Goal: Task Accomplishment & Management: Complete application form

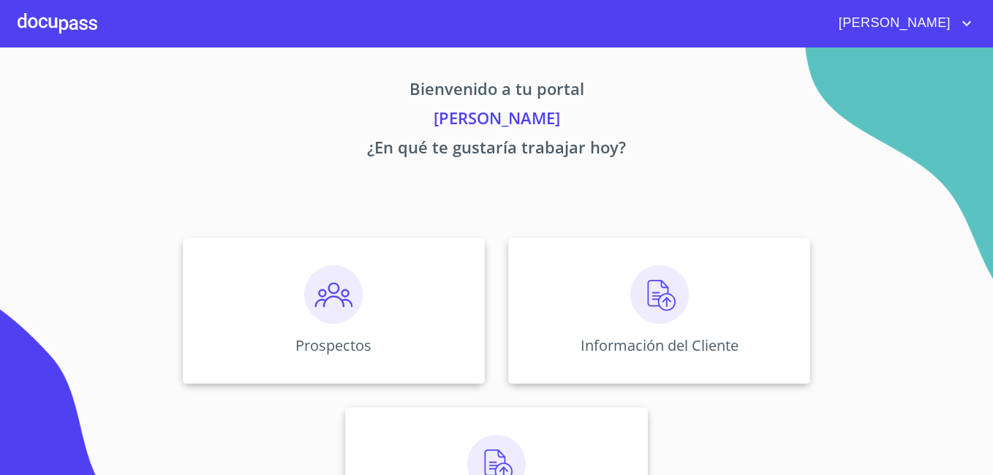
click at [960, 18] on icon "account of current user" at bounding box center [967, 24] width 18 height 18
click at [751, 59] on div at bounding box center [496, 237] width 993 height 475
click at [336, 297] on img at bounding box center [333, 294] width 58 height 58
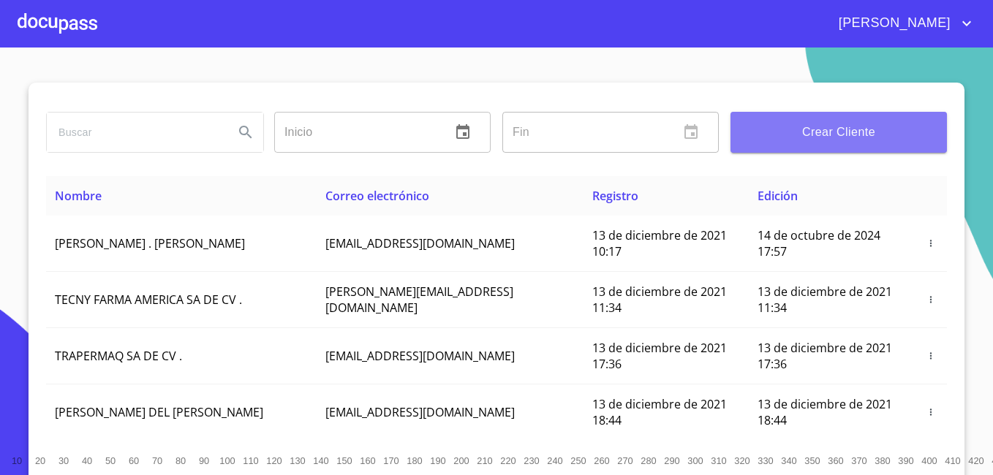
click at [781, 144] on button "Crear Cliente" at bounding box center [838, 132] width 216 height 41
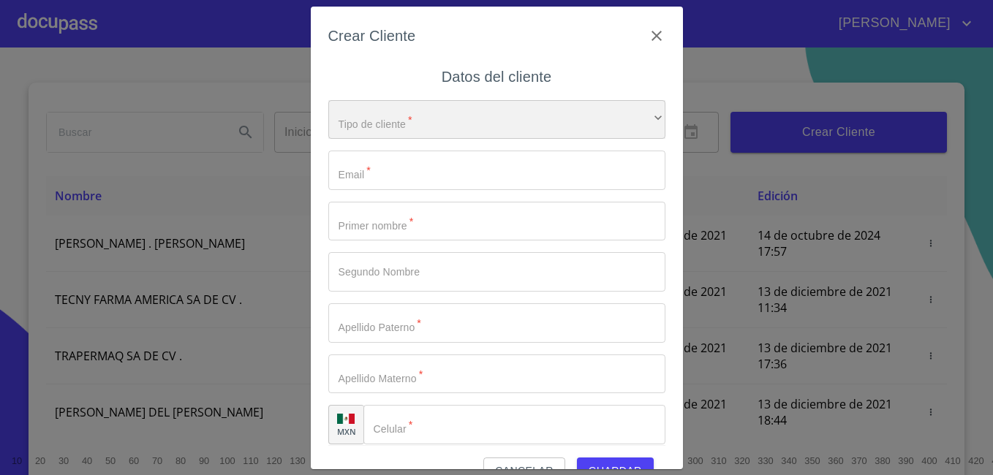
click at [377, 123] on div "​" at bounding box center [496, 119] width 337 height 39
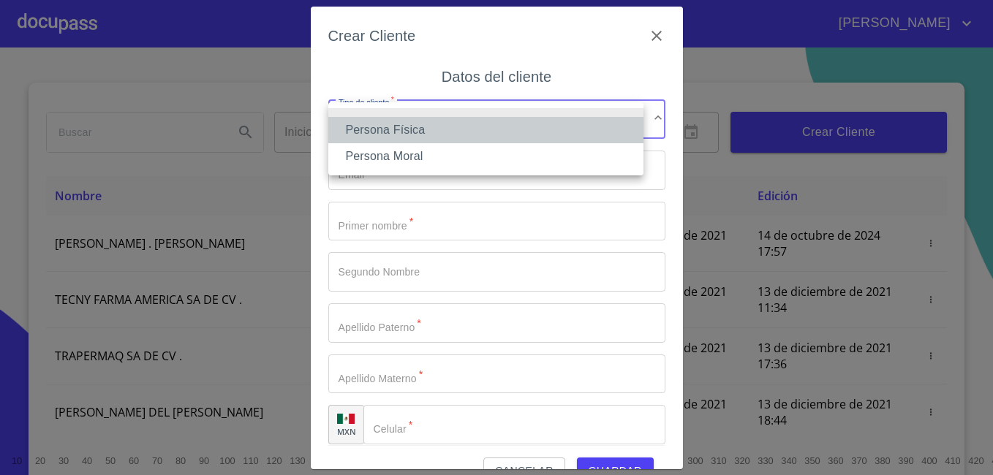
click at [390, 130] on li "Persona Física" at bounding box center [485, 130] width 315 height 26
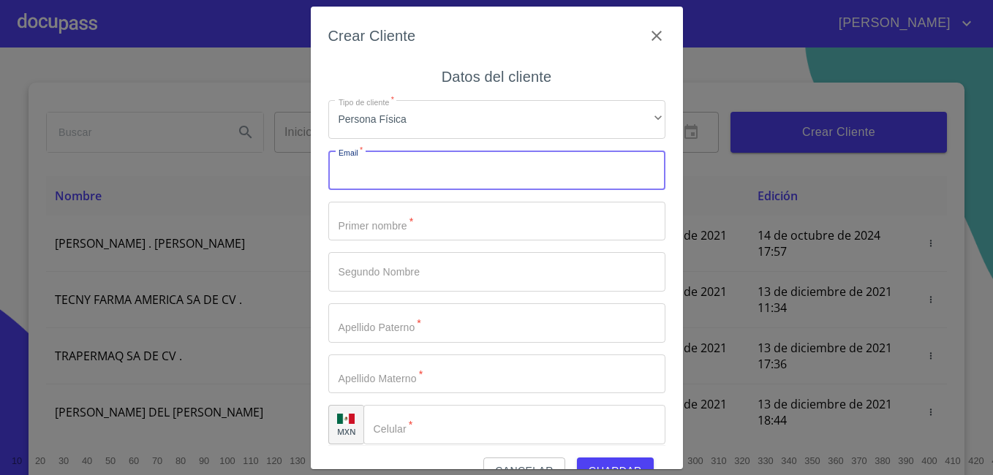
click at [422, 173] on input "Tipo de cliente   *" at bounding box center [496, 170] width 337 height 39
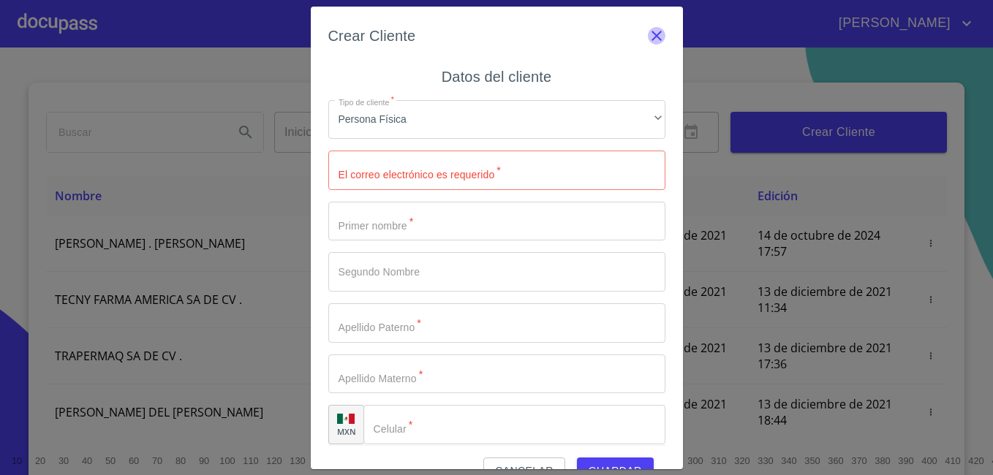
click at [651, 32] on icon "button" at bounding box center [656, 36] width 10 height 10
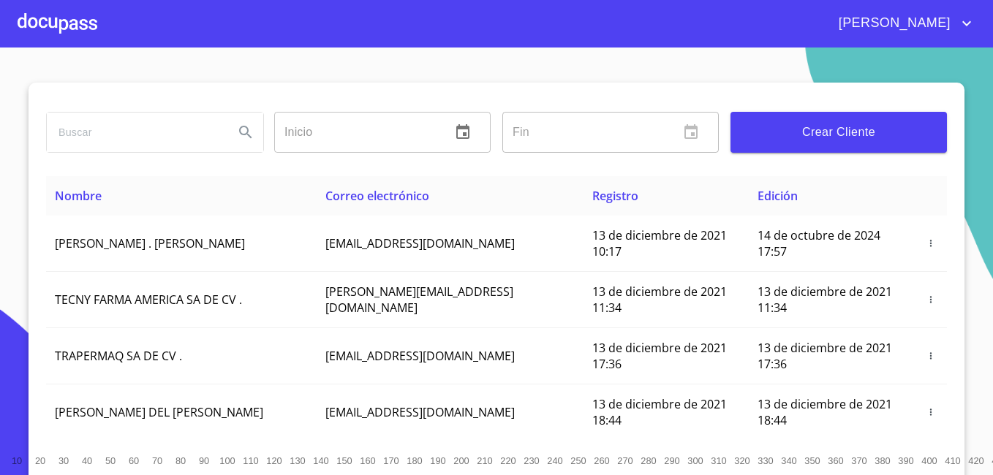
click at [153, 148] on input "search" at bounding box center [134, 132] width 175 height 39
type input "hector"
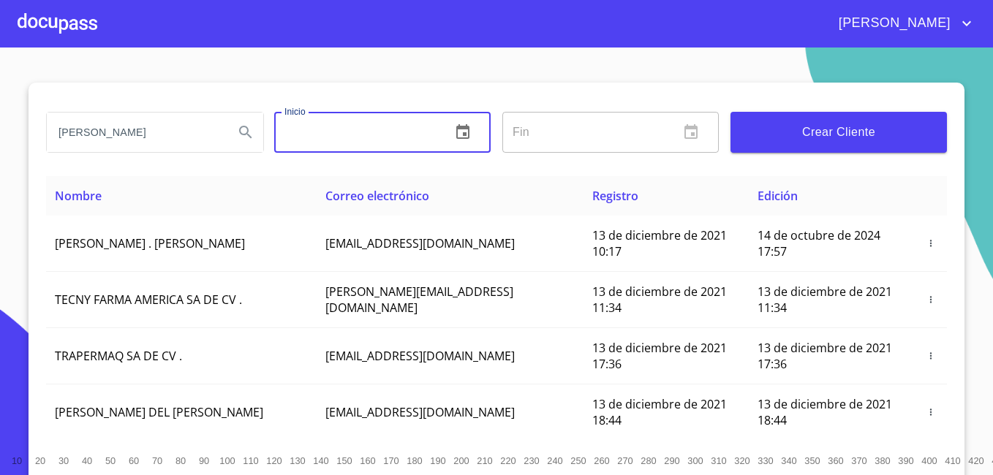
click at [341, 134] on input "text" at bounding box center [356, 132] width 165 height 41
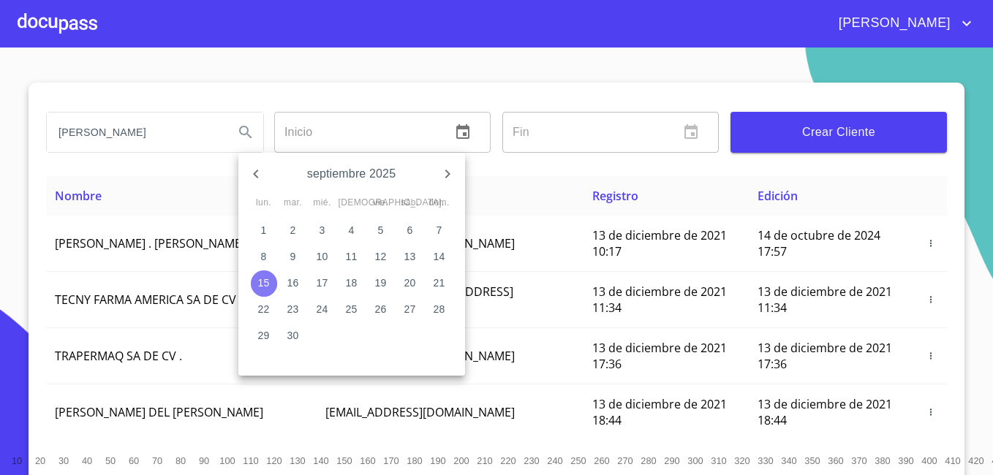
click at [265, 278] on p "15" at bounding box center [264, 283] width 12 height 15
type input "15/09/2025"
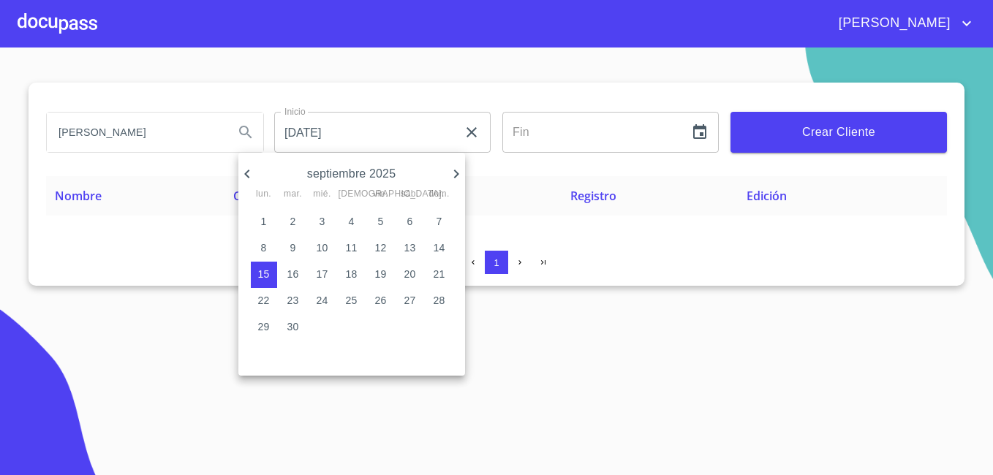
click at [583, 259] on div at bounding box center [496, 237] width 993 height 475
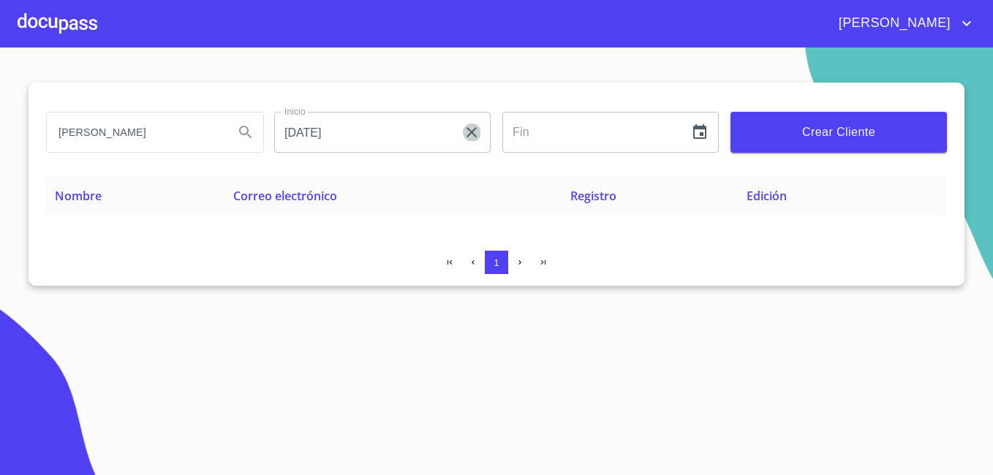
click at [478, 129] on icon "button" at bounding box center [472, 133] width 18 height 18
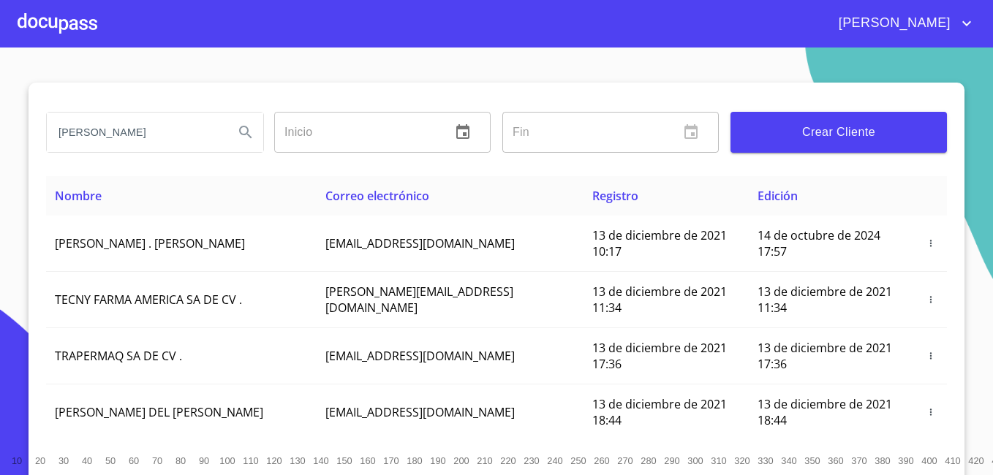
click at [349, 137] on input "text" at bounding box center [356, 132] width 165 height 41
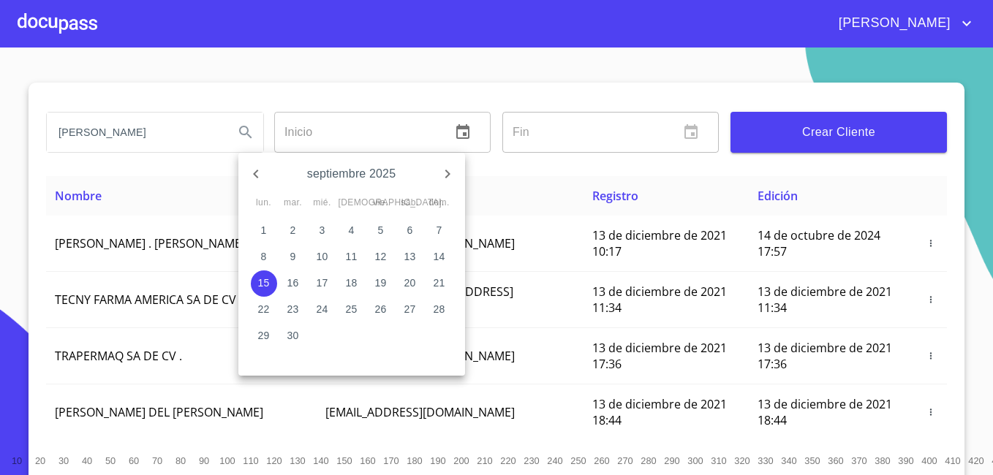
click at [154, 147] on div at bounding box center [496, 237] width 993 height 475
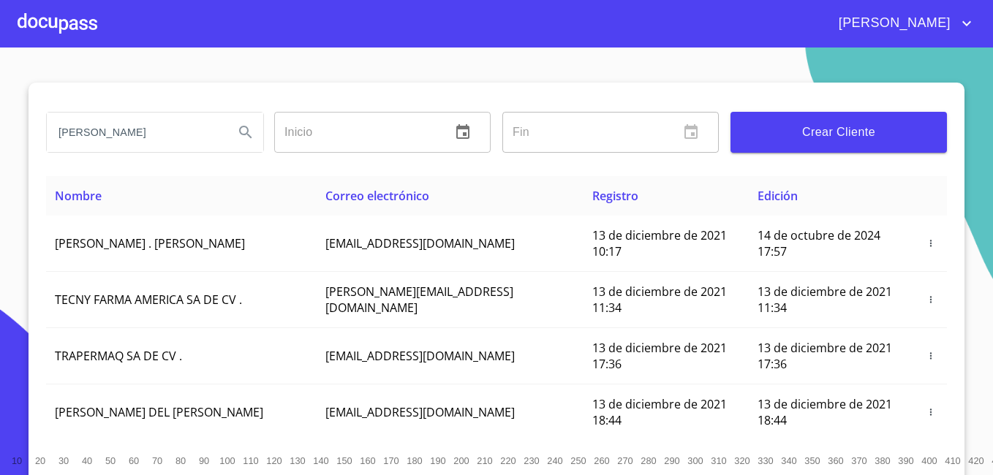
click at [154, 147] on input "hector" at bounding box center [134, 132] width 175 height 39
type input "hector hernandez"
click at [238, 124] on icon "Search" at bounding box center [246, 133] width 18 height 18
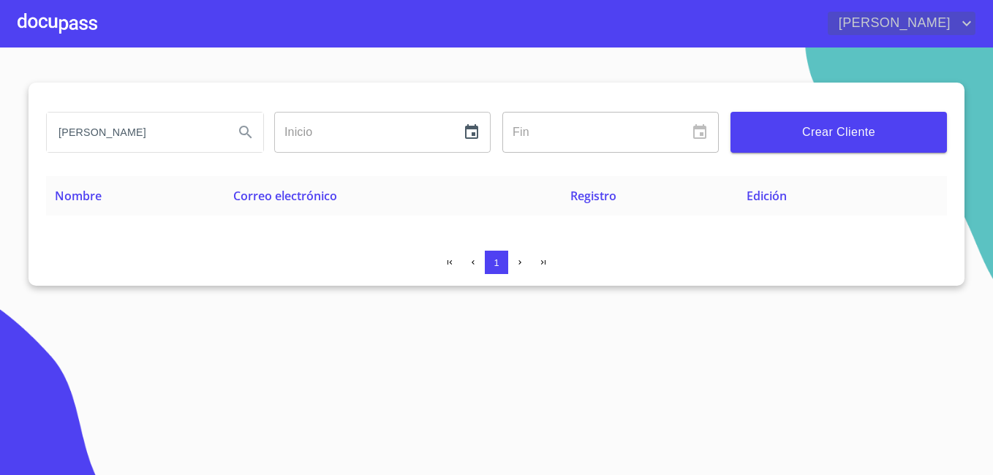
click at [968, 20] on icon "account of current user" at bounding box center [967, 24] width 18 height 18
click at [945, 33] on li "Salir" at bounding box center [952, 31] width 48 height 26
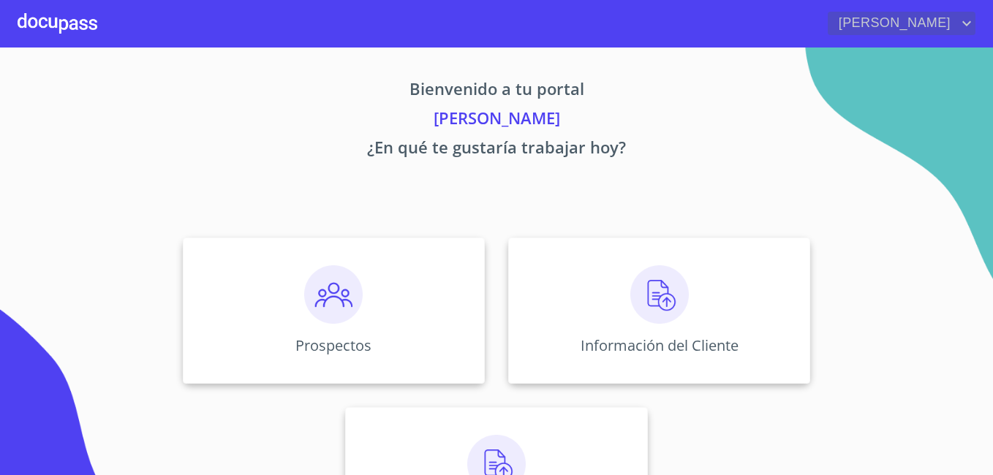
click at [958, 29] on icon "account of current user" at bounding box center [967, 24] width 18 height 18
click at [958, 29] on li "Salir" at bounding box center [952, 31] width 48 height 26
click at [344, 332] on div "Prospectos" at bounding box center [334, 311] width 302 height 146
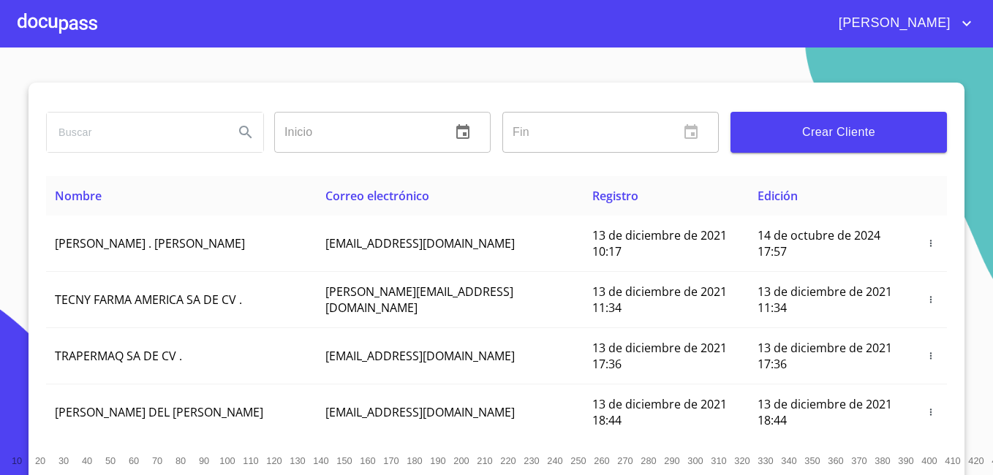
click at [824, 137] on span "Crear Cliente" at bounding box center [838, 132] width 193 height 20
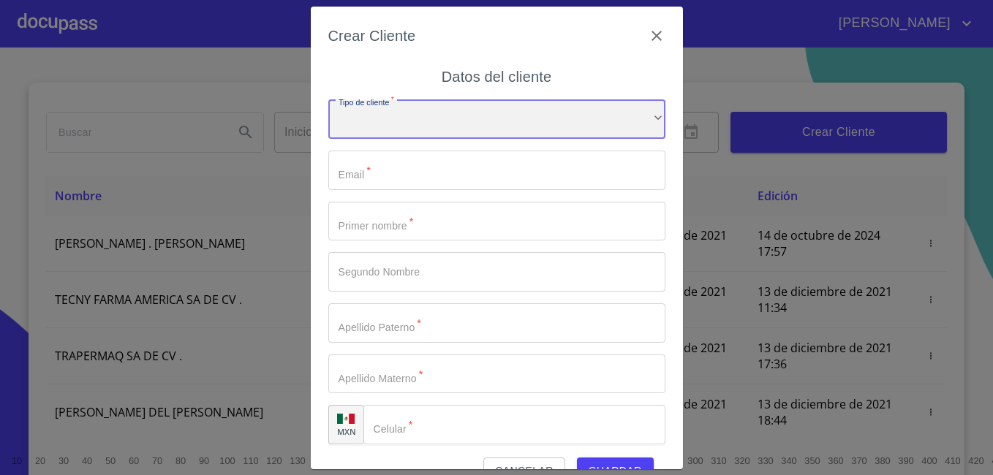
click at [479, 116] on div "​" at bounding box center [496, 119] width 337 height 39
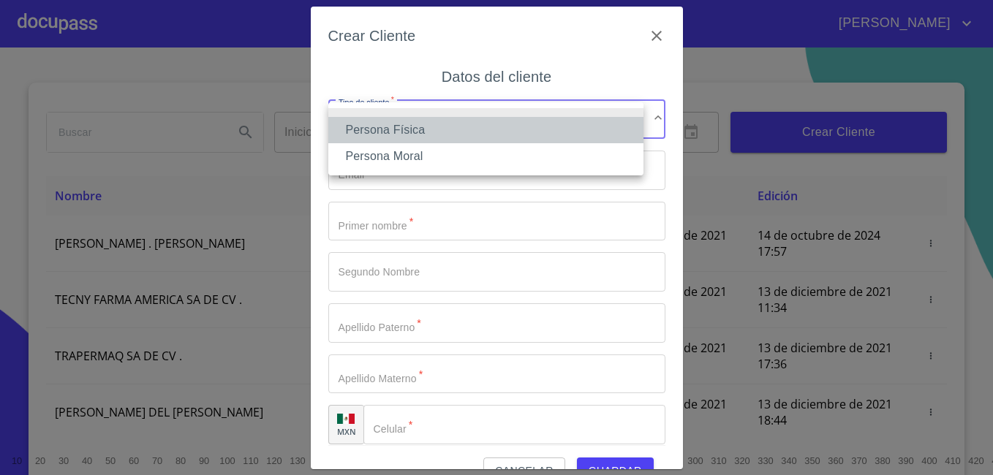
click at [456, 129] on li "Persona Física" at bounding box center [485, 130] width 315 height 26
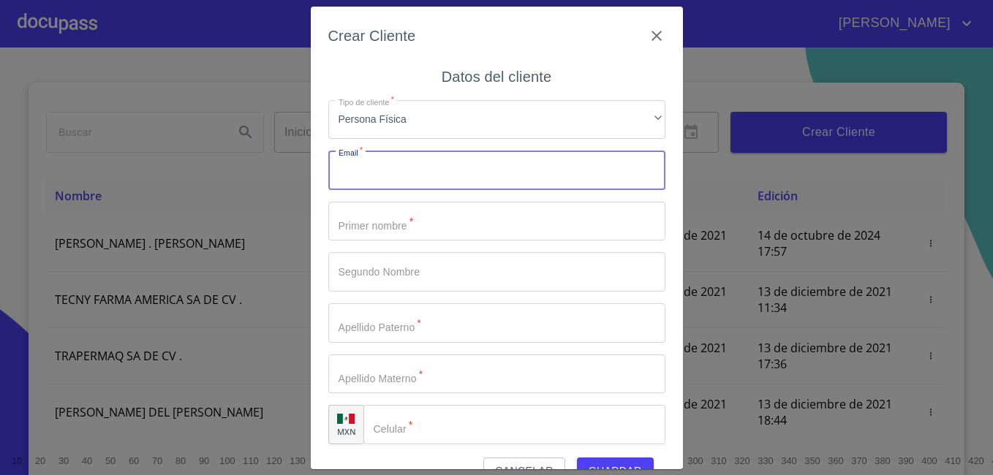
click at [426, 178] on input "Tipo de cliente   *" at bounding box center [496, 170] width 337 height 39
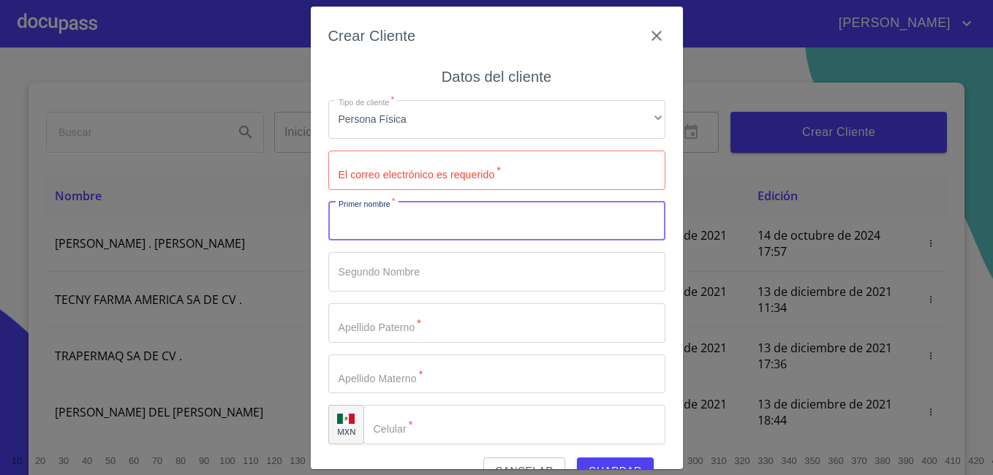
click at [410, 226] on input "Tipo de cliente   *" at bounding box center [496, 221] width 337 height 39
type input "[PERSON_NAME]"
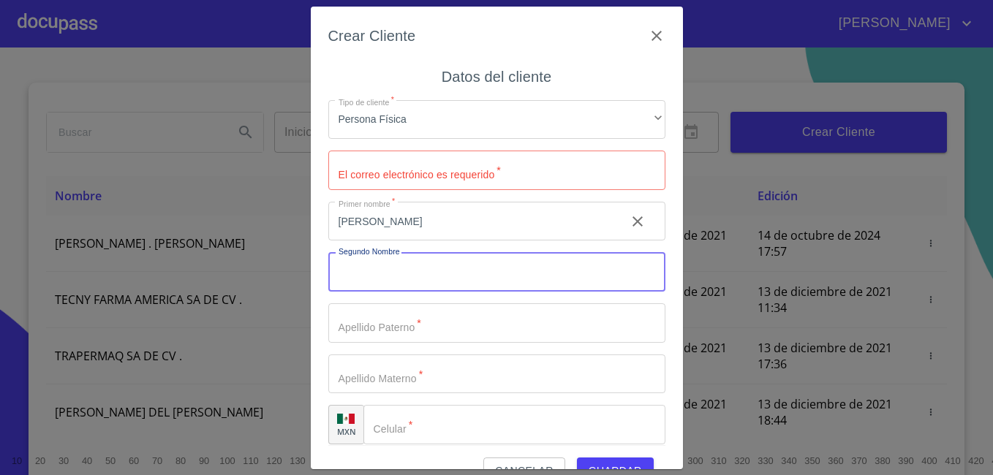
click at [421, 272] on input "Tipo de cliente   *" at bounding box center [496, 271] width 337 height 39
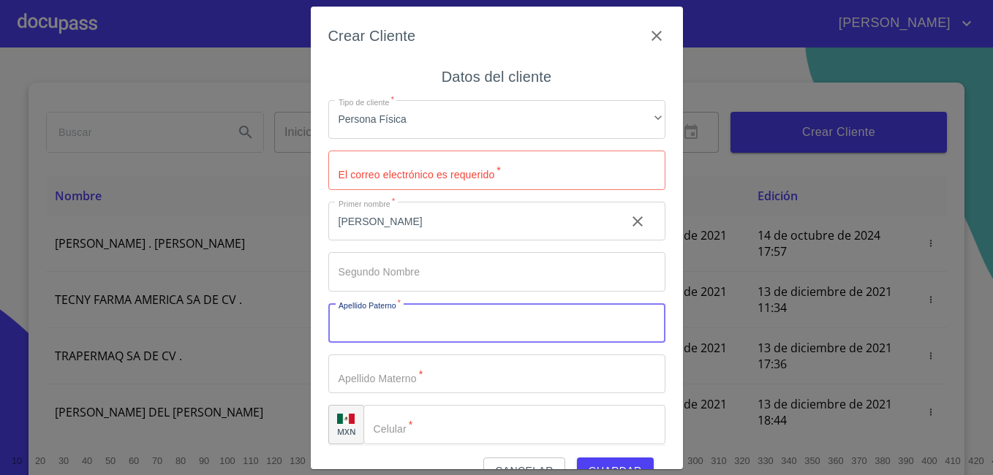
click at [397, 342] on input "Tipo de cliente   *" at bounding box center [496, 322] width 337 height 39
type input "[PERSON_NAME]"
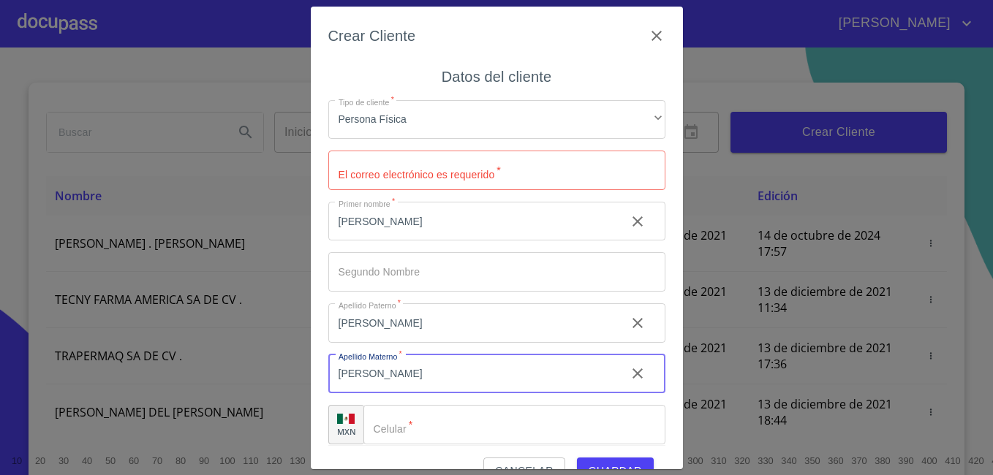
type input "[PERSON_NAME]"
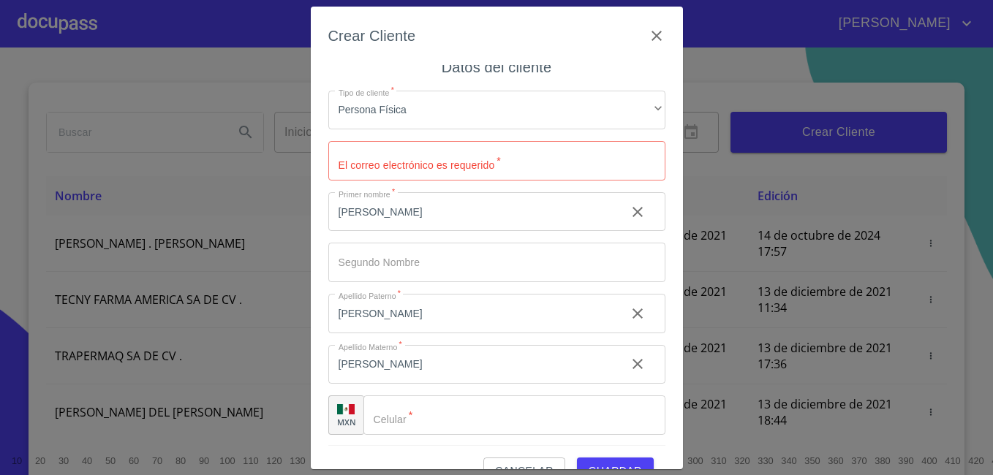
scroll to position [11, 0]
click at [483, 428] on input "Tipo de cliente   *" at bounding box center [514, 413] width 302 height 39
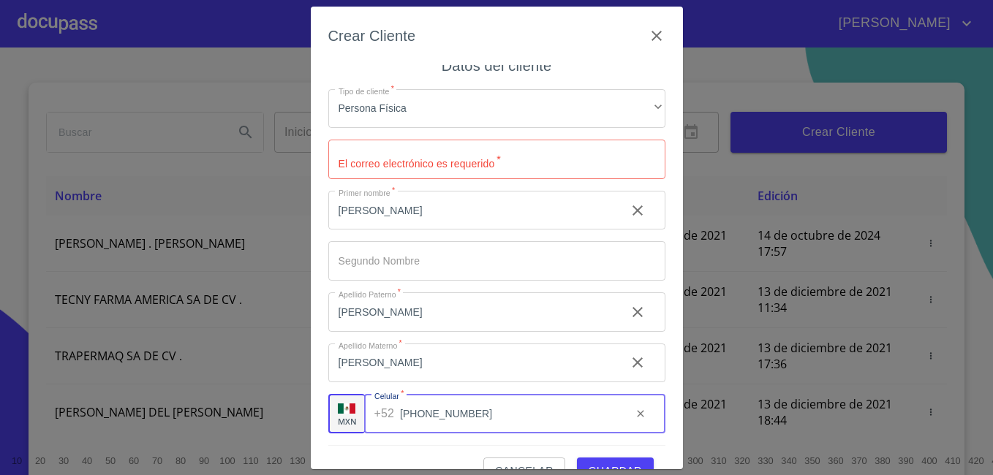
type input "[PHONE_NUMBER]"
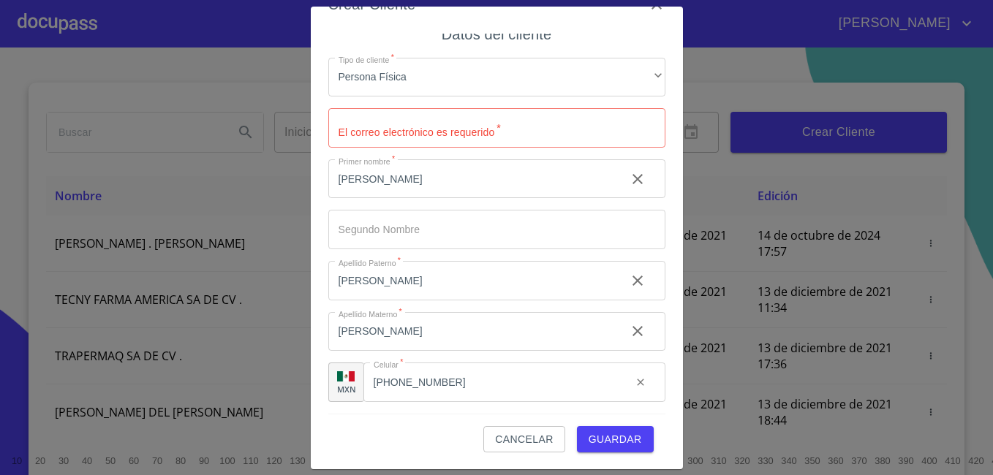
scroll to position [32, 0]
click at [613, 439] on span "Guardar" at bounding box center [614, 439] width 53 height 18
click at [353, 131] on input "Tipo de cliente   *" at bounding box center [496, 126] width 337 height 39
type input "[EMAIL_ADDRESS][DOMAIN_NAME]"
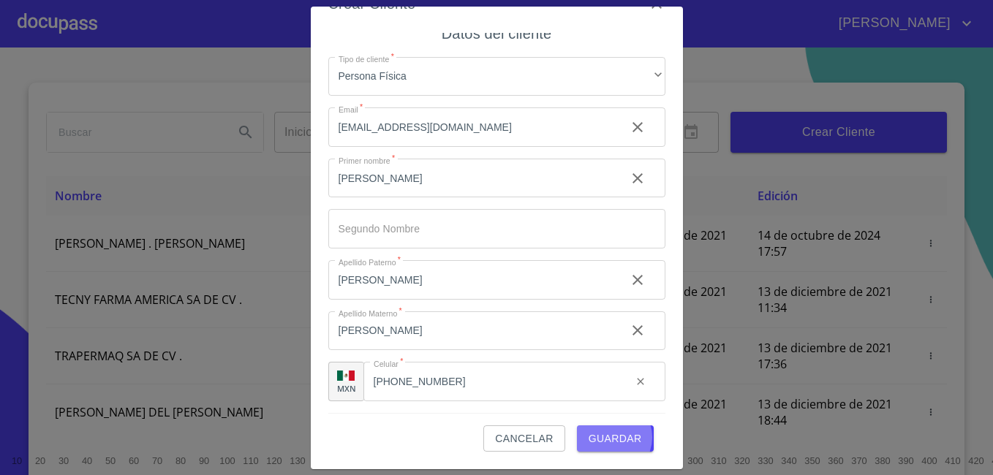
click at [602, 437] on span "Guardar" at bounding box center [614, 439] width 53 height 18
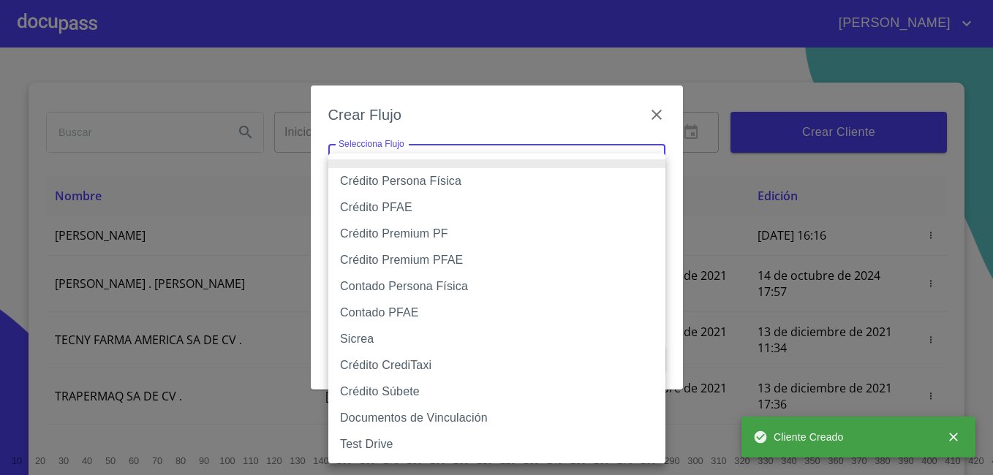
click at [556, 170] on body "[PERSON_NAME] ​ Fin ​ Crear Cliente Nombre Correo electrónico Registro Edición …" at bounding box center [496, 237] width 993 height 475
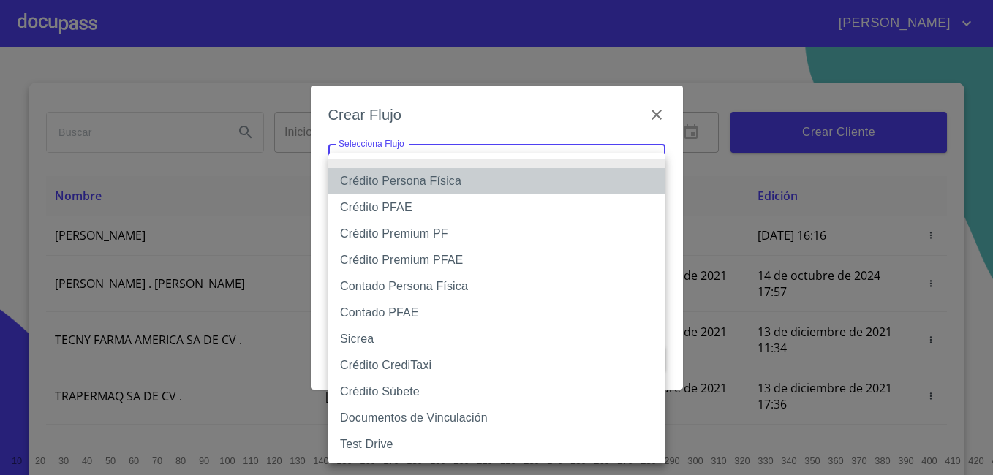
click at [508, 182] on li "Crédito Persona Física" at bounding box center [496, 181] width 337 height 26
type input "61b033e49b8c202ad5bb7912"
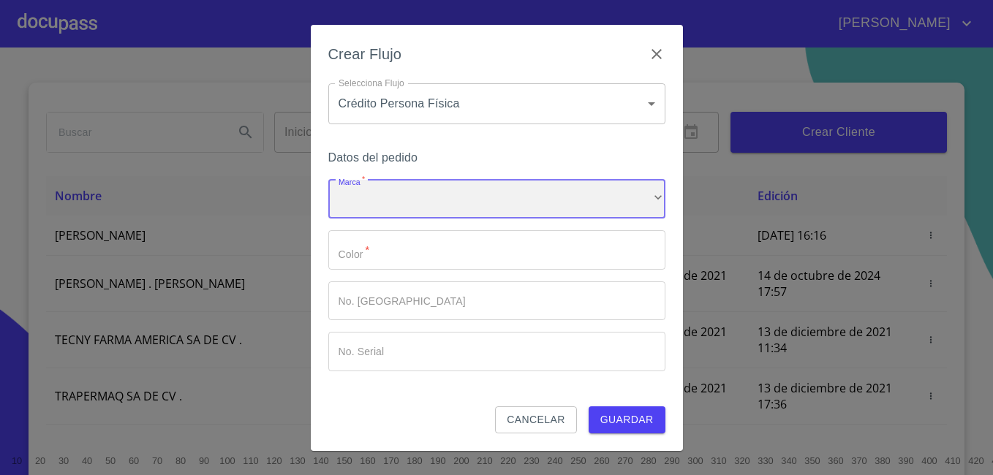
click at [490, 202] on div "​" at bounding box center [496, 199] width 337 height 39
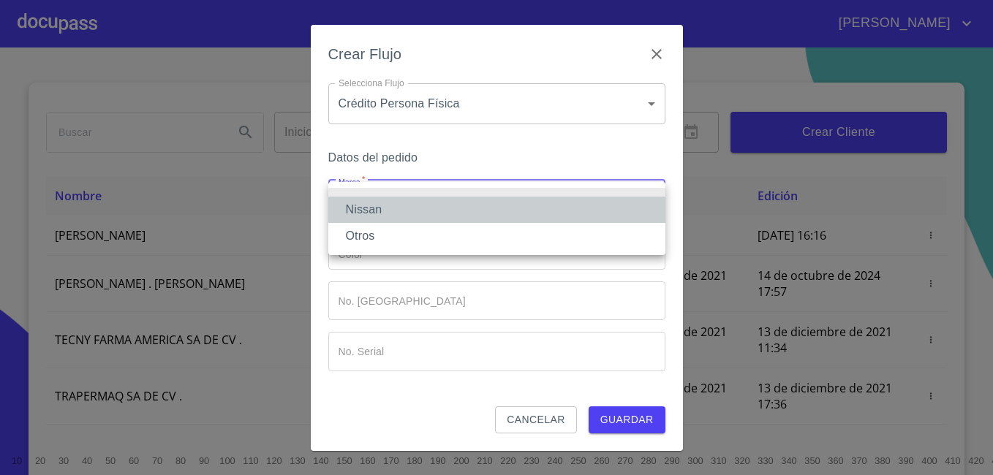
click at [486, 205] on li "Nissan" at bounding box center [496, 210] width 337 height 26
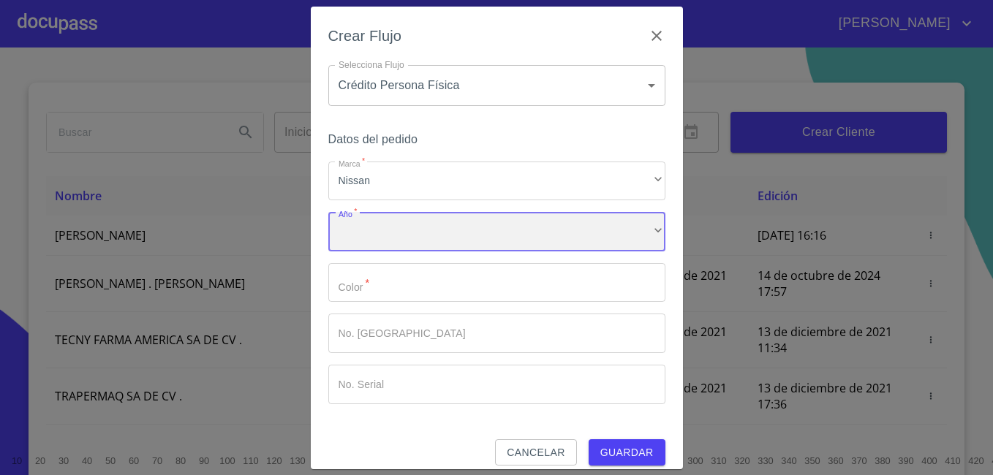
click at [481, 236] on div "​" at bounding box center [496, 231] width 337 height 39
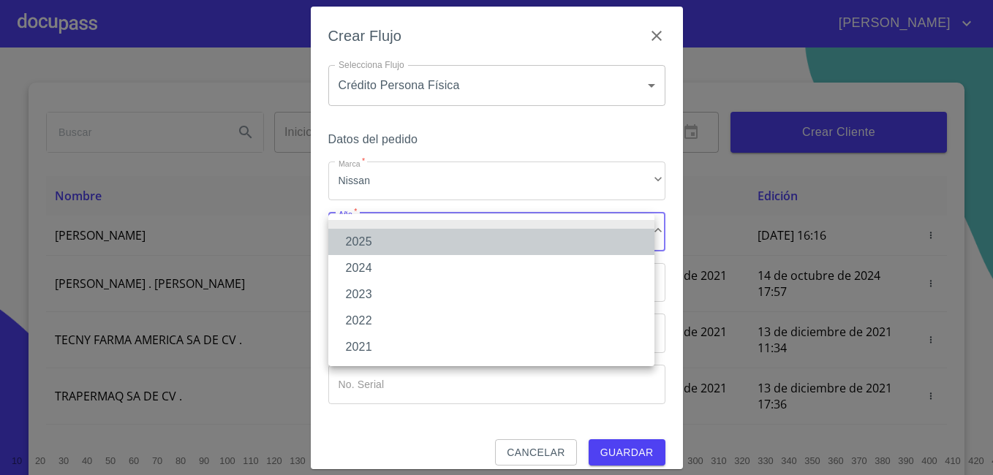
click at [477, 239] on li "2025" at bounding box center [491, 242] width 326 height 26
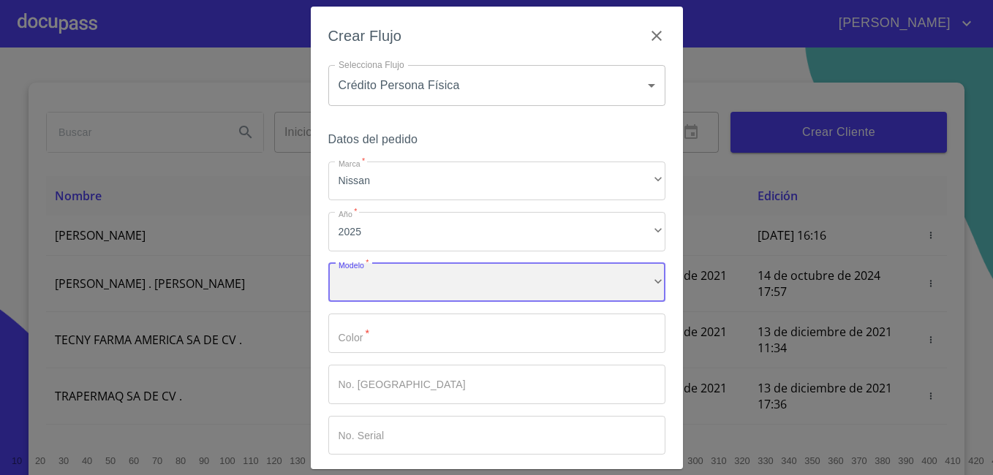
click at [477, 275] on div "​" at bounding box center [496, 282] width 337 height 39
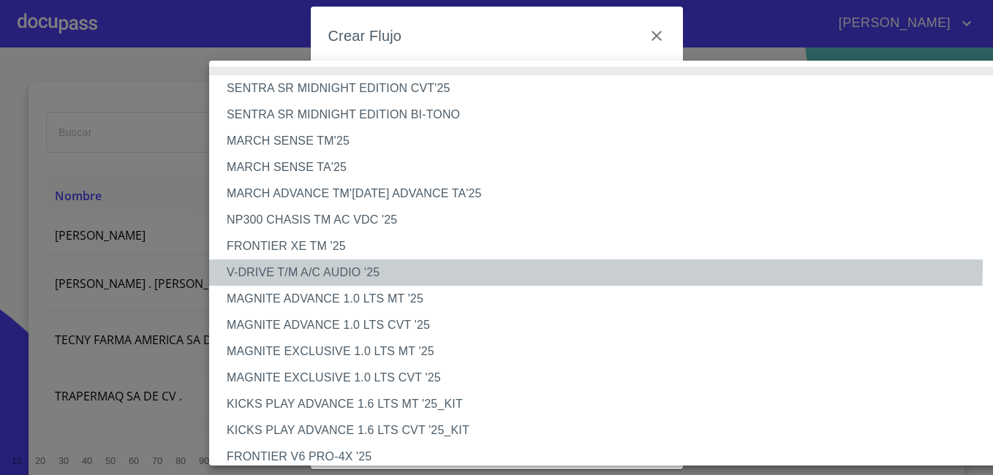
click at [455, 262] on li "V-DRIVE T/M A/C AUDIO '25" at bounding box center [617, 272] width 816 height 26
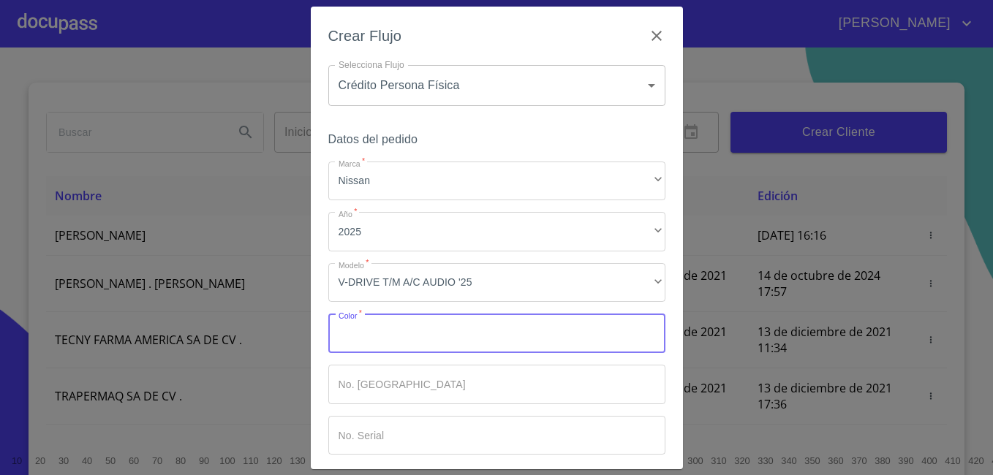
click at [483, 341] on input "Marca   *" at bounding box center [496, 333] width 337 height 39
type input "BLANCO"
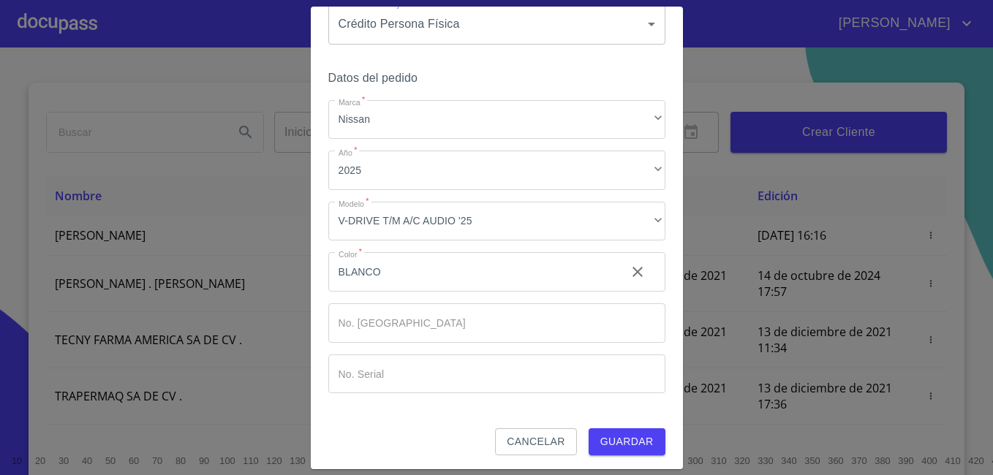
scroll to position [65, 0]
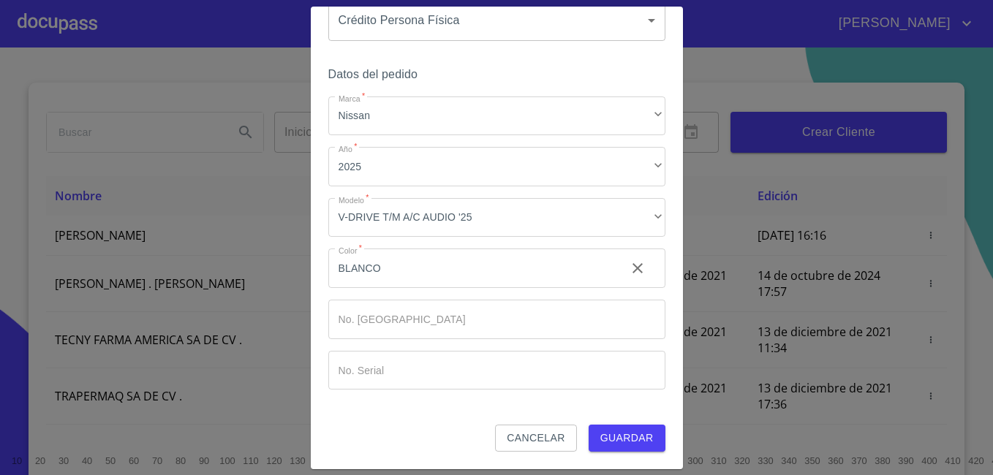
click at [613, 429] on span "Guardar" at bounding box center [626, 438] width 53 height 18
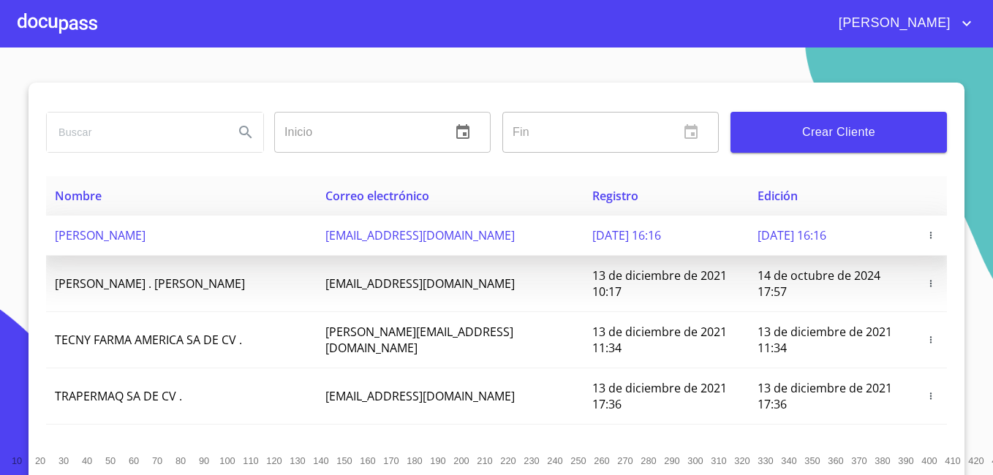
click at [145, 239] on span "[PERSON_NAME]" at bounding box center [100, 235] width 91 height 16
click at [145, 241] on span "[PERSON_NAME]" at bounding box center [100, 235] width 91 height 16
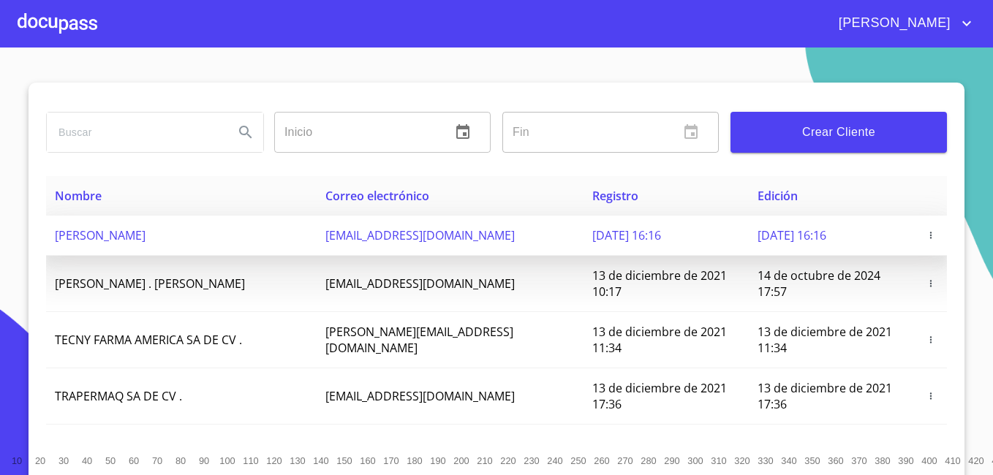
click at [145, 241] on span "[PERSON_NAME]" at bounding box center [100, 235] width 91 height 16
click at [403, 243] on span "[EMAIL_ADDRESS][DOMAIN_NAME]" at bounding box center [419, 235] width 189 height 16
click at [67, 243] on span "[PERSON_NAME]" at bounding box center [100, 235] width 91 height 16
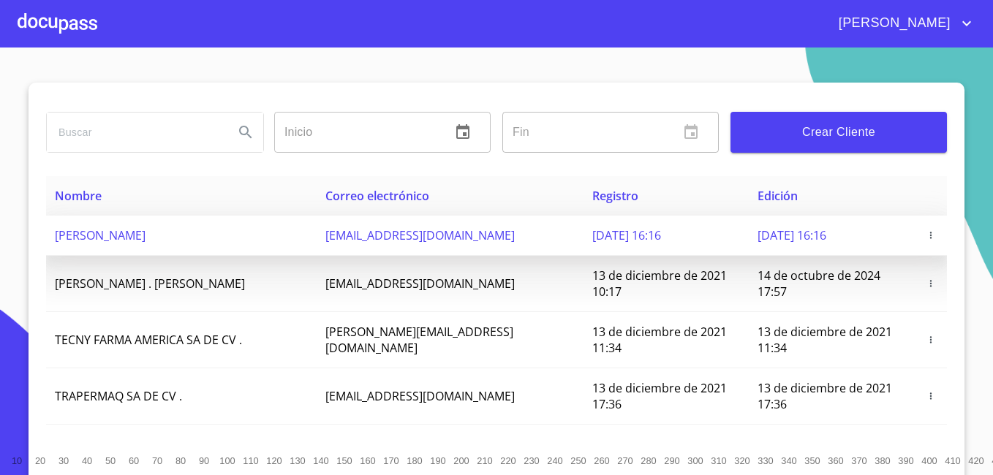
click at [67, 239] on span "[PERSON_NAME]" at bounding box center [100, 235] width 91 height 16
click at [134, 242] on span "[PERSON_NAME]" at bounding box center [100, 235] width 91 height 16
click at [405, 237] on span "[EMAIL_ADDRESS][DOMAIN_NAME]" at bounding box center [419, 235] width 189 height 16
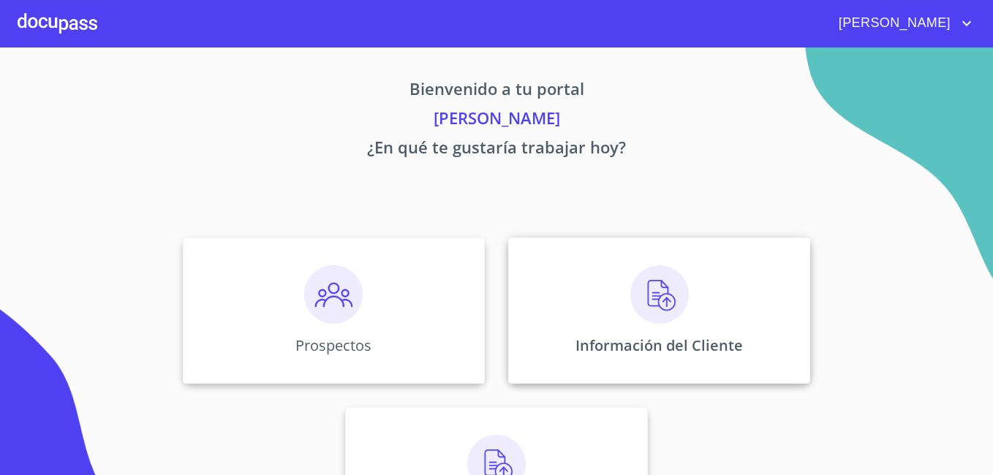
click at [629, 324] on div "Información del Cliente" at bounding box center [659, 311] width 302 height 146
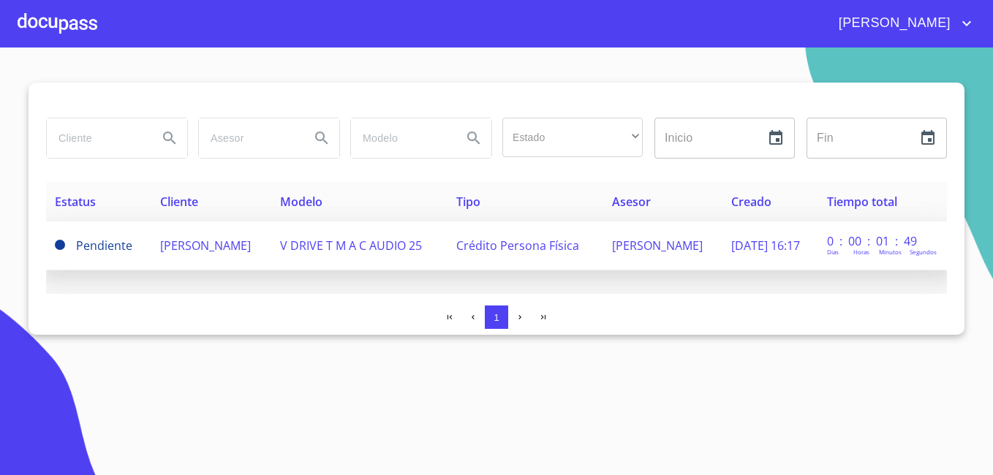
click at [168, 250] on span "[PERSON_NAME]" at bounding box center [205, 246] width 91 height 16
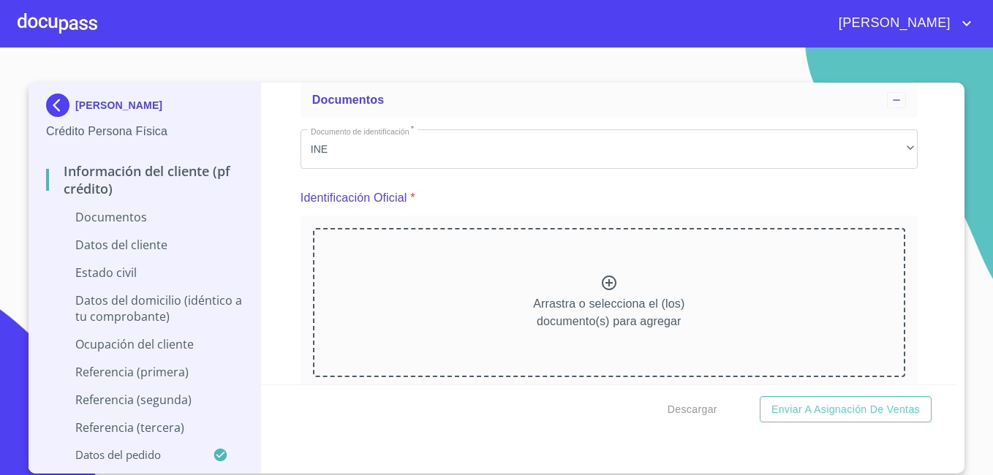
scroll to position [88, 0]
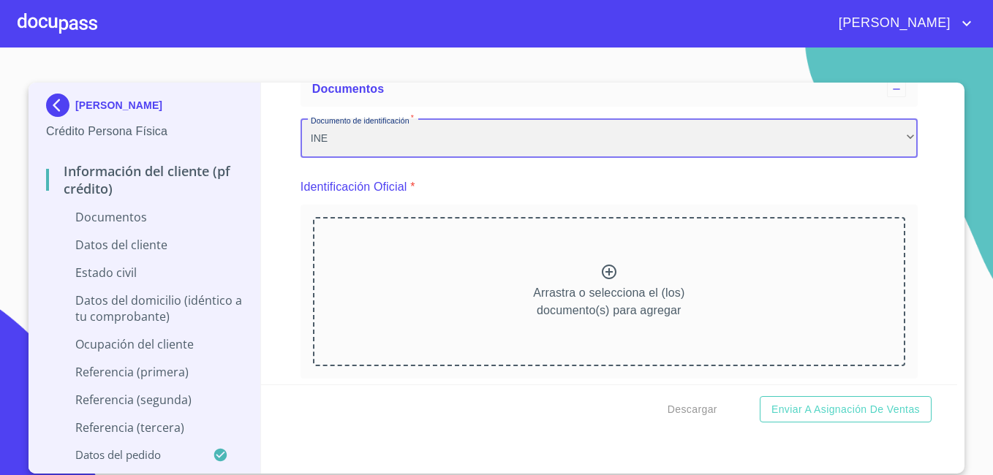
click at [555, 144] on div "INE" at bounding box center [608, 137] width 617 height 39
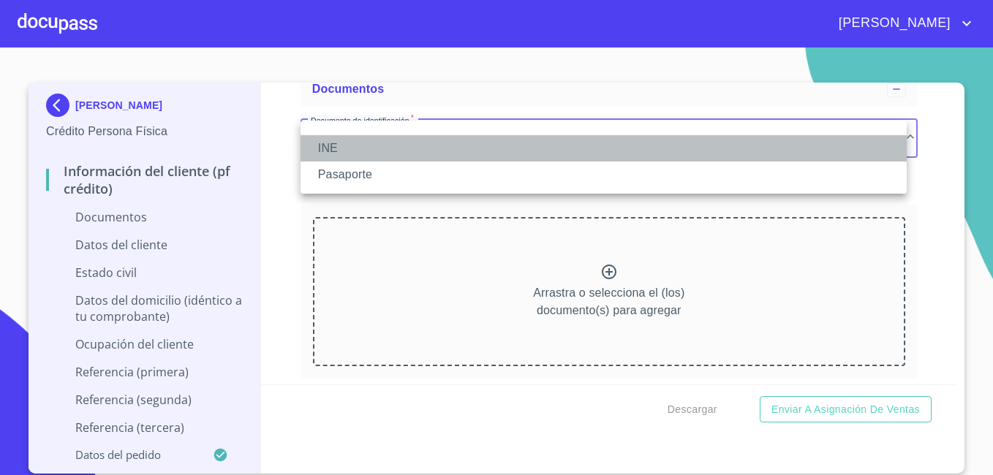
click at [555, 144] on li "INE" at bounding box center [603, 148] width 606 height 26
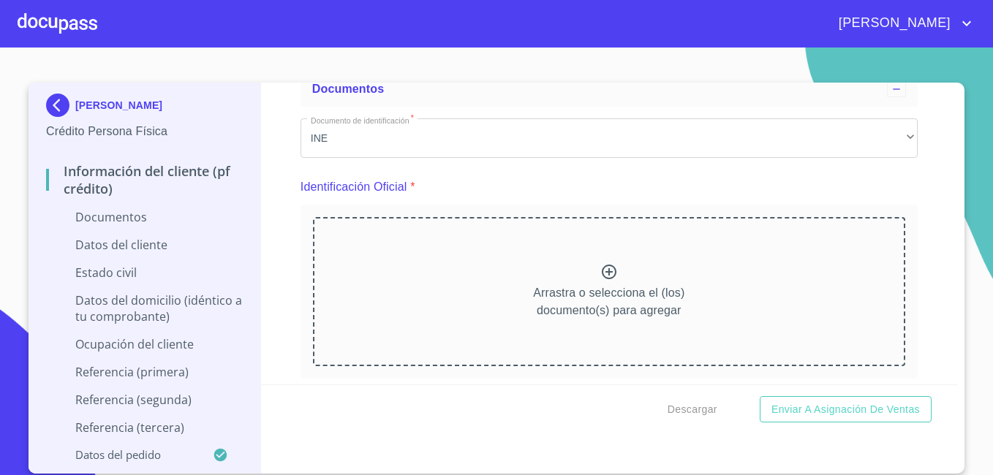
click at [604, 272] on icon at bounding box center [609, 272] width 15 height 15
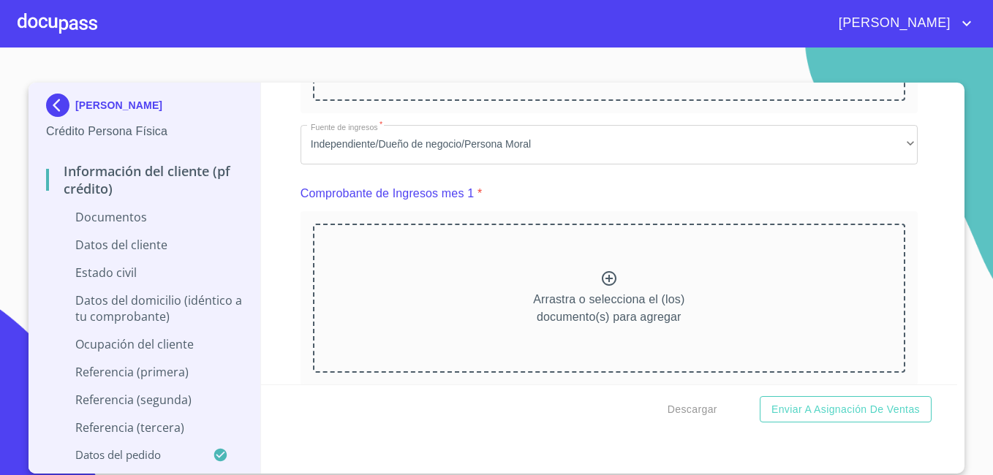
scroll to position [1033, 0]
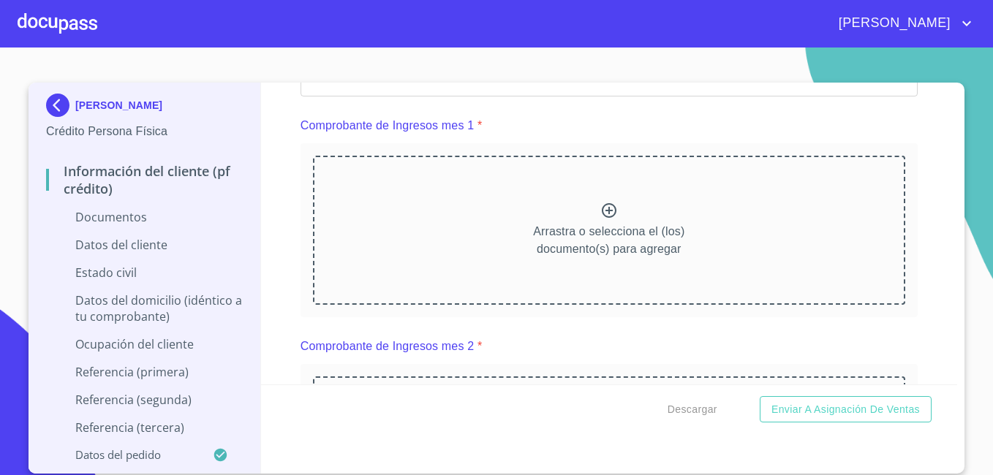
click at [602, 211] on icon at bounding box center [609, 210] width 15 height 15
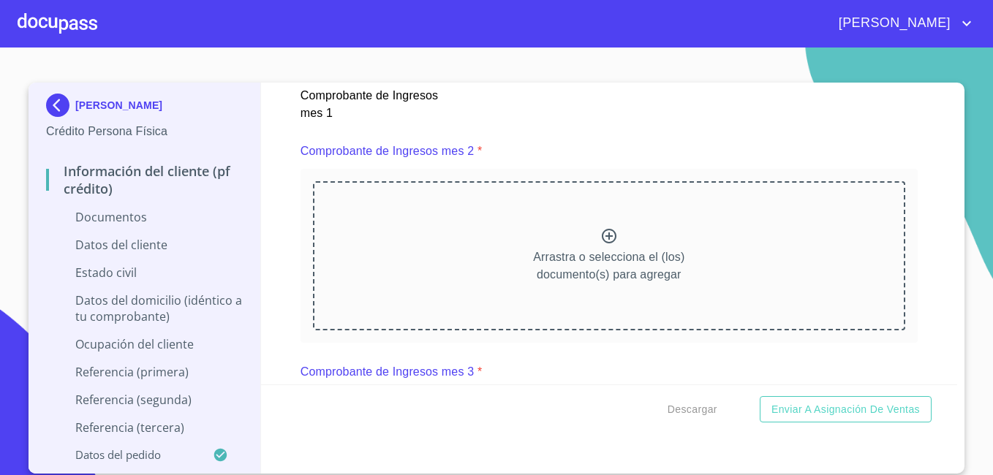
scroll to position [1647, 0]
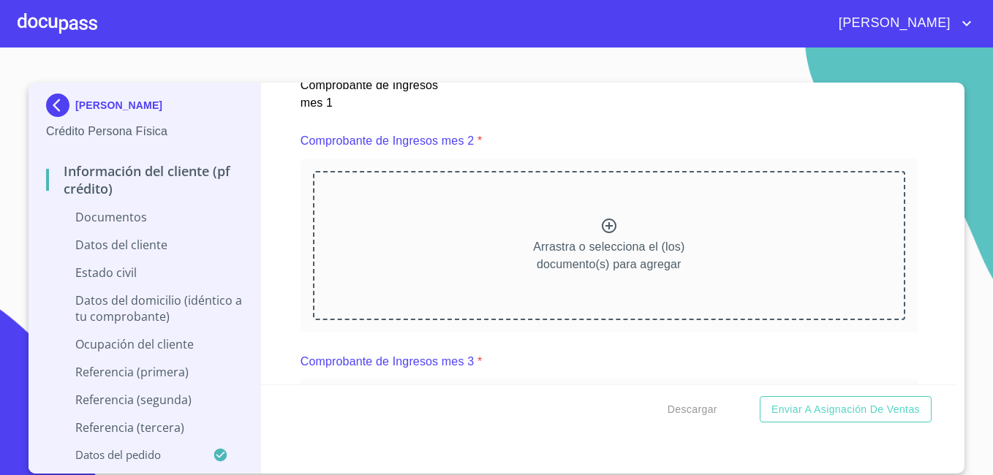
click at [602, 226] on icon at bounding box center [609, 226] width 15 height 15
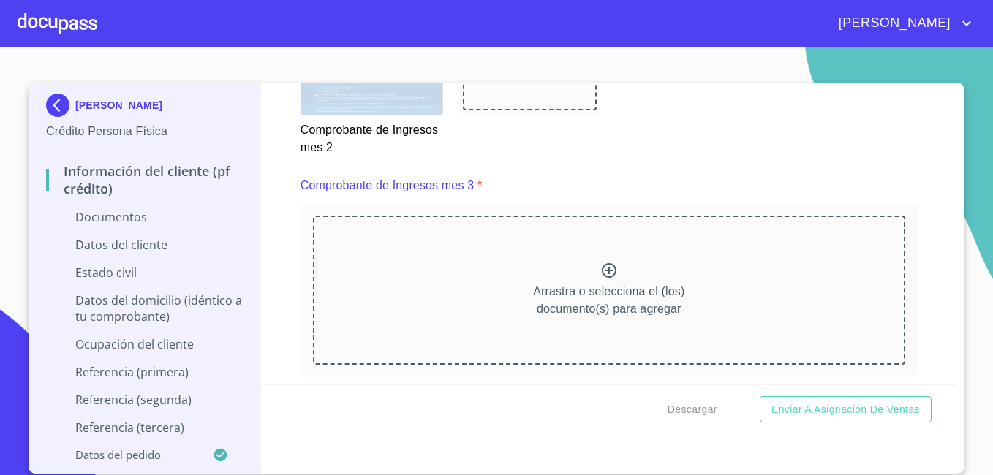
scroll to position [2261, 0]
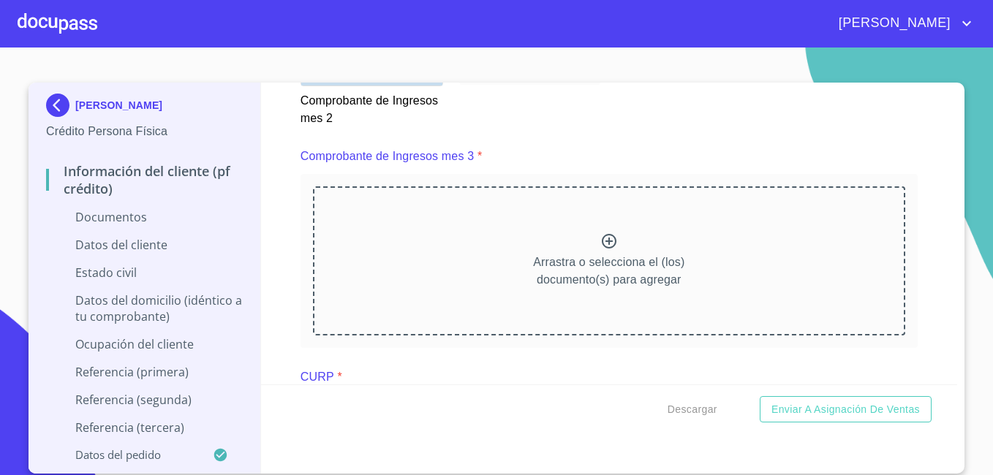
click at [607, 239] on icon at bounding box center [609, 241] width 18 height 18
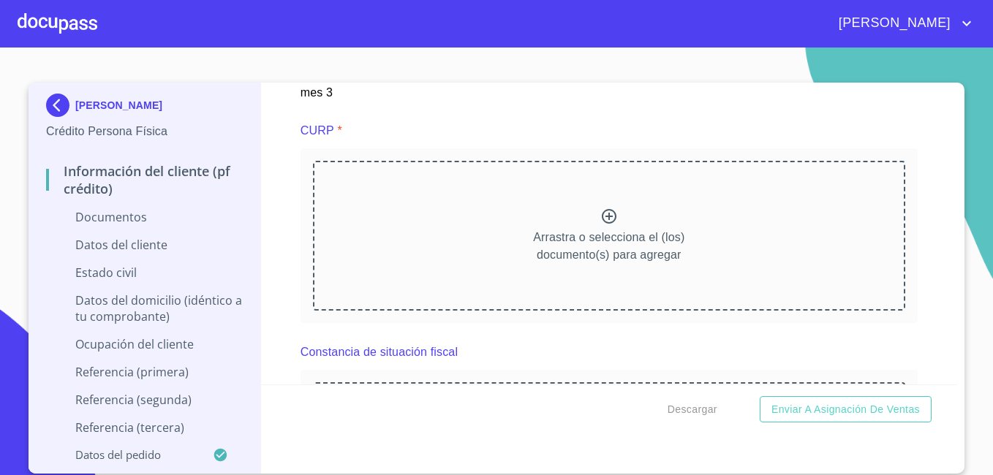
scroll to position [2924, 0]
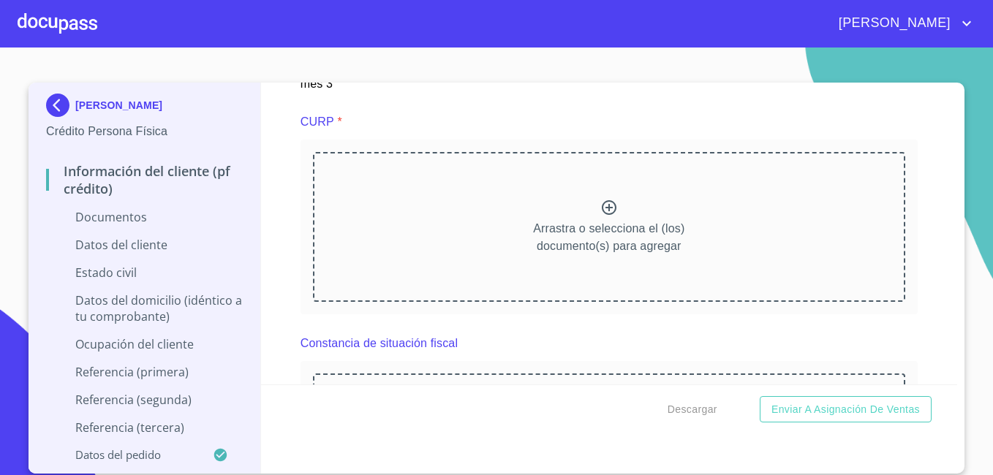
click at [602, 203] on icon at bounding box center [609, 208] width 18 height 18
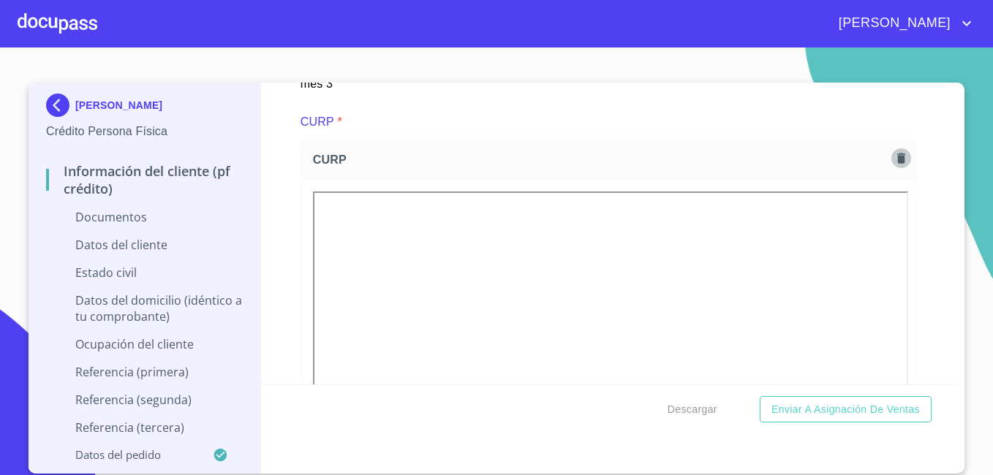
click at [896, 162] on icon "button" at bounding box center [900, 158] width 8 height 10
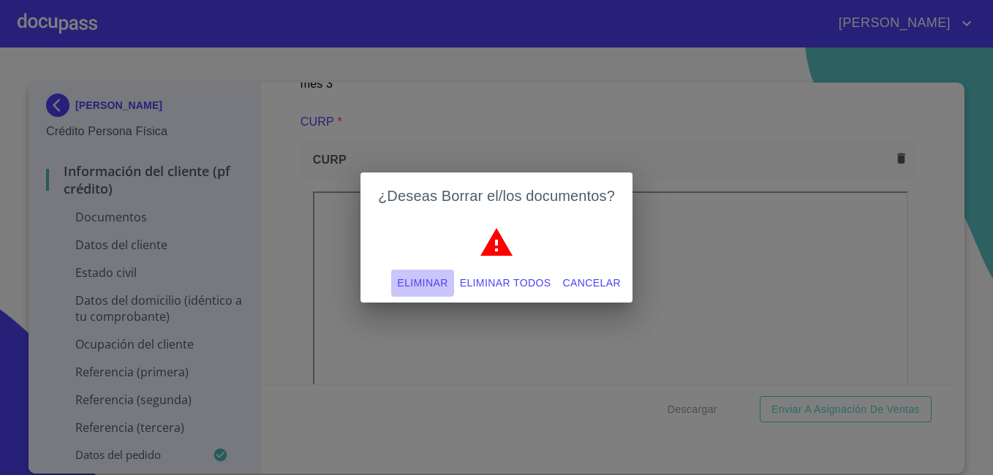
click at [410, 275] on span "Eliminar" at bounding box center [422, 283] width 50 height 18
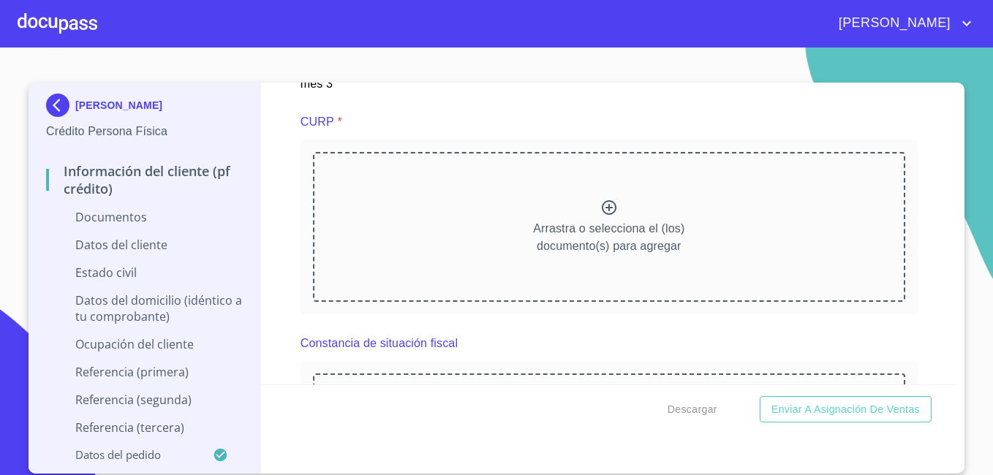
click at [600, 212] on icon at bounding box center [609, 208] width 18 height 18
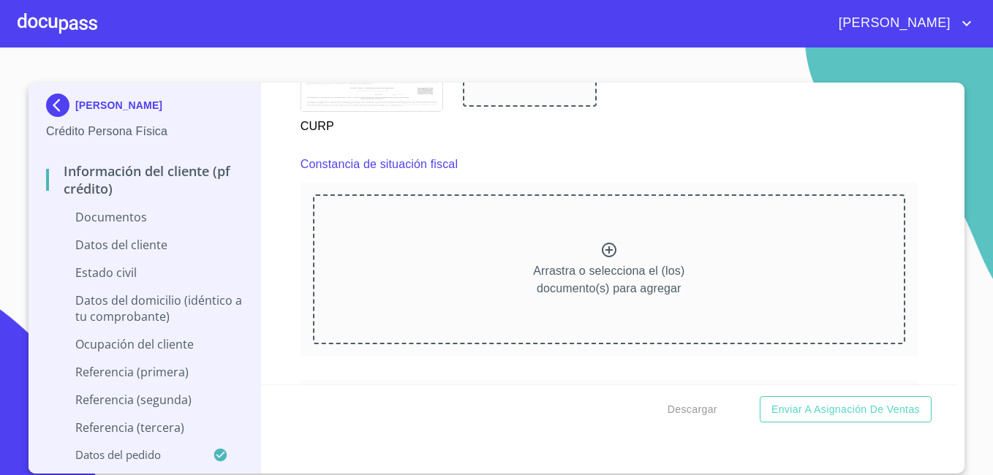
scroll to position [3489, 0]
click at [600, 257] on icon at bounding box center [609, 255] width 18 height 18
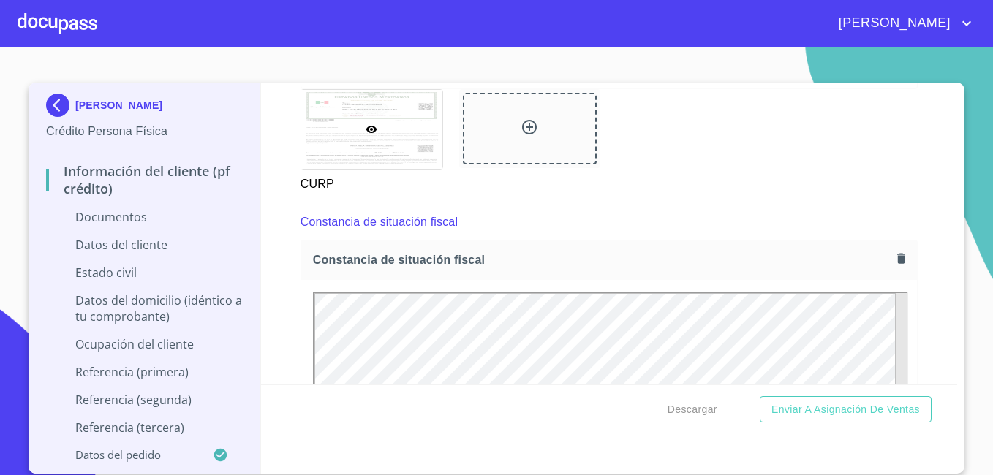
scroll to position [3441, 0]
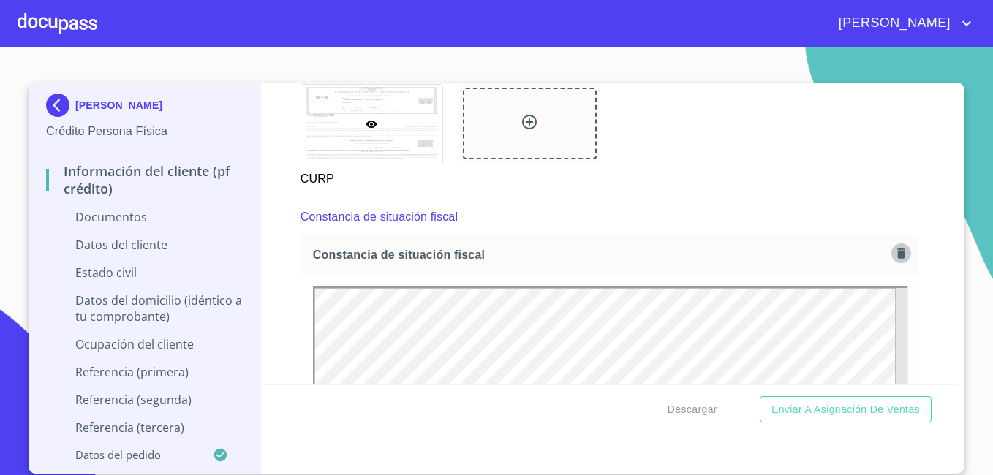
click at [894, 253] on icon "button" at bounding box center [901, 253] width 14 height 14
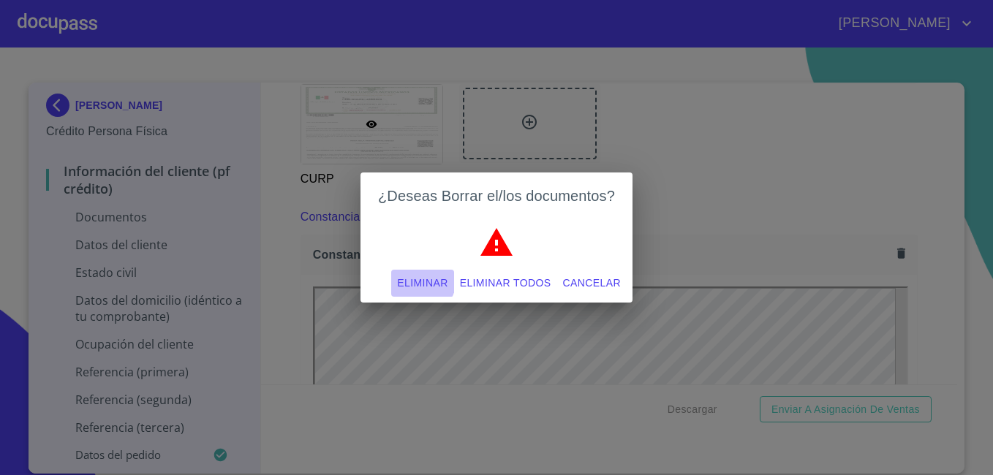
click at [417, 276] on span "Eliminar" at bounding box center [422, 283] width 50 height 18
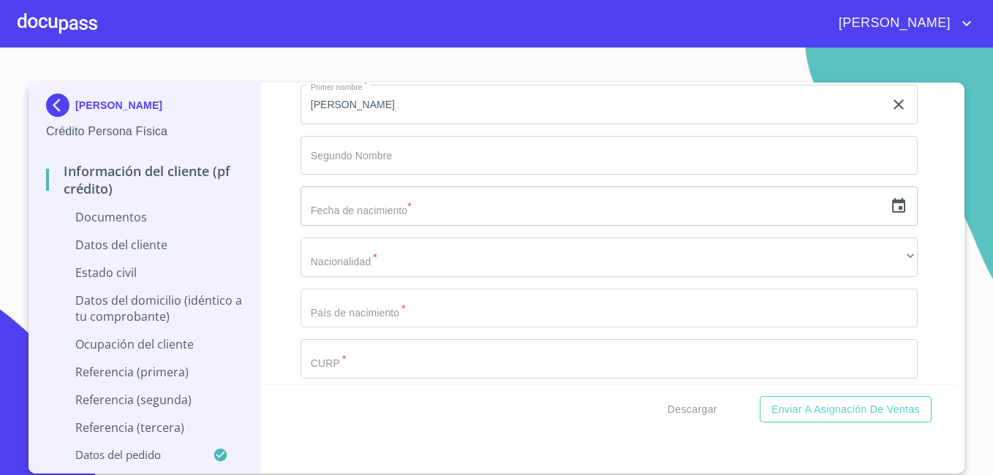
scroll to position [3938, 0]
click at [891, 203] on icon "button" at bounding box center [899, 206] width 18 height 18
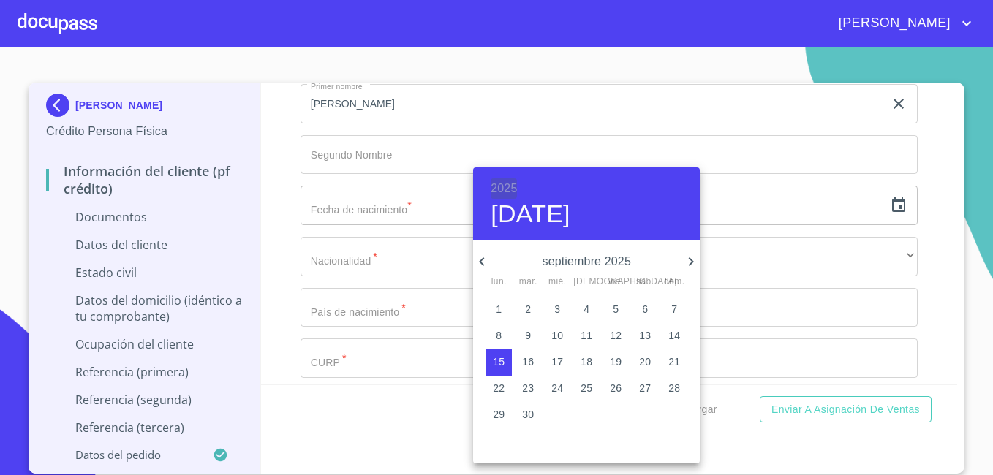
click at [506, 188] on h6 "2025" at bounding box center [503, 188] width 26 height 20
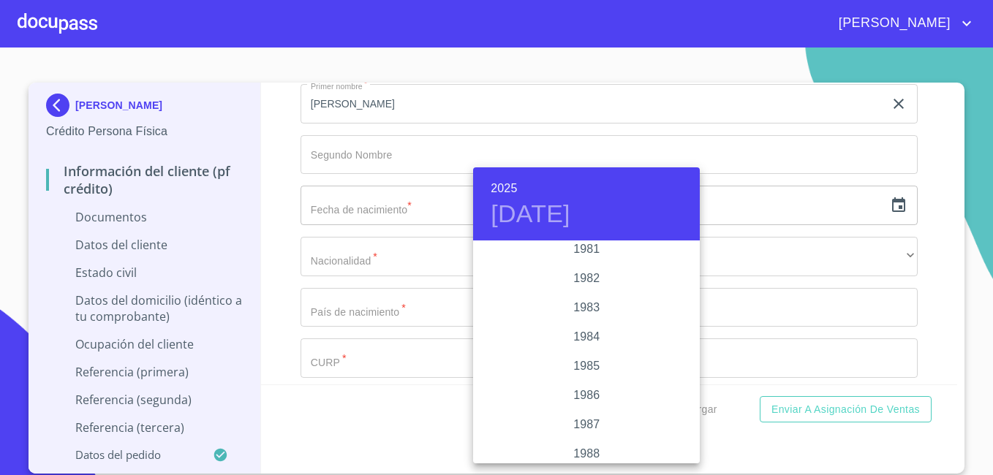
scroll to position [1618, 0]
click at [594, 332] on div "1983" at bounding box center [586, 335] width 227 height 29
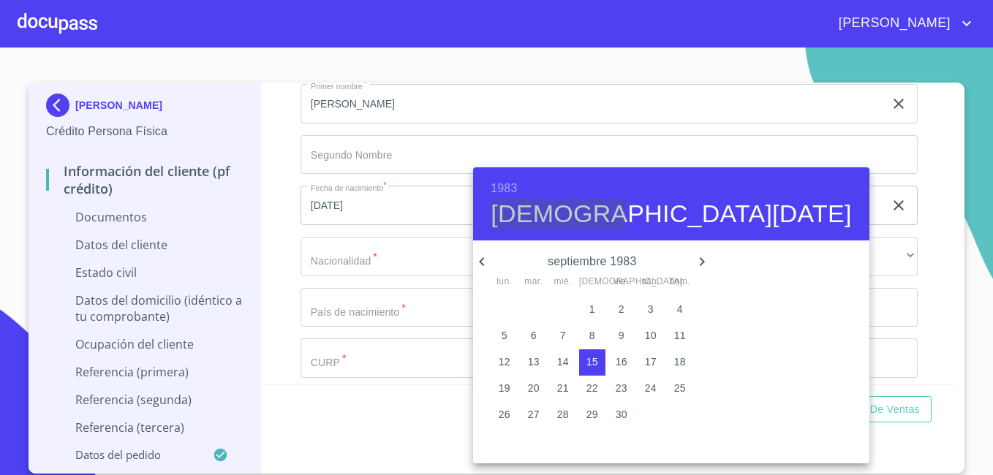
click at [501, 216] on h4 "jue., sep. 15" at bounding box center [670, 214] width 360 height 31
click at [480, 257] on icon "button" at bounding box center [482, 262] width 18 height 18
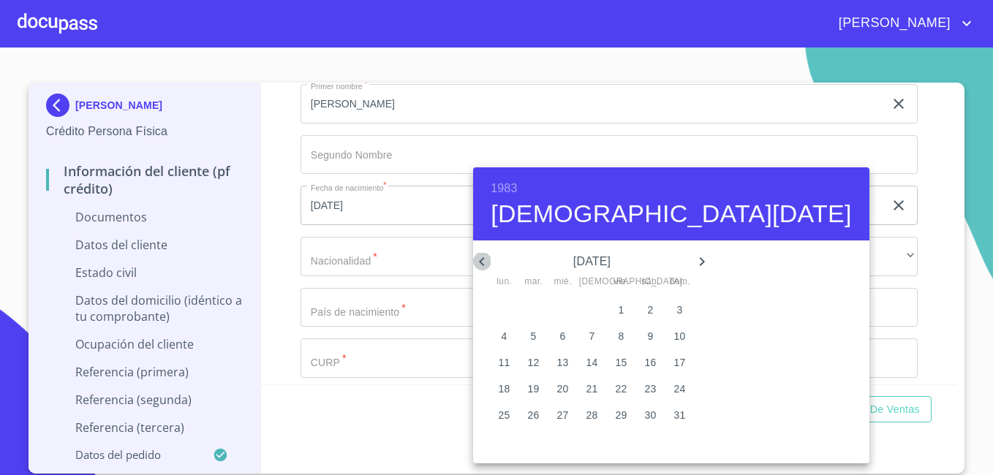
click at [480, 257] on icon "button" at bounding box center [482, 262] width 18 height 18
click at [693, 258] on icon "button" at bounding box center [702, 262] width 18 height 18
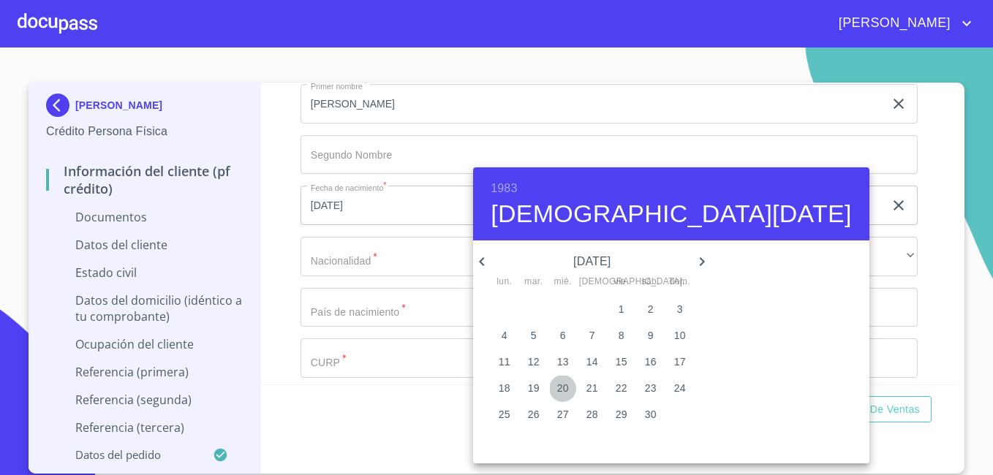
click at [557, 387] on p "20" at bounding box center [563, 388] width 12 height 15
type input "20 de abr. de 1983"
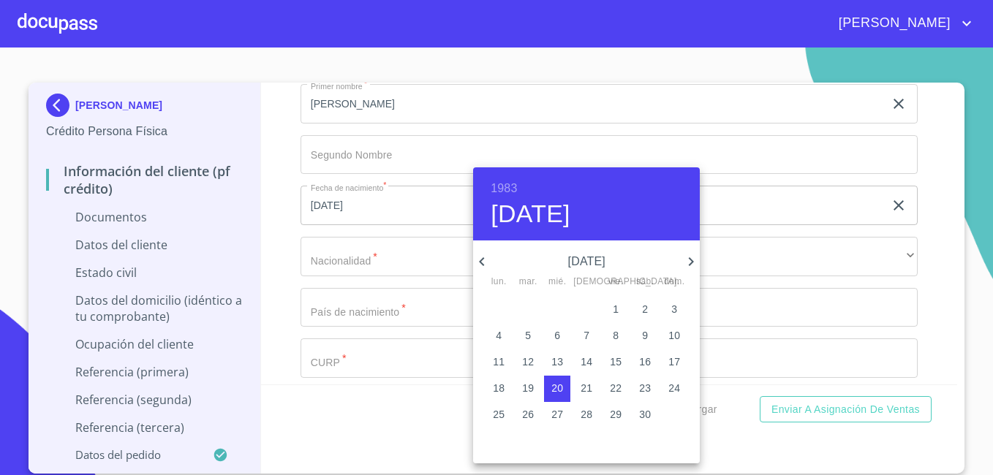
click at [644, 151] on div at bounding box center [496, 237] width 993 height 475
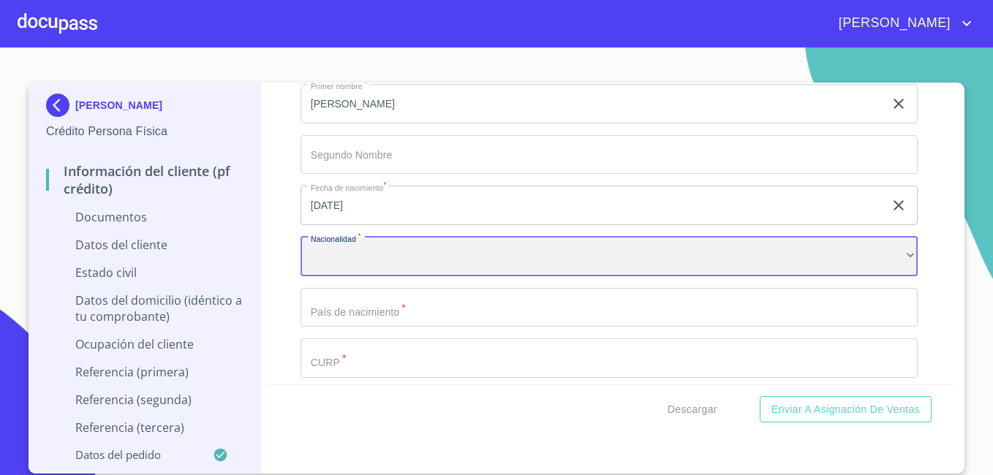
click at [513, 262] on div "​" at bounding box center [608, 256] width 617 height 39
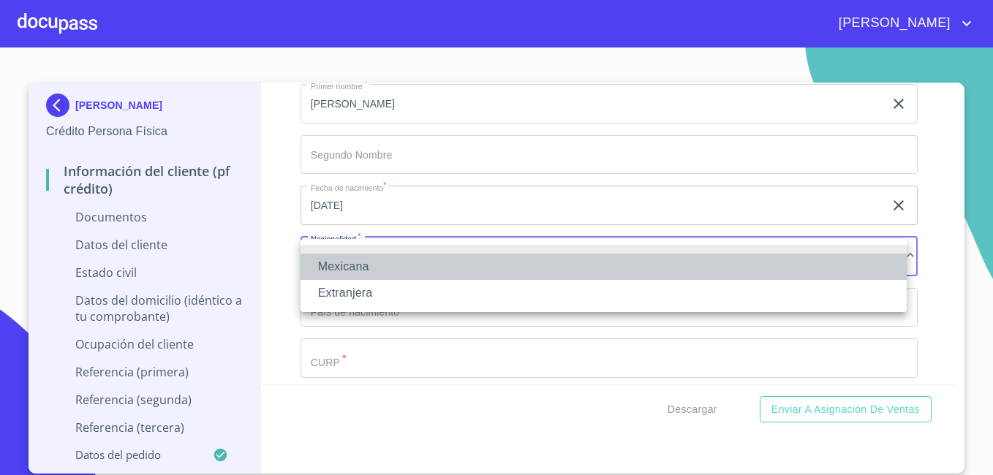
click at [358, 259] on li "Mexicana" at bounding box center [603, 267] width 606 height 26
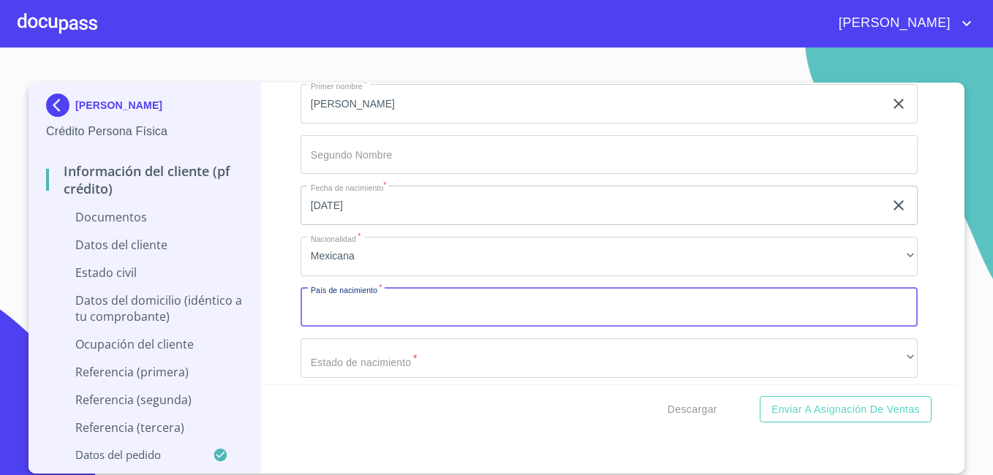
click at [436, 302] on input "Documento de identificación   *" at bounding box center [608, 307] width 617 height 39
type input "México"
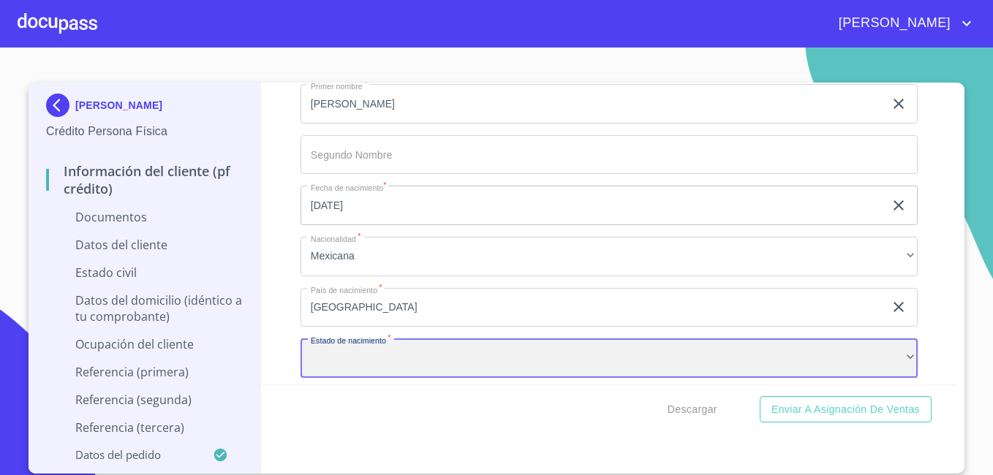
click at [428, 363] on div "​" at bounding box center [608, 357] width 617 height 39
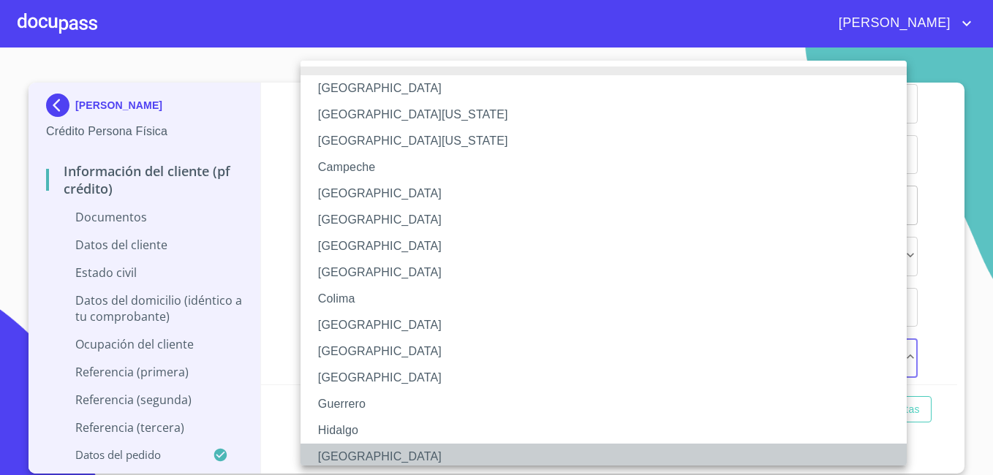
click at [401, 451] on li "Jalisco" at bounding box center [608, 457] width 617 height 26
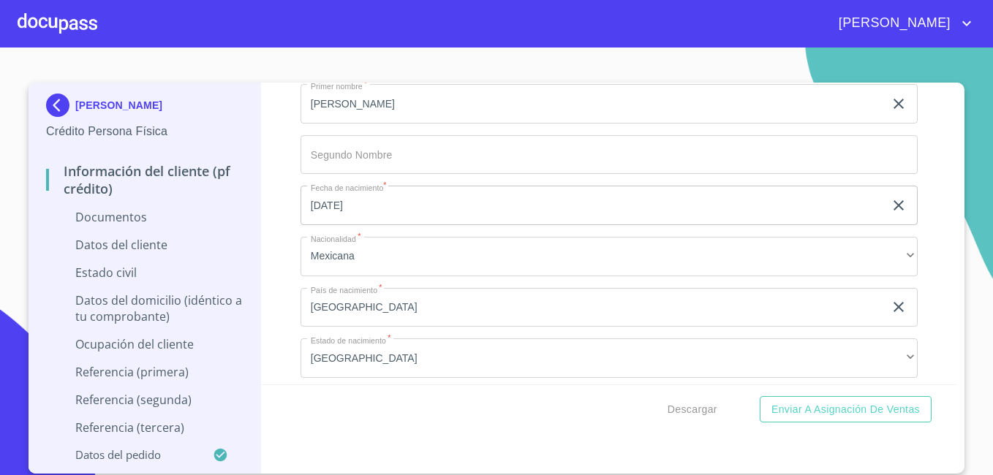
click at [955, 471] on div "Información del cliente (PF crédito) Documentos Documento de identificación   *…" at bounding box center [609, 278] width 697 height 391
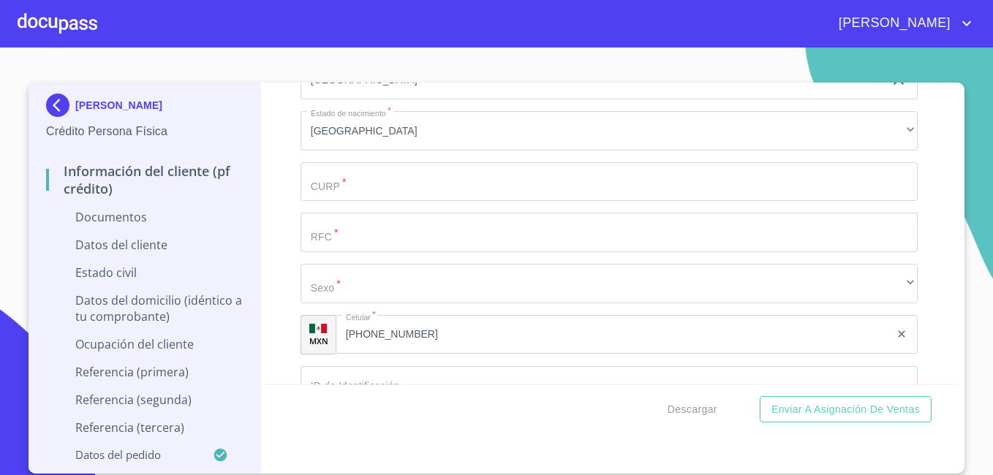
scroll to position [4172, 0]
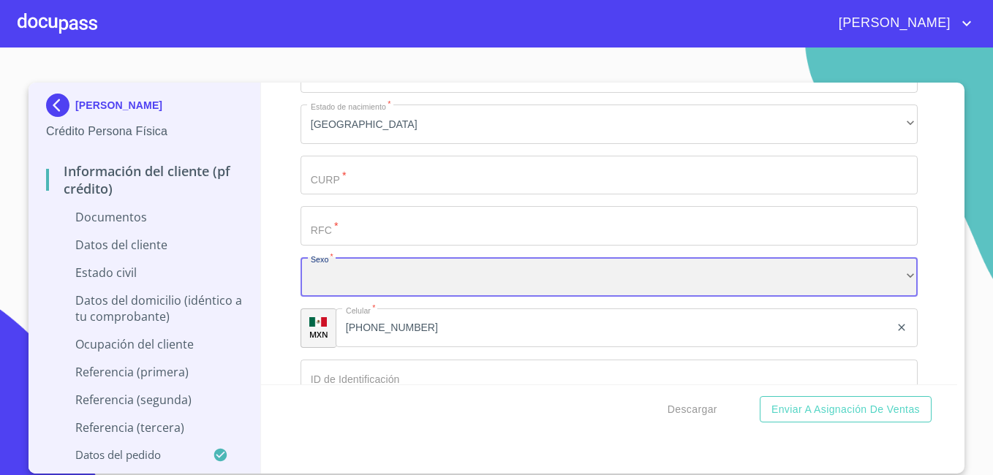
click at [624, 271] on div "​" at bounding box center [608, 276] width 617 height 39
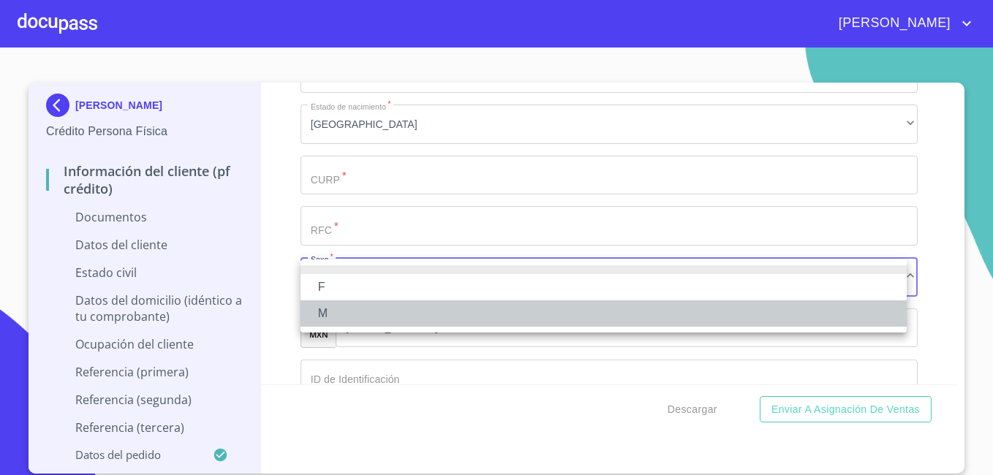
click at [526, 306] on li "M" at bounding box center [603, 313] width 606 height 26
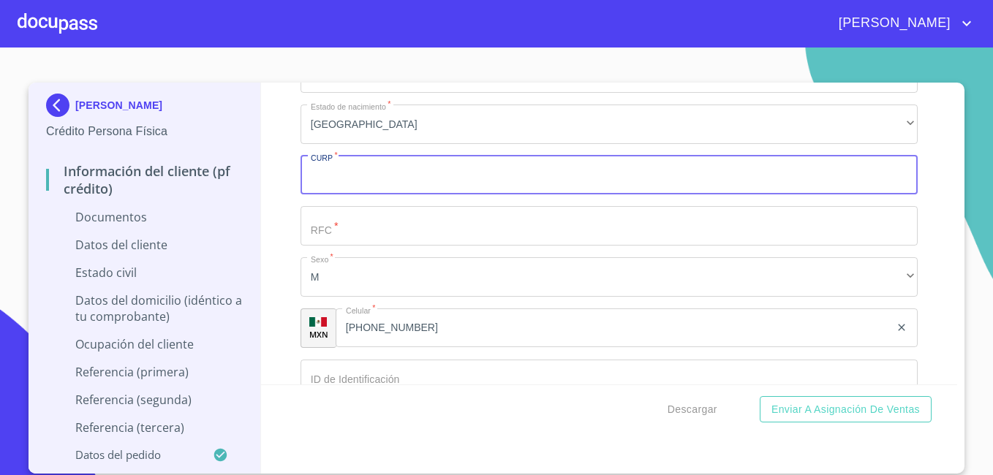
click at [467, 194] on input "Documento de identificación   *" at bounding box center [608, 175] width 617 height 39
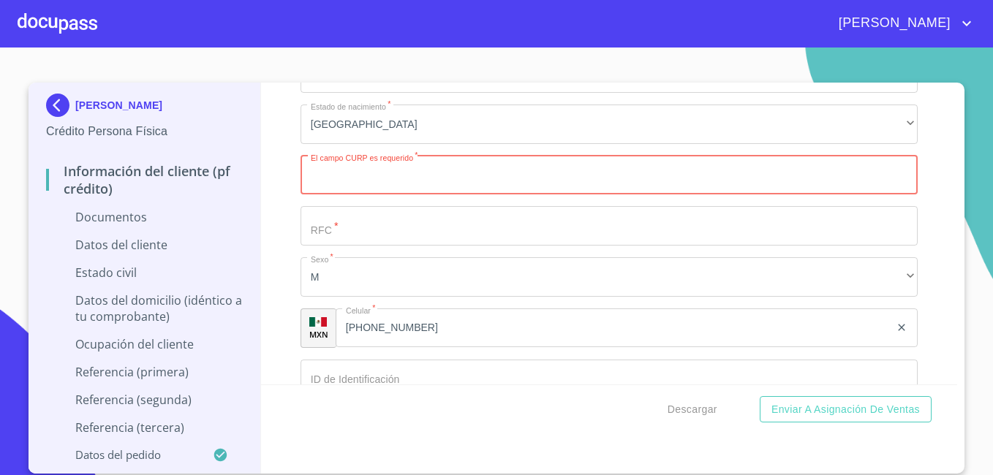
paste input "HERH830420HJCRDC09"
type input "HERH830420HJCRDC09"
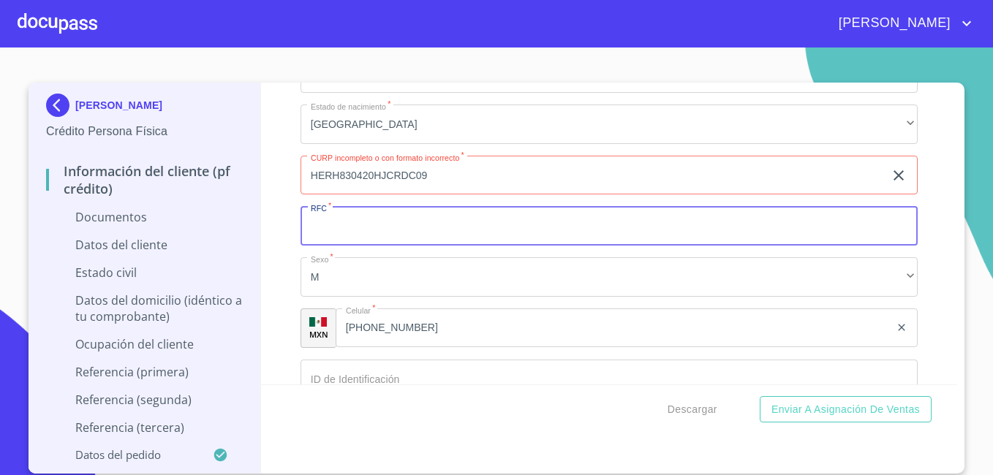
click at [417, 234] on input "Documento de identificación   *" at bounding box center [608, 225] width 617 height 39
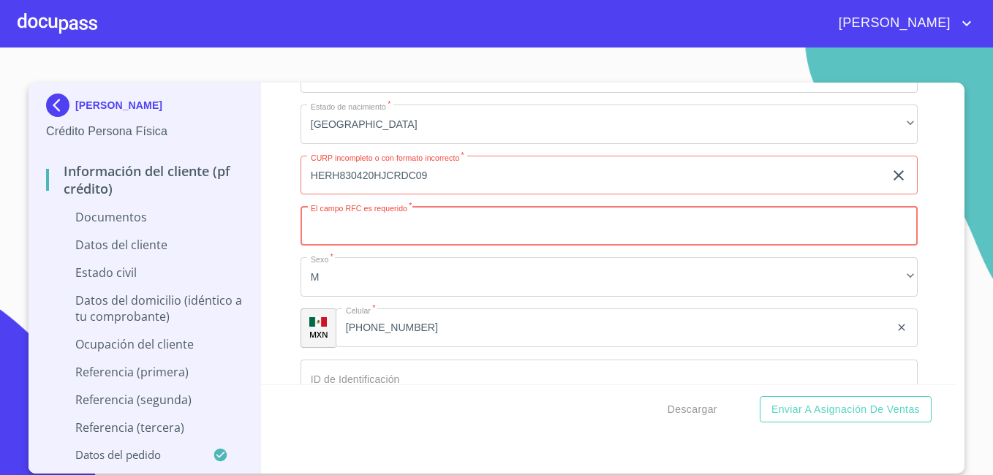
paste input "HERH830420"
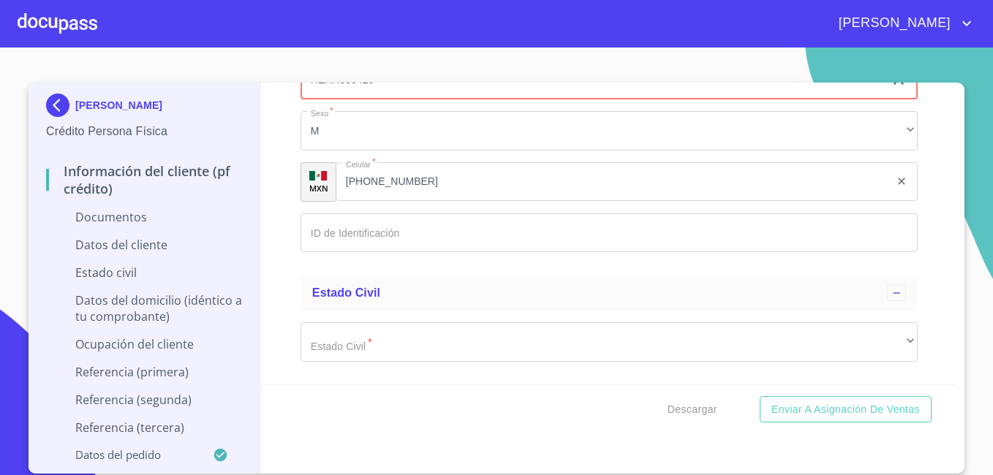
scroll to position [4347, 0]
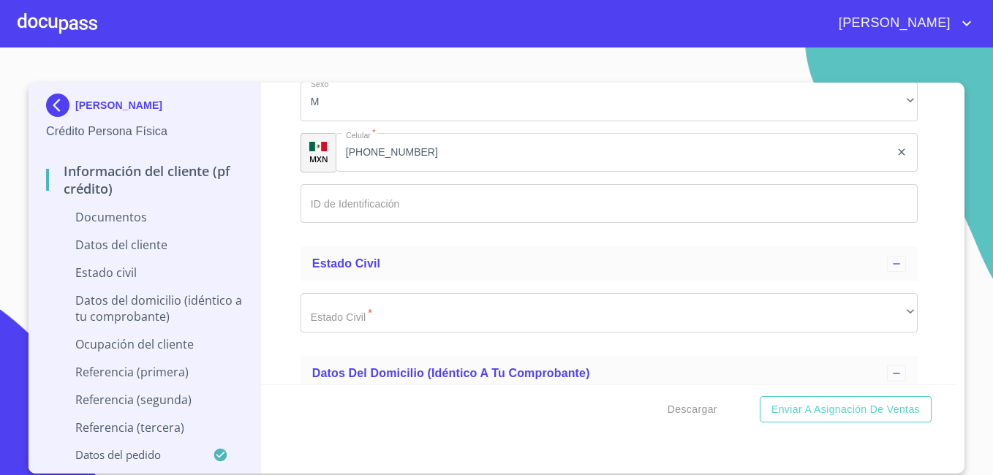
type input "HERH830420"
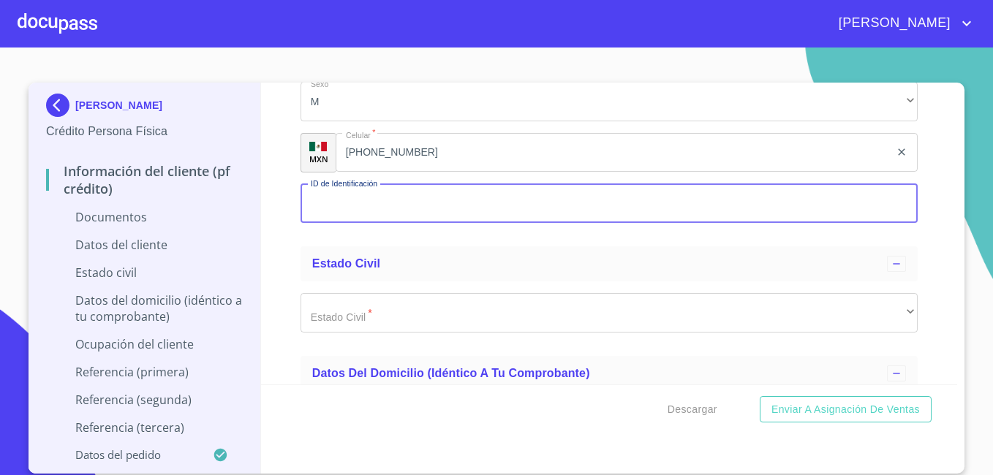
click at [498, 205] on input "Documento de identificación   *" at bounding box center [608, 203] width 617 height 39
type input "283114704"
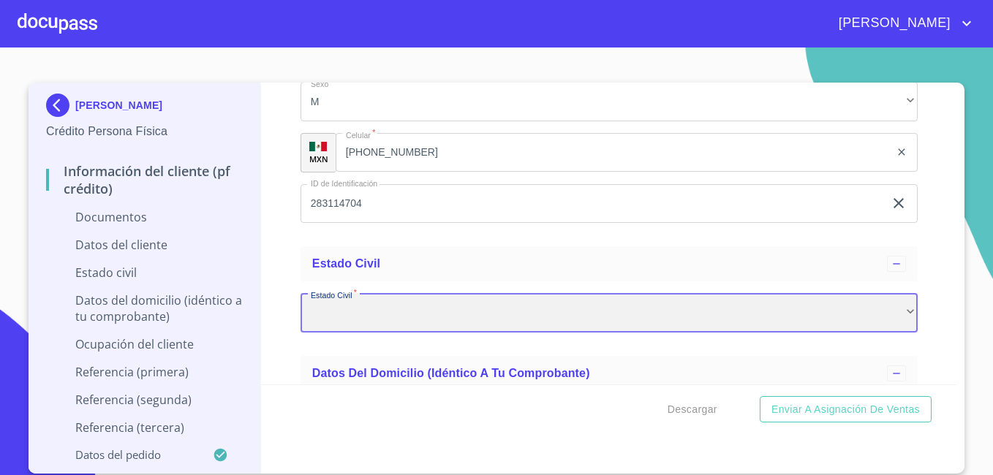
click at [671, 304] on div "​" at bounding box center [608, 312] width 617 height 39
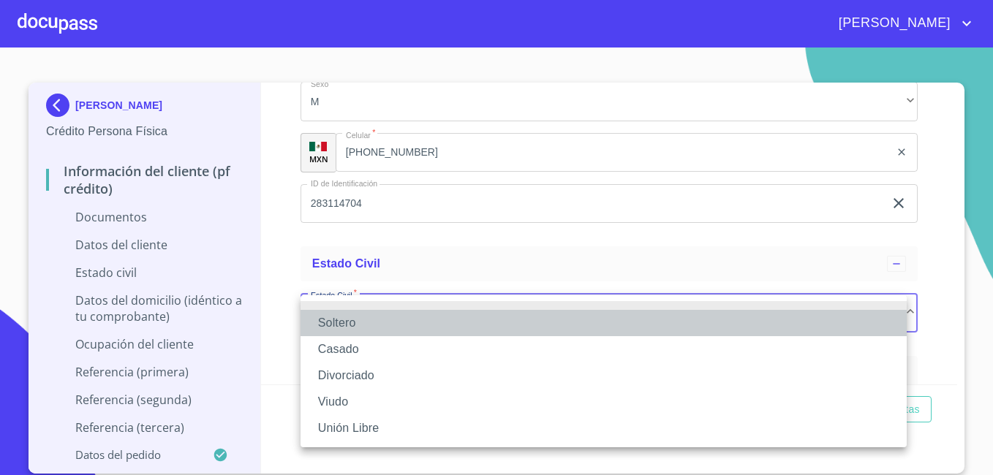
click at [542, 322] on li "Soltero" at bounding box center [603, 323] width 606 height 26
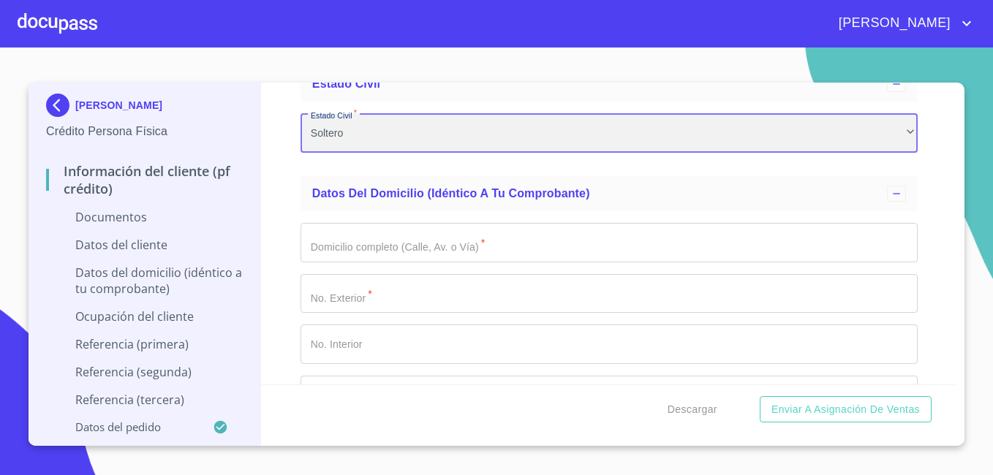
scroll to position [4552, 0]
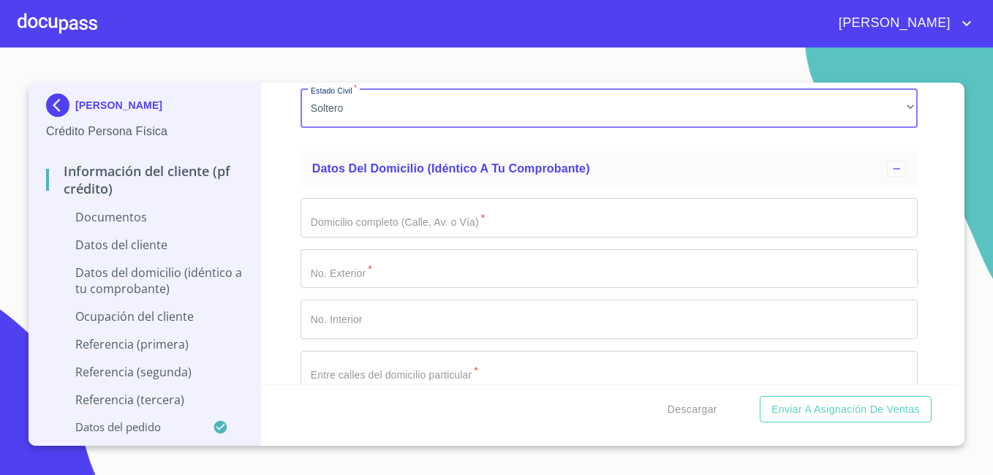
click at [576, 224] on input "Documento de identificación   *" at bounding box center [608, 217] width 617 height 39
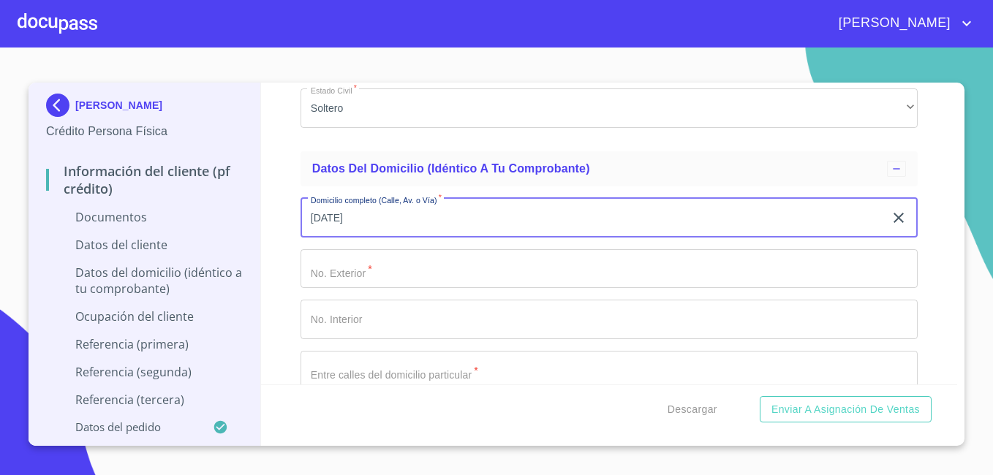
type input "12 DE OCTUBRE"
click at [453, 271] on input "Documento de identificación   *" at bounding box center [608, 268] width 617 height 39
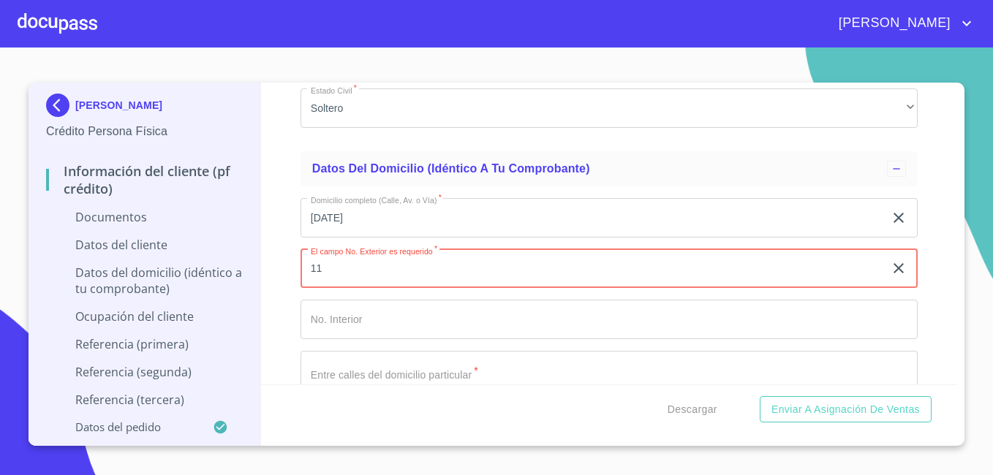
type input "11"
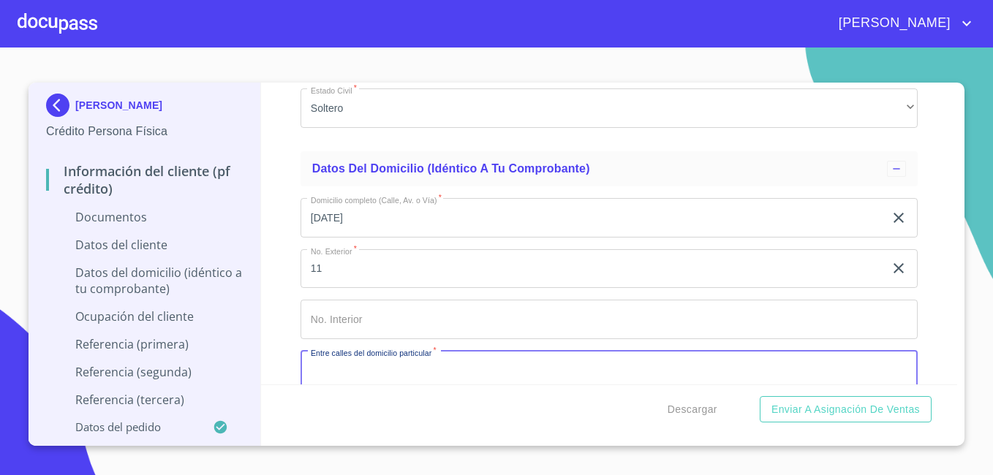
click at [420, 382] on input "Documento de identificación   *" at bounding box center [608, 370] width 617 height 39
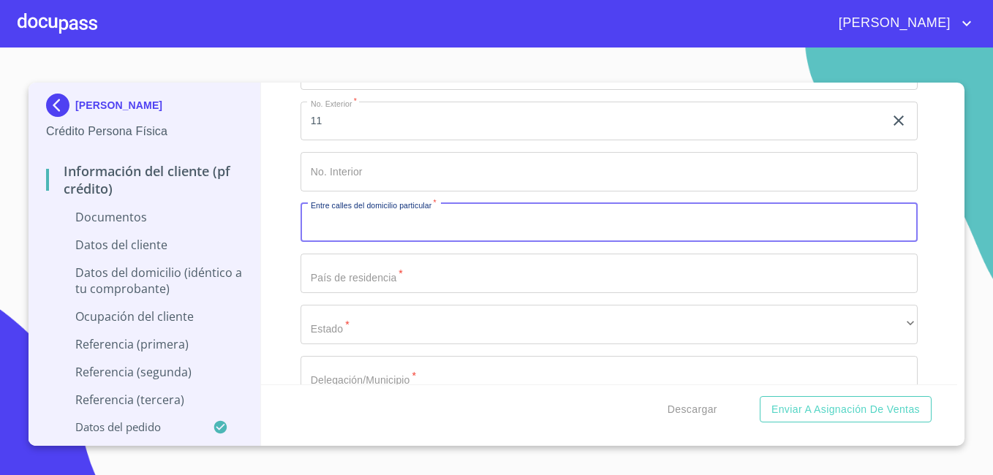
scroll to position [4727, 0]
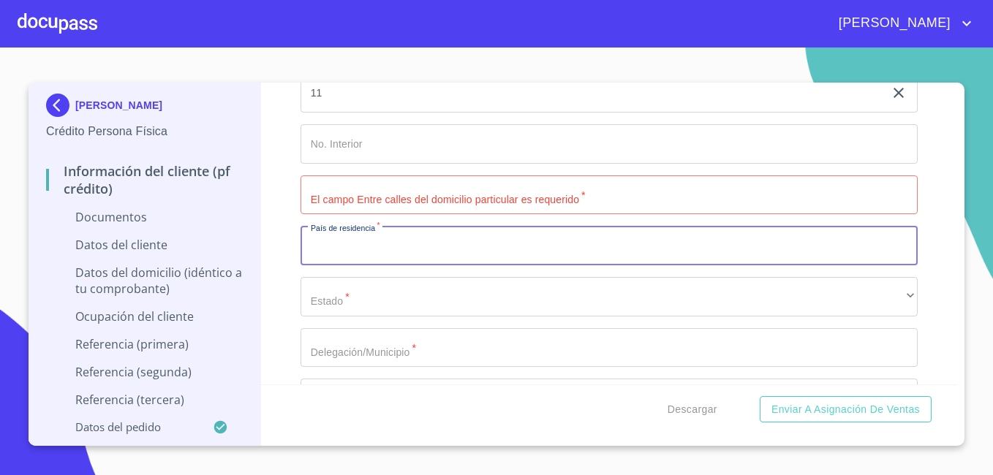
click at [422, 259] on input "Documento de identificación   *" at bounding box center [608, 245] width 617 height 39
type input "MEXICO"
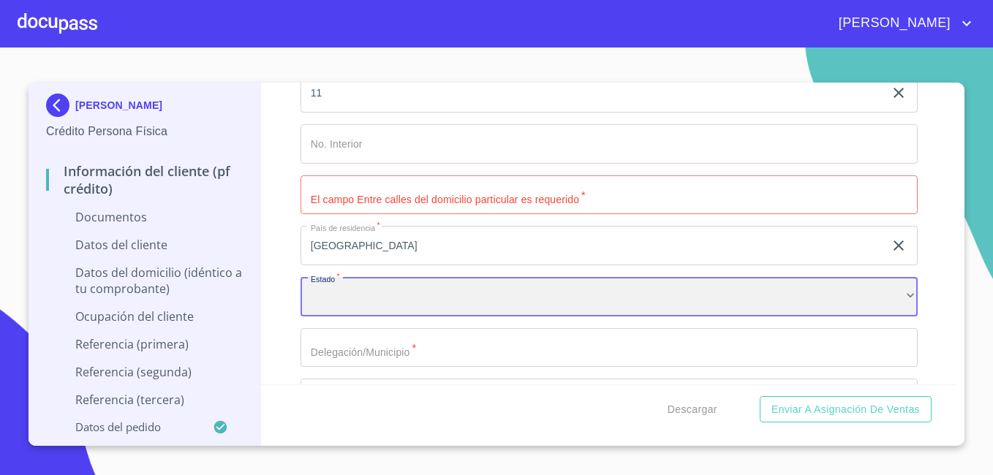
click at [323, 310] on div "​" at bounding box center [608, 296] width 617 height 39
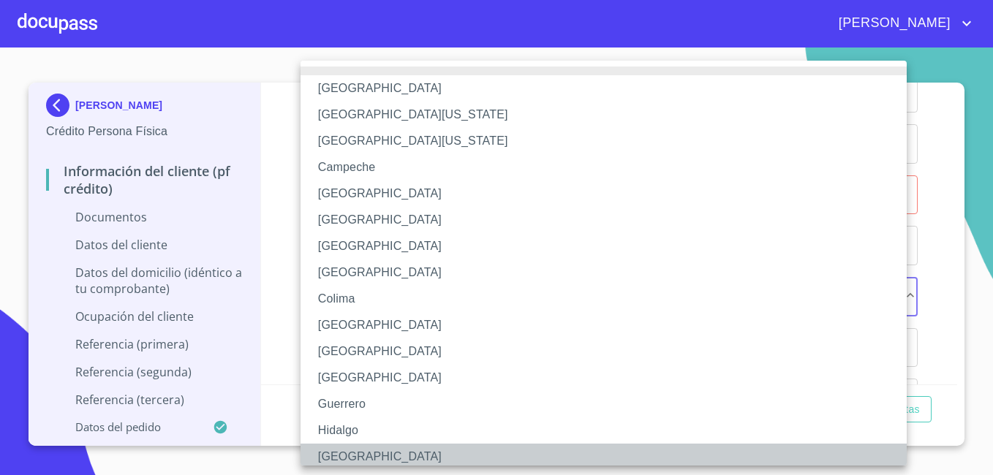
click at [374, 452] on li "Jalisco" at bounding box center [608, 457] width 617 height 26
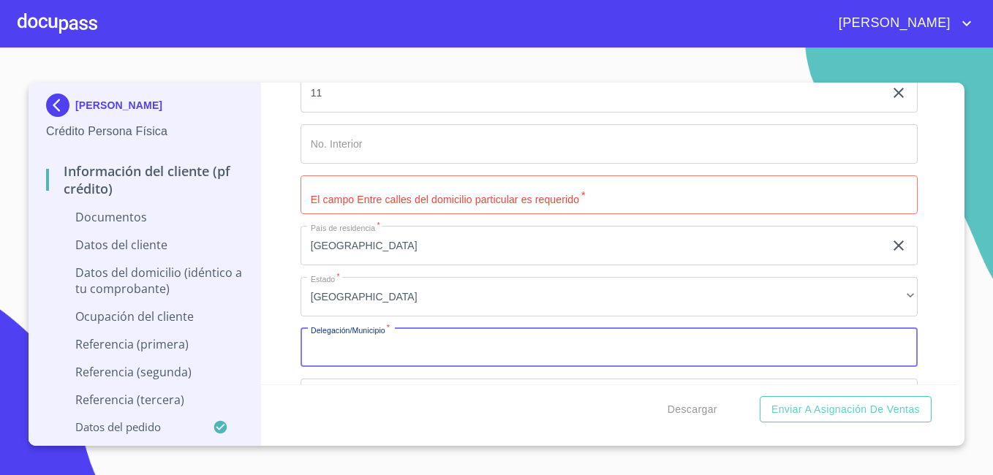
click at [447, 355] on input "Documento de identificación   *" at bounding box center [608, 347] width 617 height 39
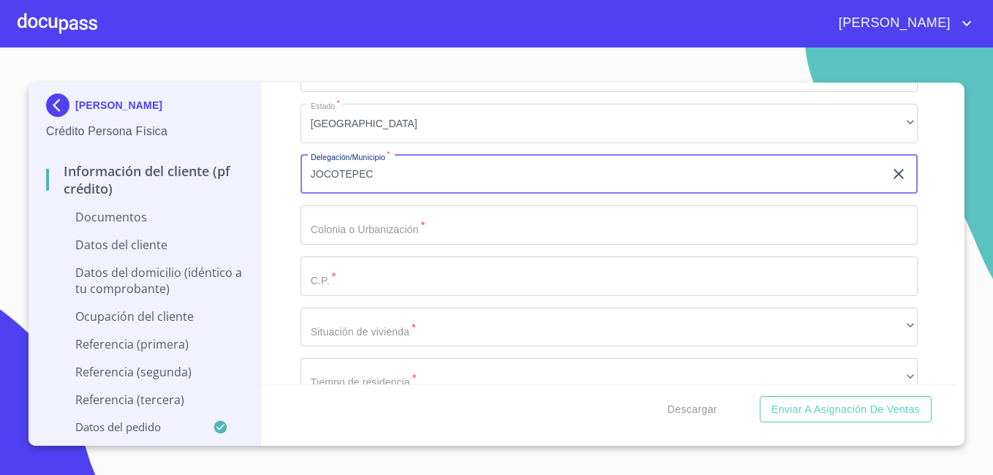
scroll to position [4902, 0]
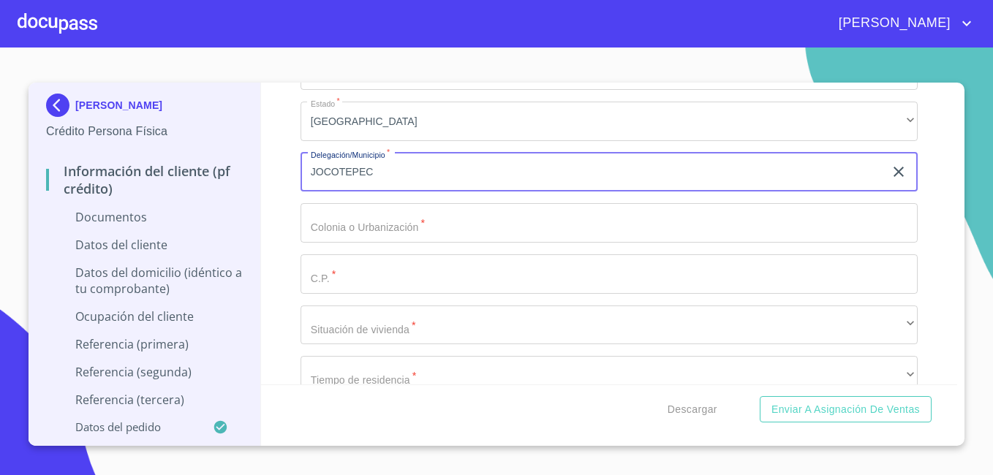
type input "JOCOTEPEC"
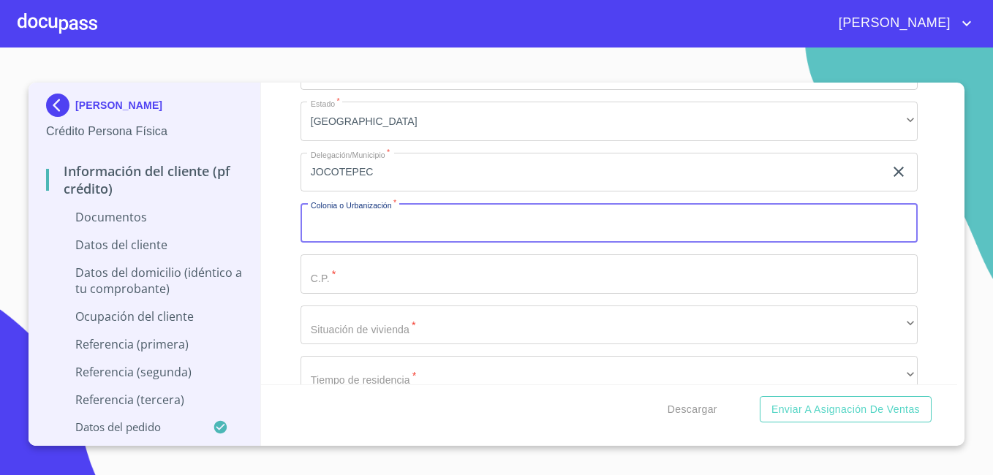
click at [474, 227] on input "Documento de identificación   *" at bounding box center [608, 222] width 617 height 39
type input "POTRERILLOS"
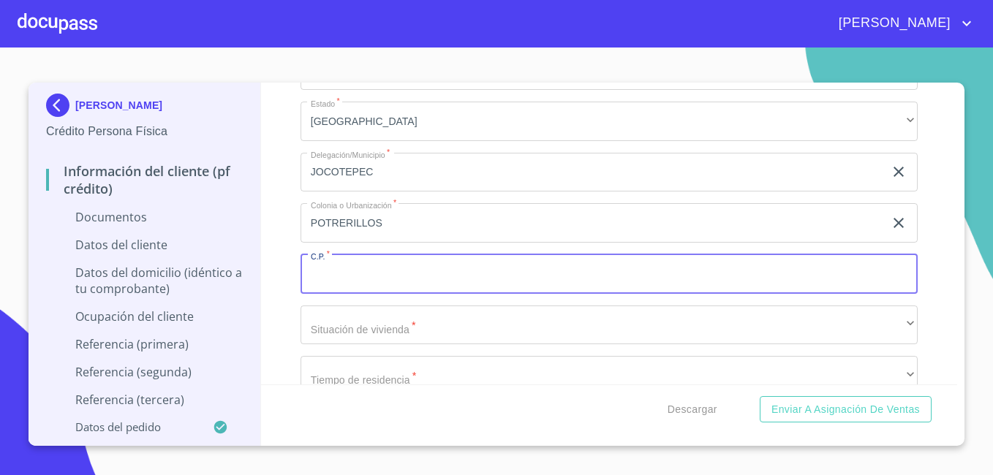
click at [438, 280] on input "Documento de identificación   *" at bounding box center [608, 273] width 617 height 39
type input "45815"
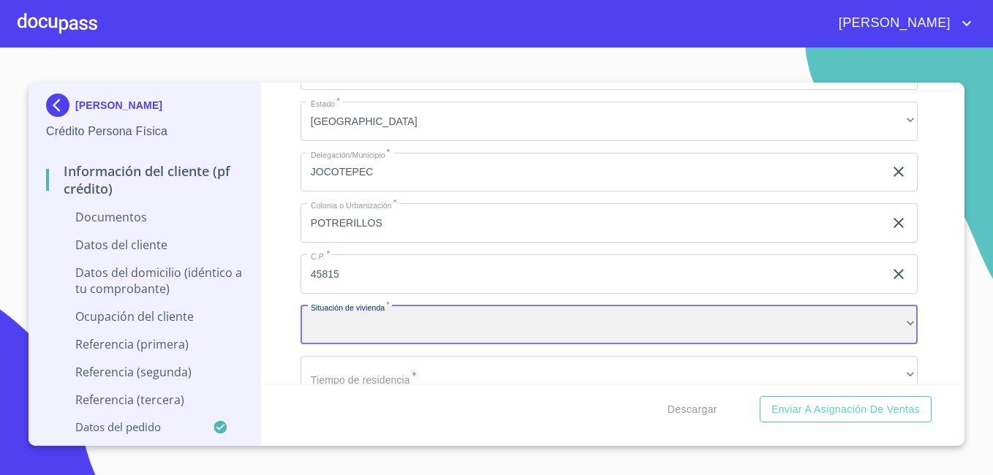
click at [482, 341] on div "​" at bounding box center [608, 325] width 617 height 39
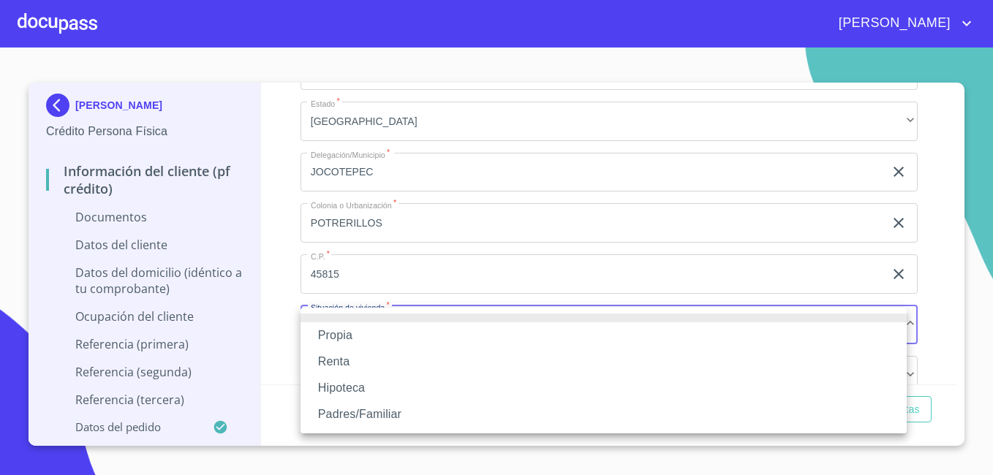
click at [471, 341] on li "Propia" at bounding box center [603, 335] width 606 height 26
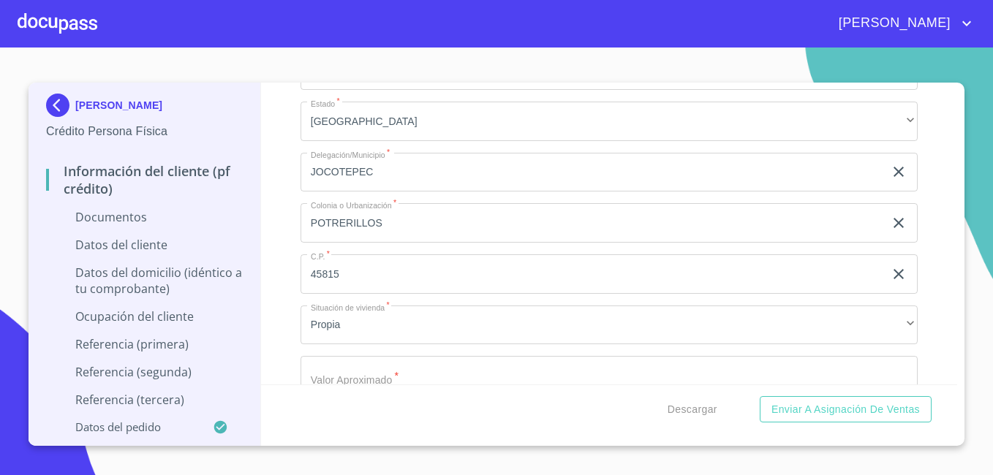
click at [474, 388] on div "Descargar Enviar a Asignación de Ventas" at bounding box center [609, 409] width 697 height 50
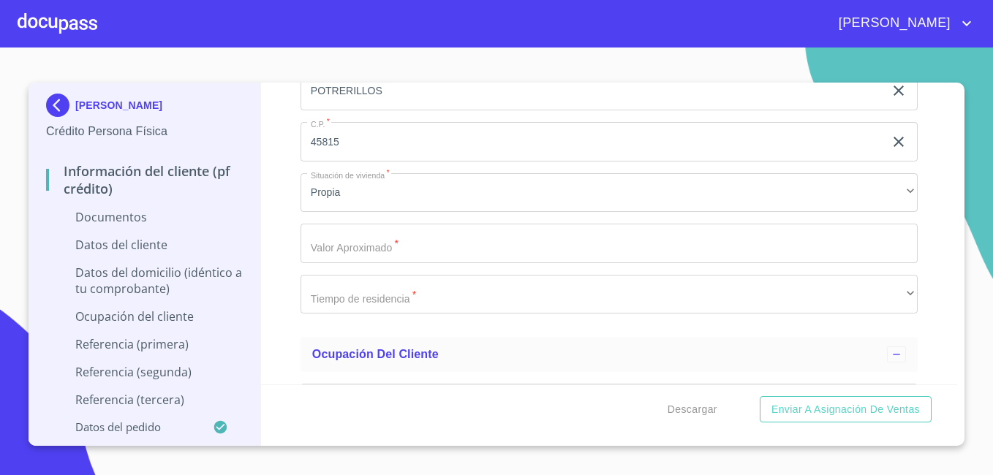
scroll to position [5049, 0]
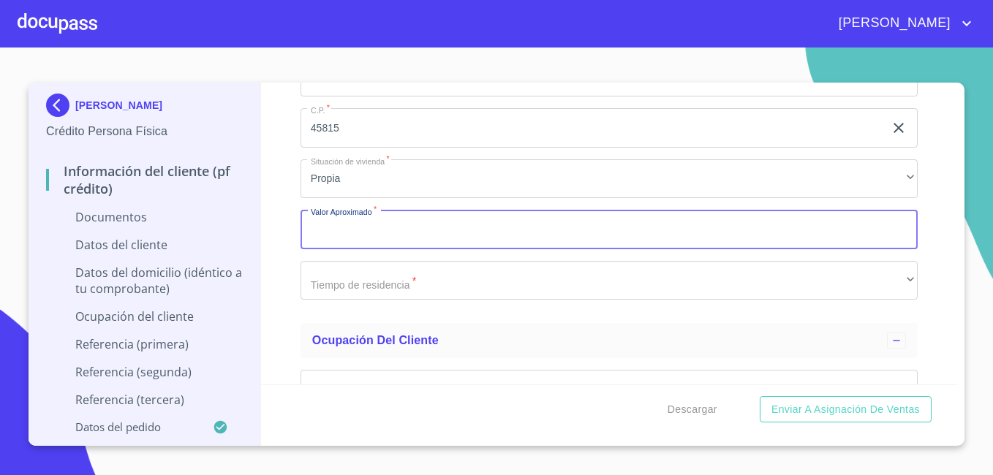
click at [539, 238] on input "Documento de identificación   *" at bounding box center [608, 229] width 617 height 39
type input "$1,500,000"
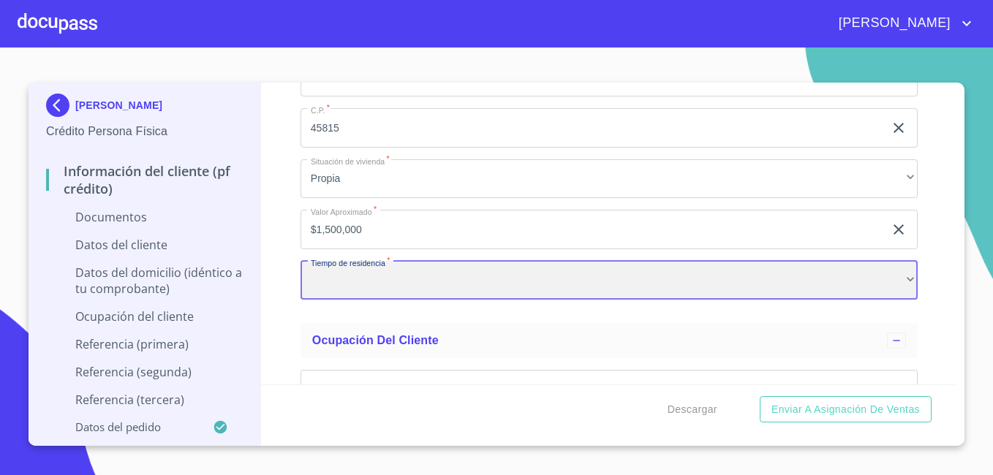
click at [505, 289] on div "​" at bounding box center [608, 280] width 617 height 39
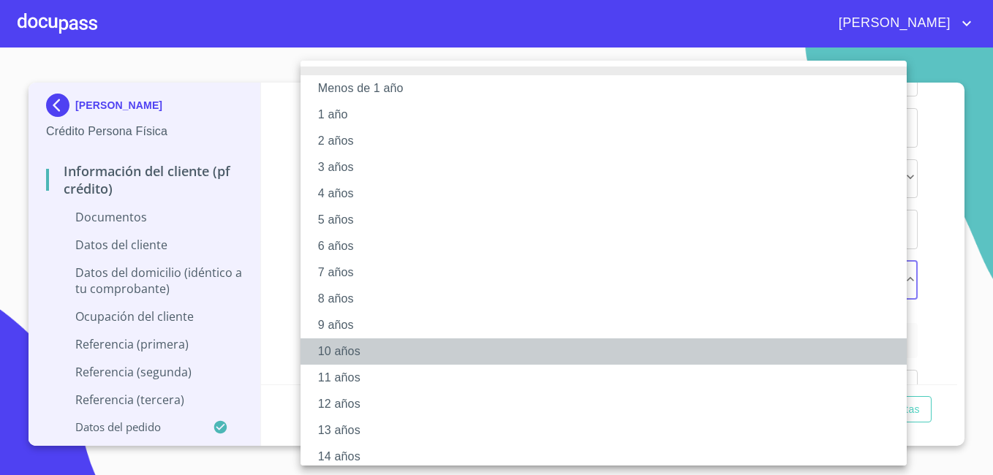
click at [447, 349] on li "10 años" at bounding box center [608, 351] width 617 height 26
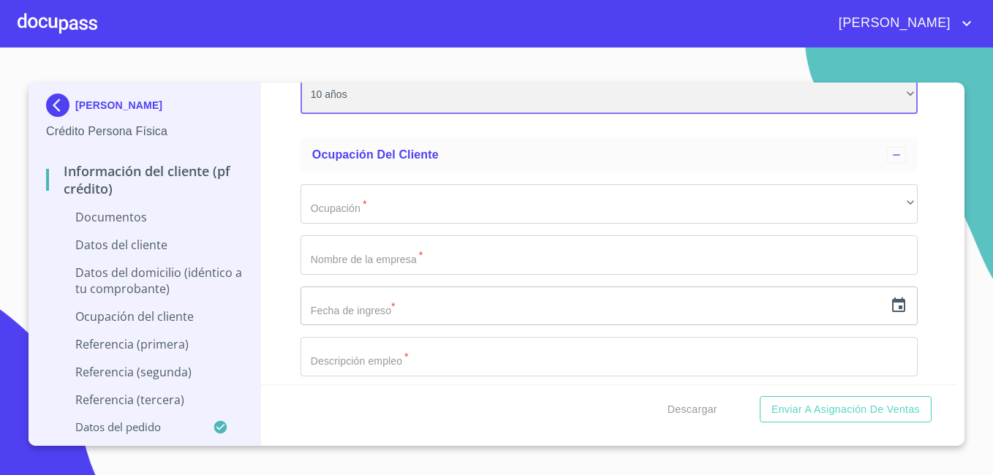
scroll to position [5253, 0]
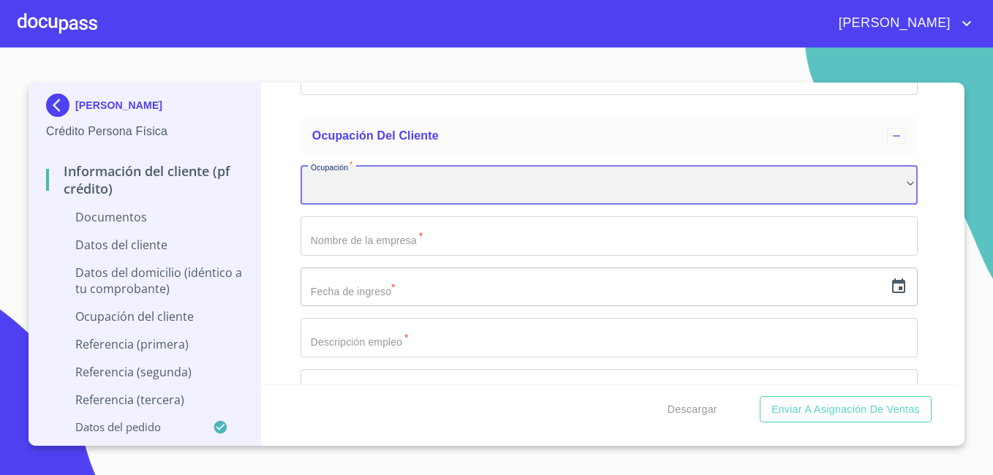
click at [521, 185] on div "​" at bounding box center [608, 184] width 617 height 39
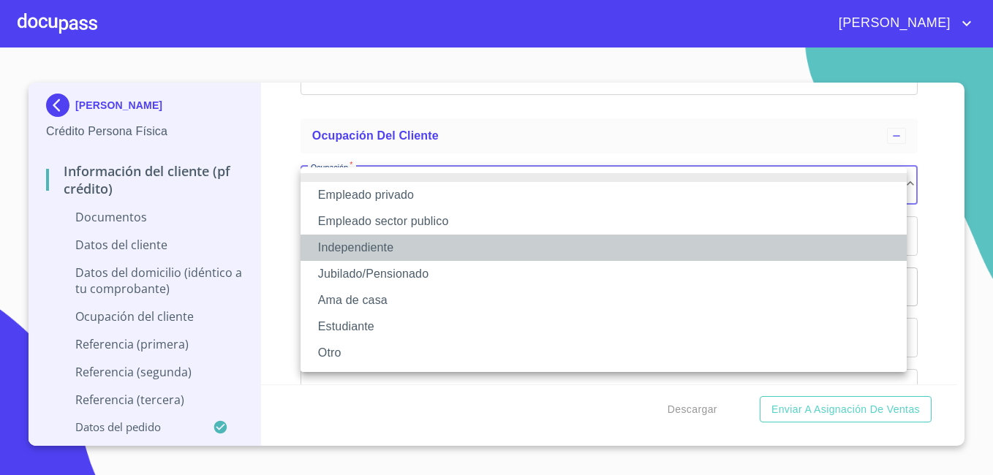
click at [458, 253] on li "Independiente" at bounding box center [603, 248] width 606 height 26
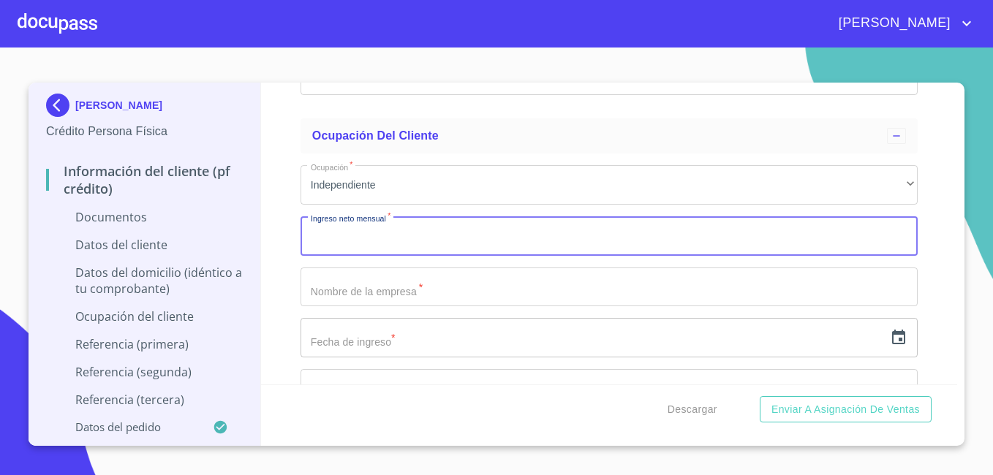
click at [457, 246] on input "Documento de identificación   *" at bounding box center [608, 235] width 617 height 39
type input "60 000"
click at [401, 297] on input "Documento de identificación   *" at bounding box center [608, 287] width 617 height 39
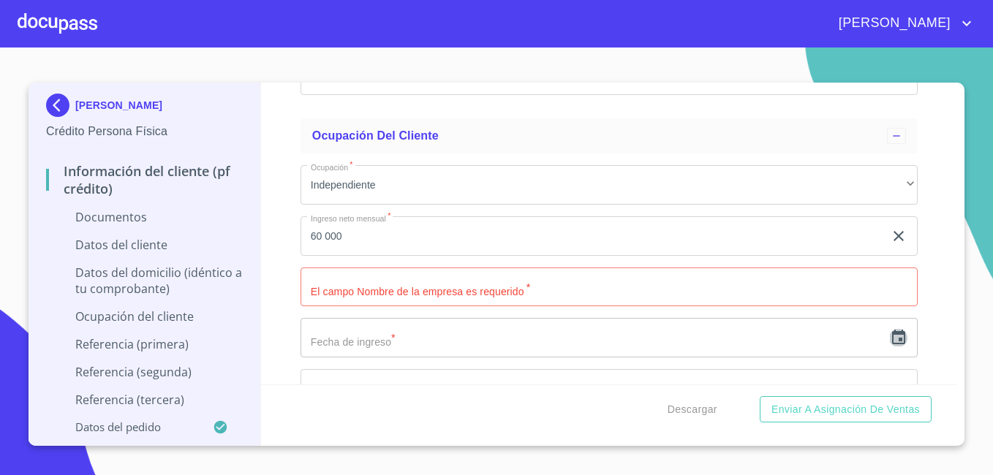
click at [891, 341] on icon "button" at bounding box center [899, 338] width 18 height 18
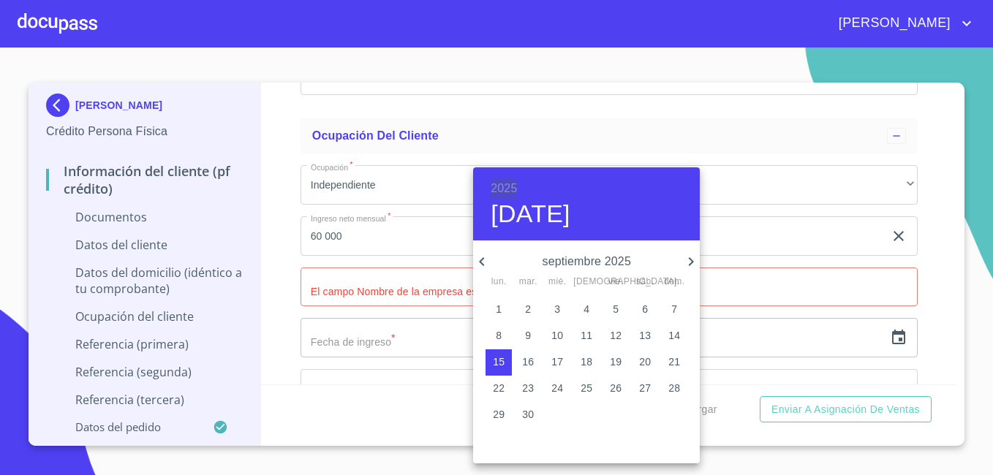
click at [503, 196] on h6 "2025" at bounding box center [503, 188] width 26 height 20
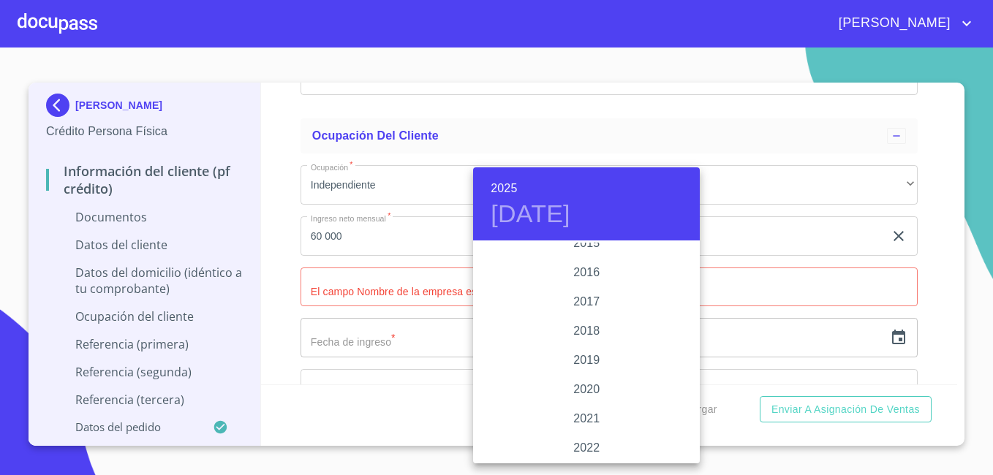
scroll to position [2631, 0]
click at [619, 251] on div "2015" at bounding box center [586, 257] width 227 height 29
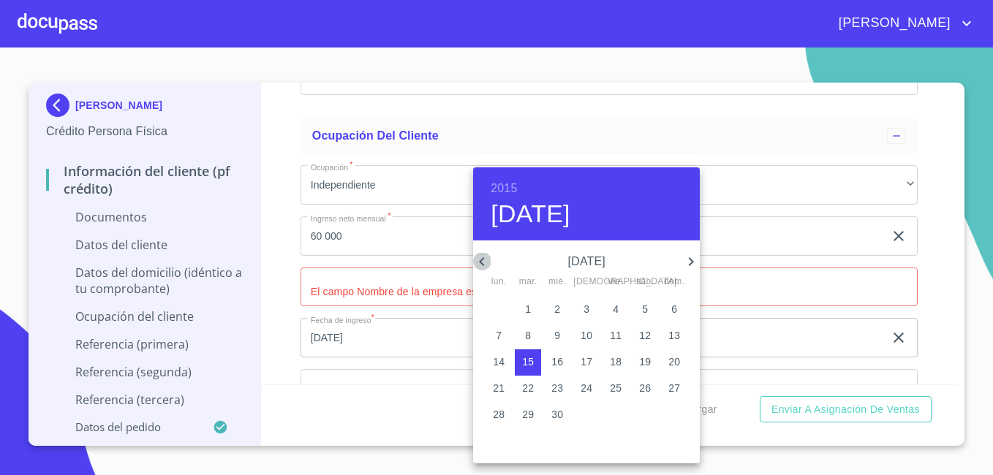
click at [484, 253] on icon "button" at bounding box center [482, 262] width 18 height 18
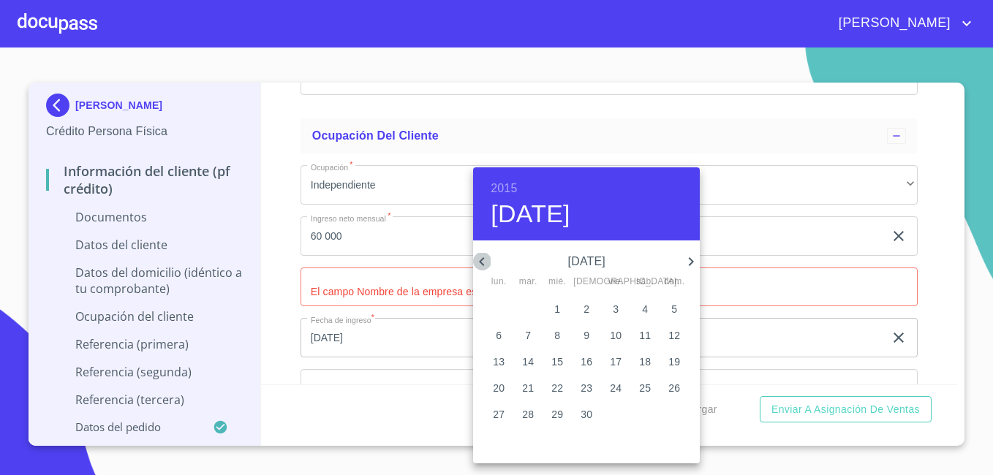
click at [484, 253] on icon "button" at bounding box center [482, 262] width 18 height 18
click at [687, 255] on icon "button" at bounding box center [691, 262] width 18 height 18
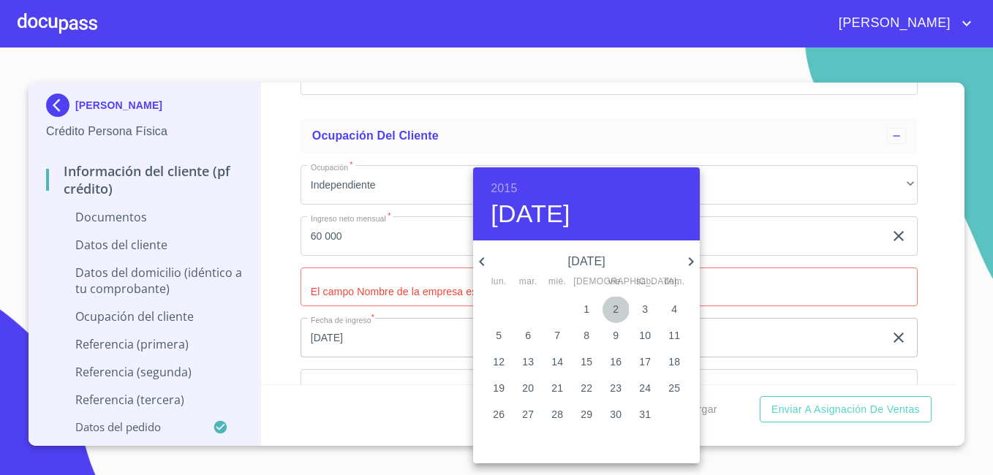
click at [617, 304] on p "2" at bounding box center [616, 309] width 6 height 15
type input "2 de ene. de 2015"
click at [743, 164] on div at bounding box center [496, 237] width 993 height 475
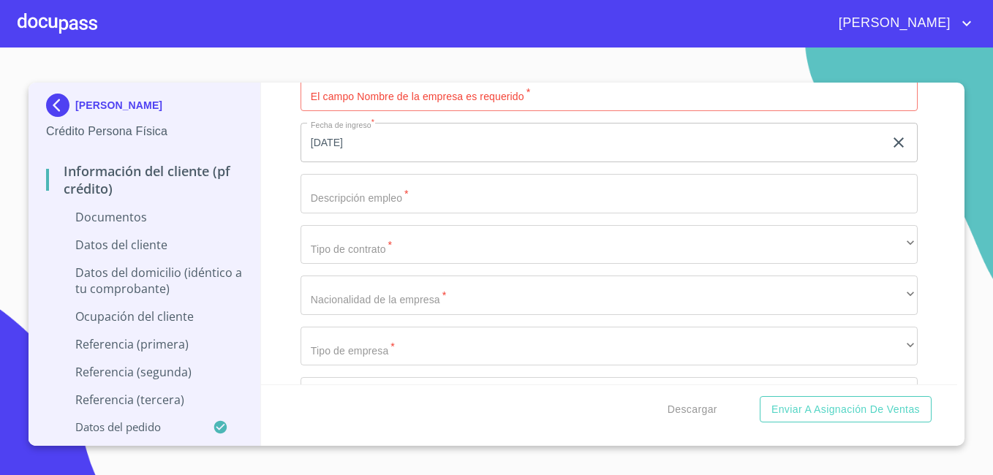
scroll to position [5458, 0]
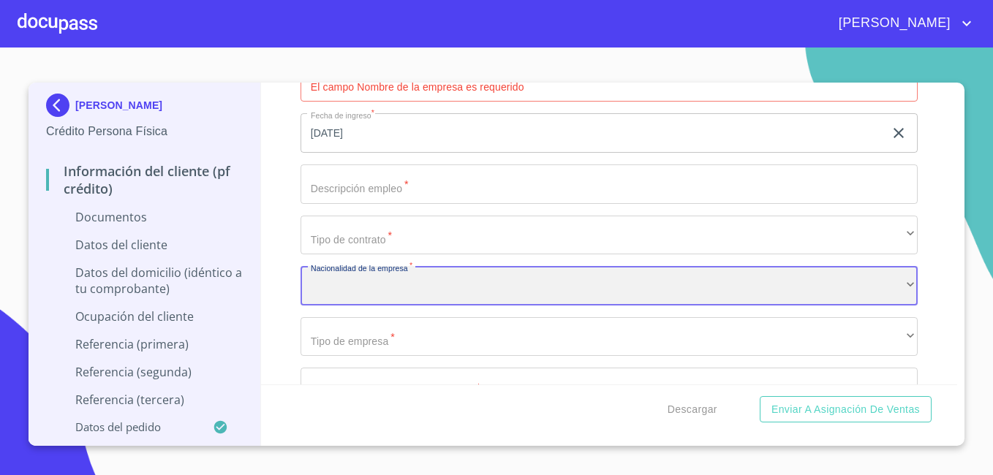
click at [588, 301] on div "​" at bounding box center [608, 285] width 617 height 39
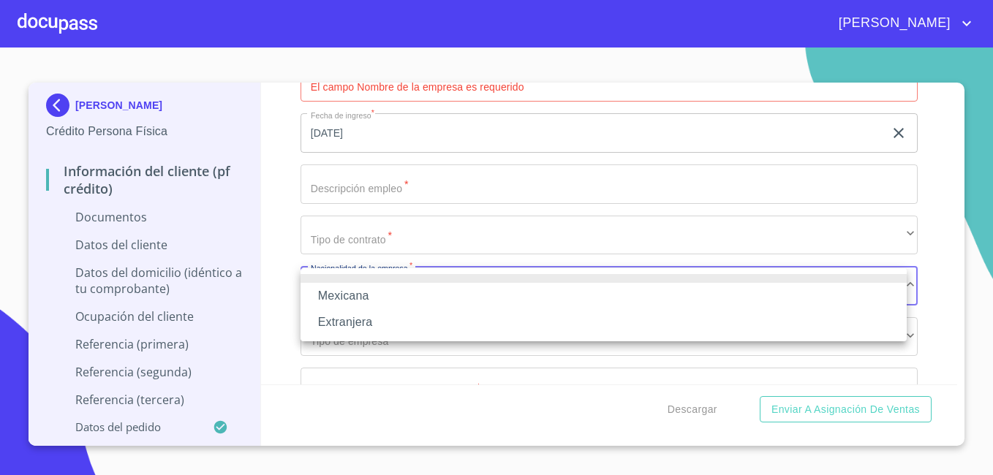
click at [588, 301] on li "Mexicana" at bounding box center [603, 296] width 606 height 26
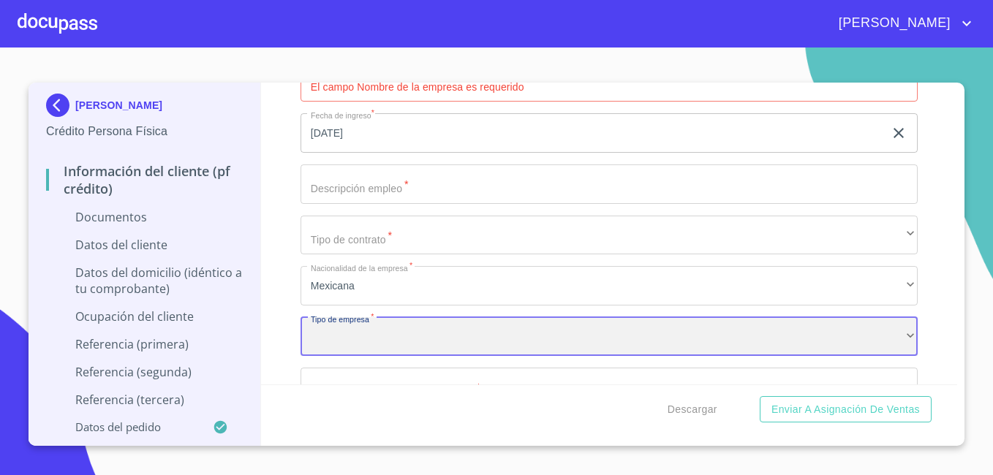
click at [536, 330] on div "​" at bounding box center [608, 336] width 617 height 39
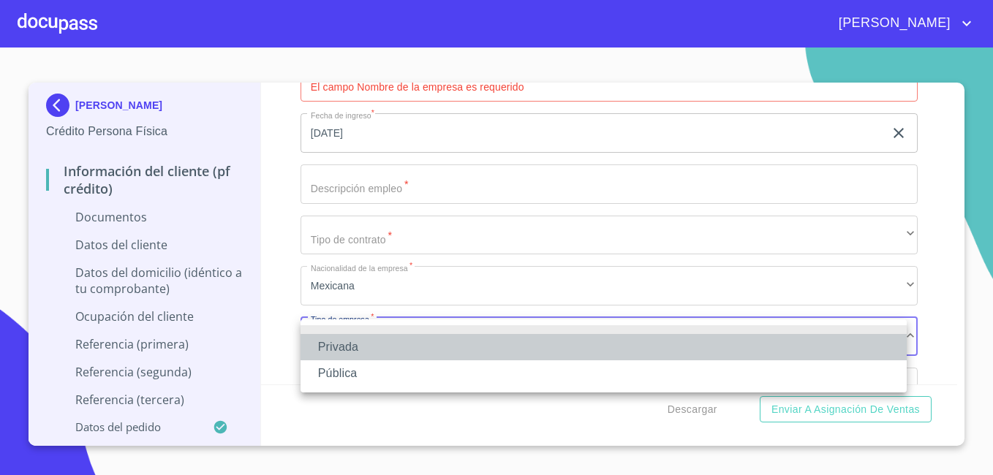
click at [363, 351] on li "Privada" at bounding box center [603, 347] width 606 height 26
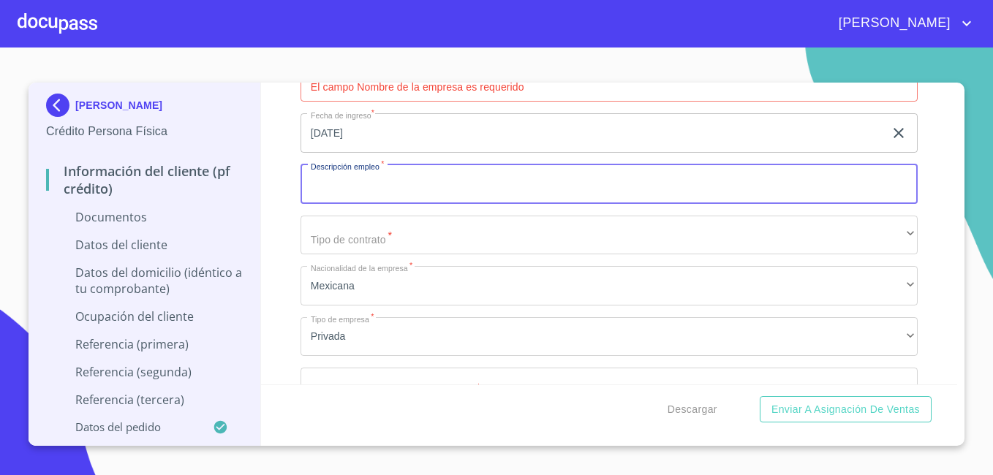
click at [587, 190] on input "Documento de identificación   *" at bounding box center [608, 183] width 617 height 39
type input "DUEÑO"
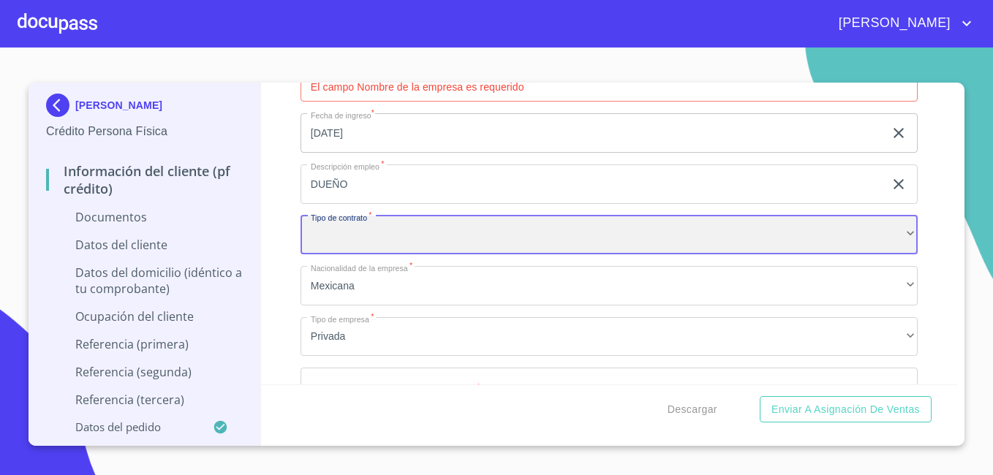
click at [580, 229] on div "​" at bounding box center [608, 235] width 617 height 39
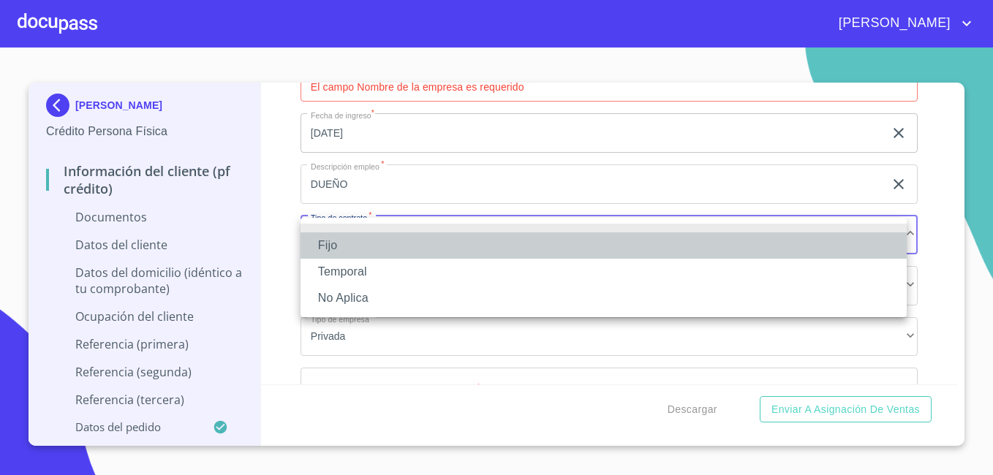
click at [561, 235] on li "Fijo" at bounding box center [603, 245] width 606 height 26
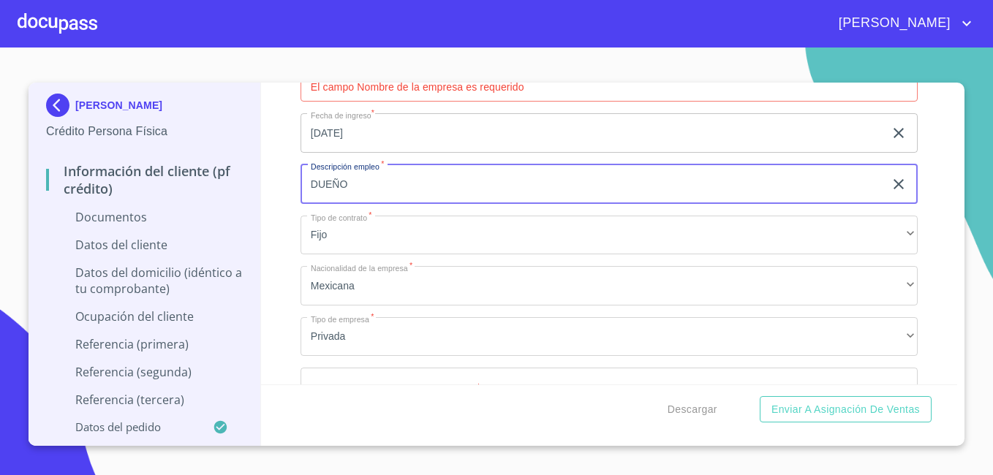
click at [587, 187] on input "DUEÑO" at bounding box center [591, 183] width 583 height 39
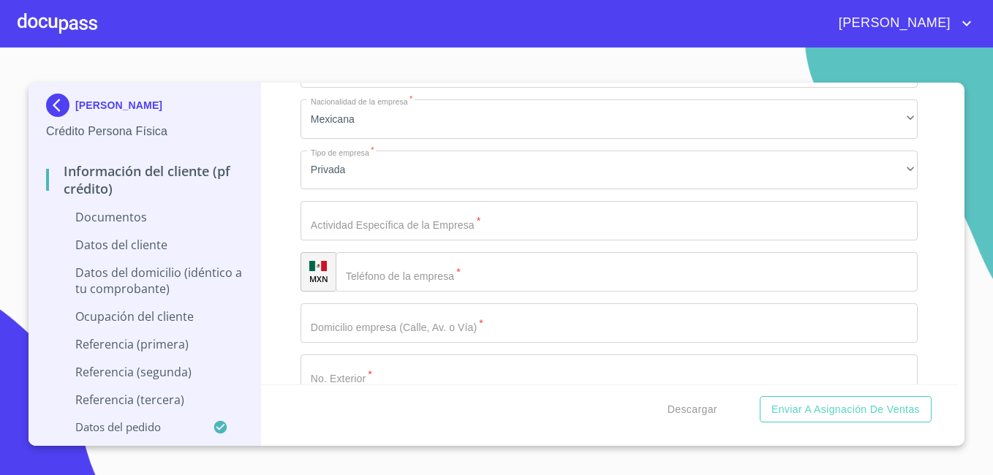
scroll to position [5633, 0]
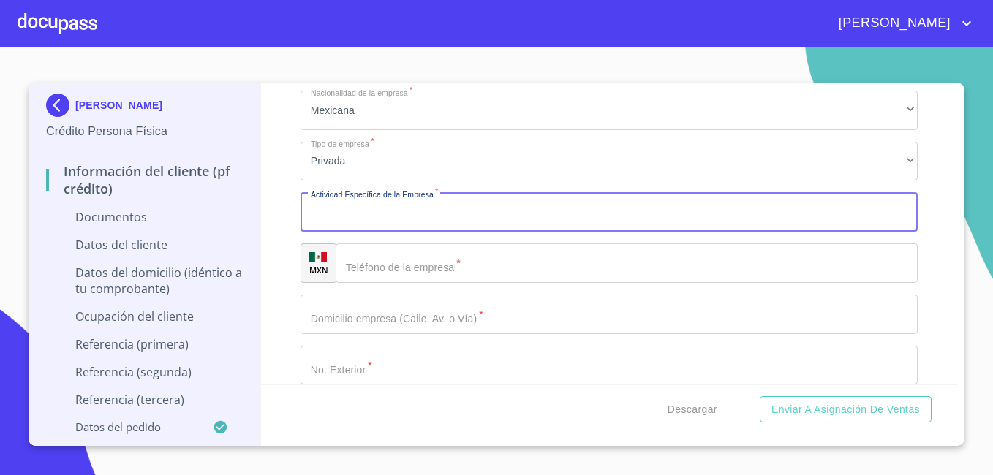
click at [450, 217] on input "Documento de identificación   *" at bounding box center [608, 211] width 617 height 39
type input "ORGANIIZAR, COMPRAR Y VENDER"
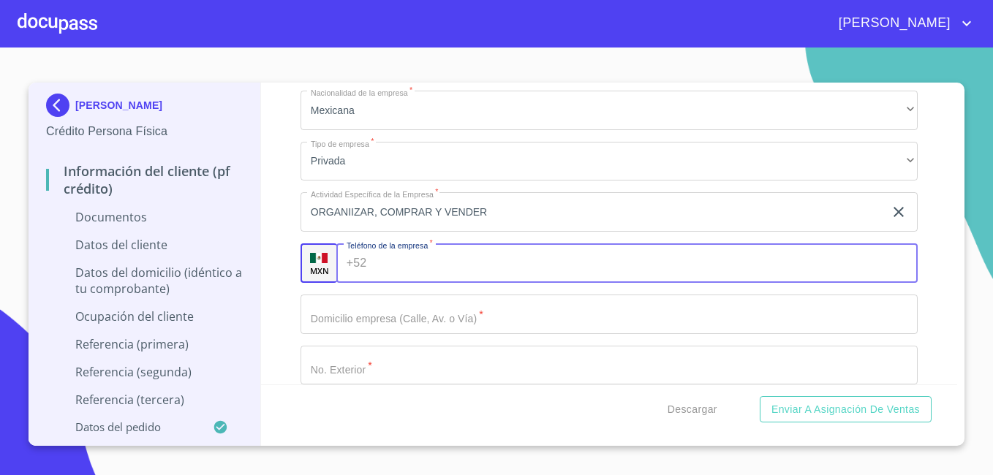
click at [395, 273] on input "Documento de identificación   *" at bounding box center [644, 262] width 545 height 39
type input "[PHONE_NUMBER]"
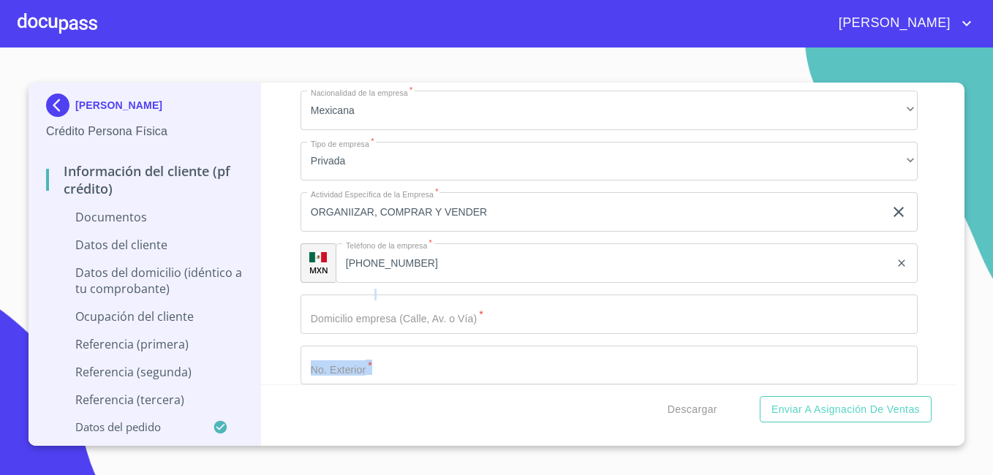
drag, startPoint x: 567, startPoint y: 337, endPoint x: 566, endPoint y: 321, distance: 16.1
click at [566, 321] on div "Ocupación   * Independiente ​ Ingreso neto mensual   * 60 000 ​ El campo Nombre…" at bounding box center [608, 313] width 617 height 1081
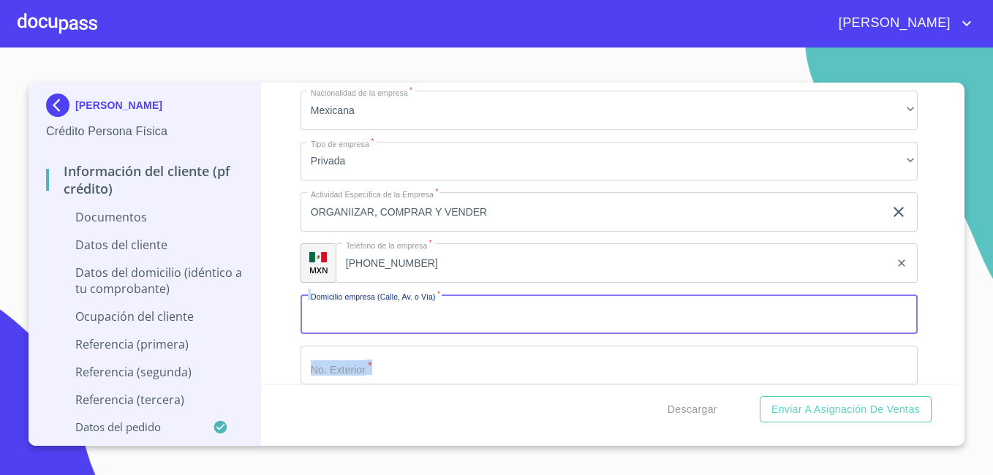
click at [566, 321] on input "Documento de identificación   *" at bounding box center [608, 314] width 617 height 39
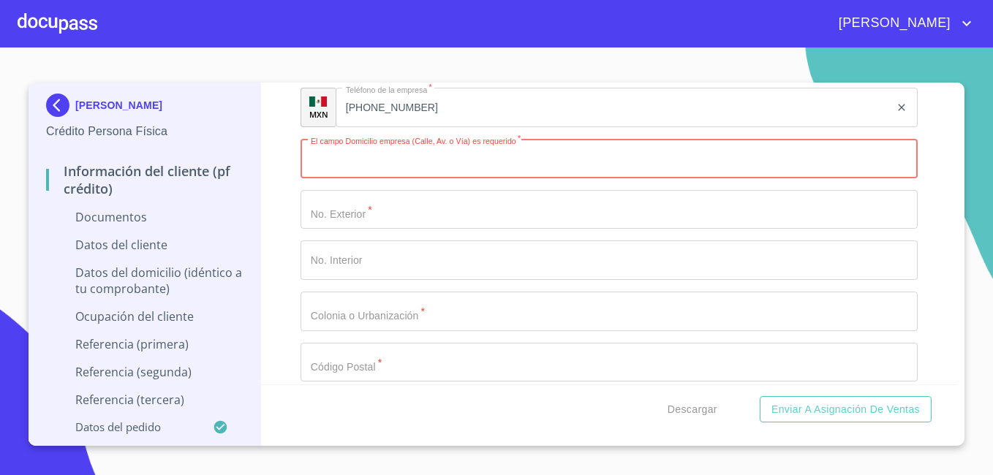
scroll to position [5809, 0]
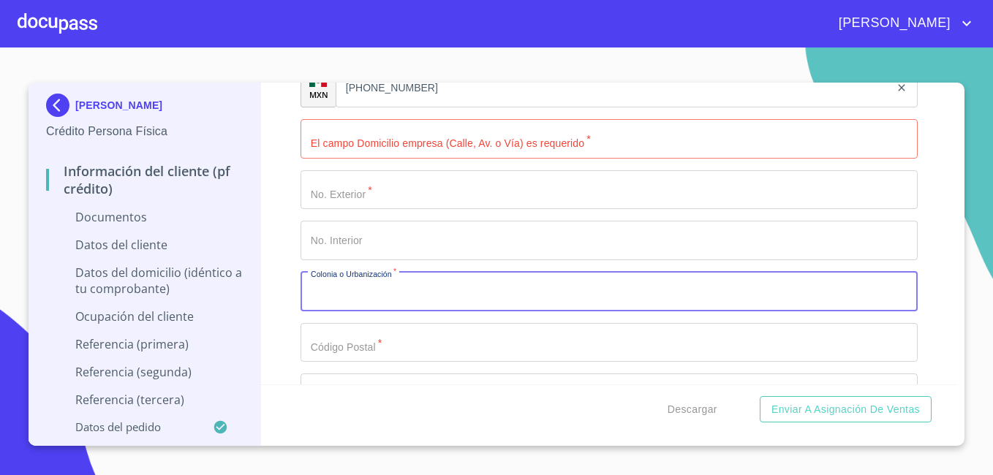
click at [501, 286] on input "Documento de identificación   *" at bounding box center [608, 291] width 617 height 39
type input "POTRERILLOS"
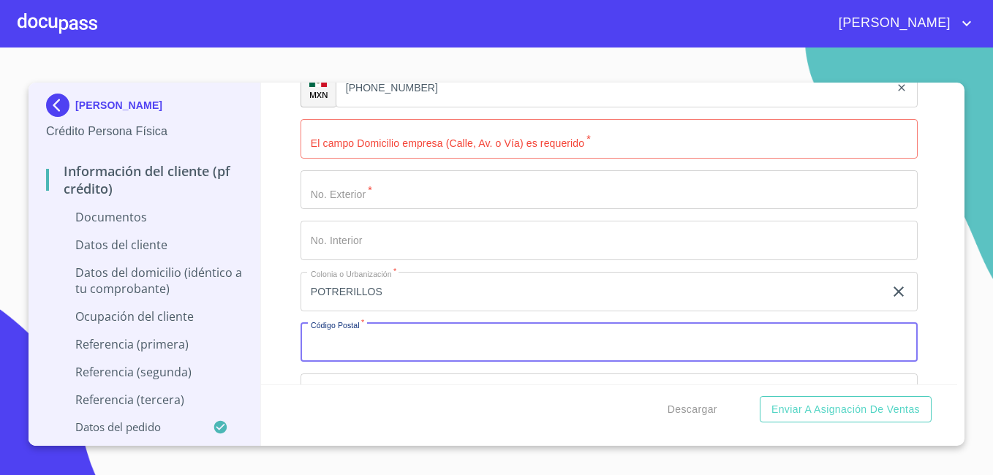
click at [430, 355] on input "Documento de identificación   *" at bounding box center [608, 342] width 617 height 39
type input "45815"
click at [956, 371] on div "Información del cliente (PF crédito) Documentos Documento de identificación   *…" at bounding box center [609, 234] width 697 height 302
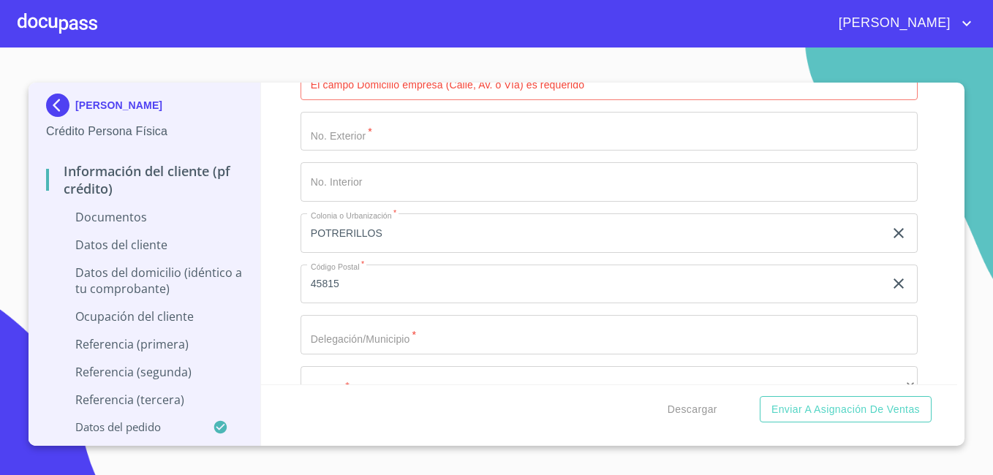
click at [956, 371] on div "Información del cliente (PF crédito) Documentos Documento de identificación   *…" at bounding box center [609, 234] width 697 height 302
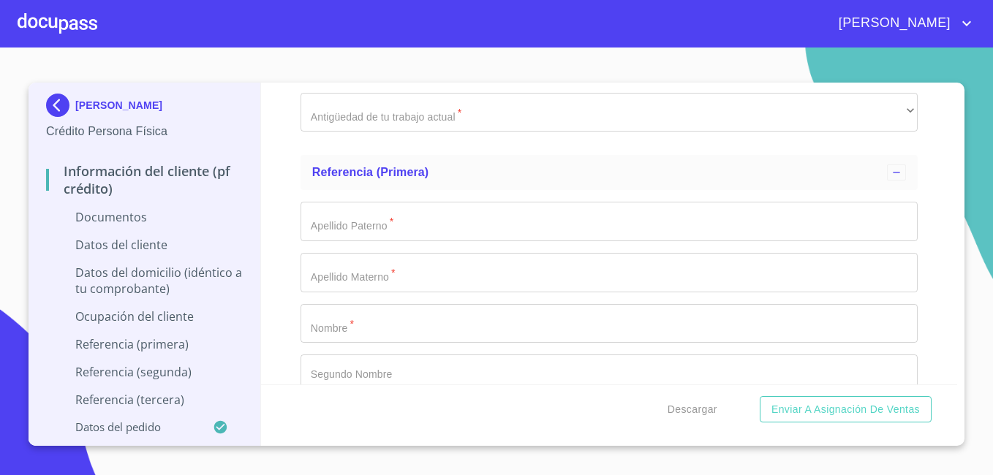
scroll to position [6413, 0]
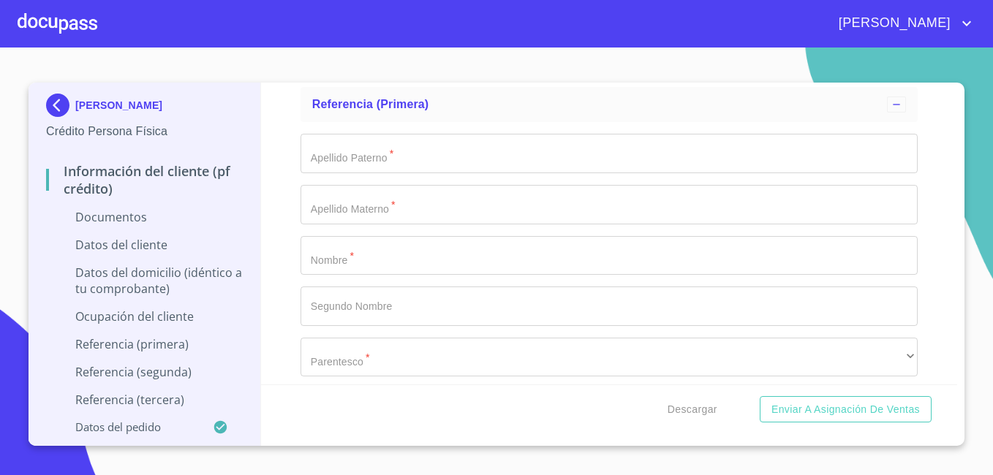
click at [957, 93] on div "HECTOR HERNANDEZ RODRIGUEZ Crédito Persona Física Información del cliente (PF c…" at bounding box center [497, 264] width 936 height 363
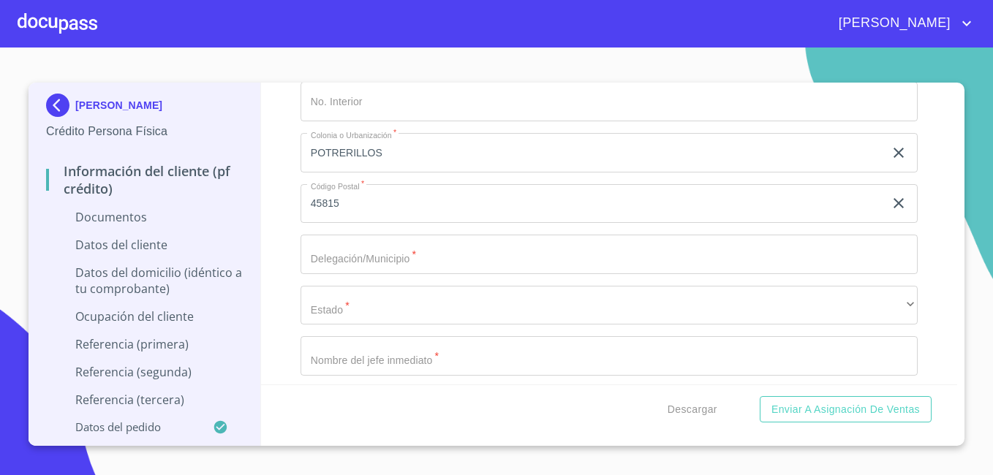
scroll to position [5945, 0]
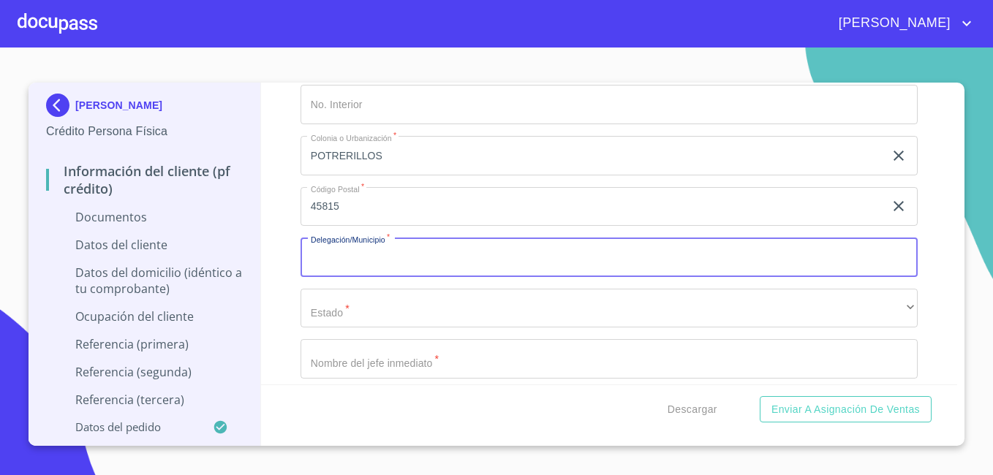
click at [713, 270] on input "Documento de identificación   *" at bounding box center [608, 257] width 617 height 39
type input "JOCOTEPEC"
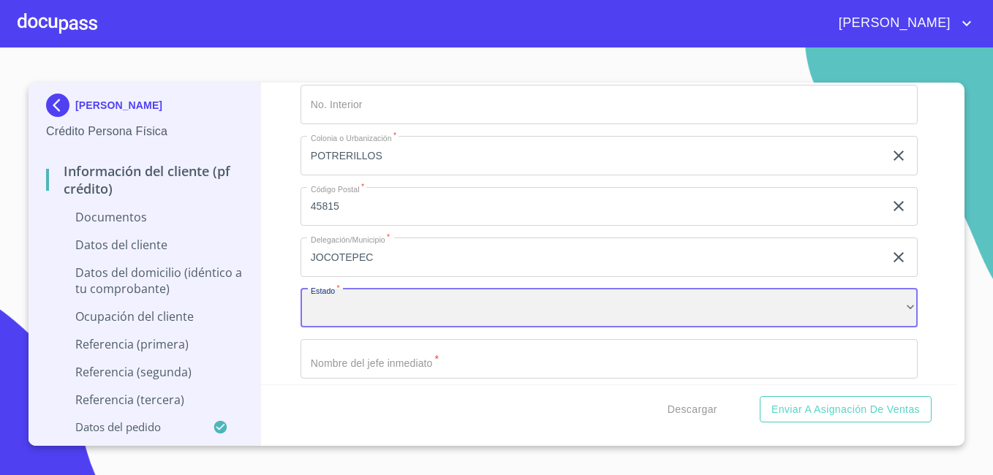
click at [585, 306] on div "​" at bounding box center [608, 308] width 617 height 39
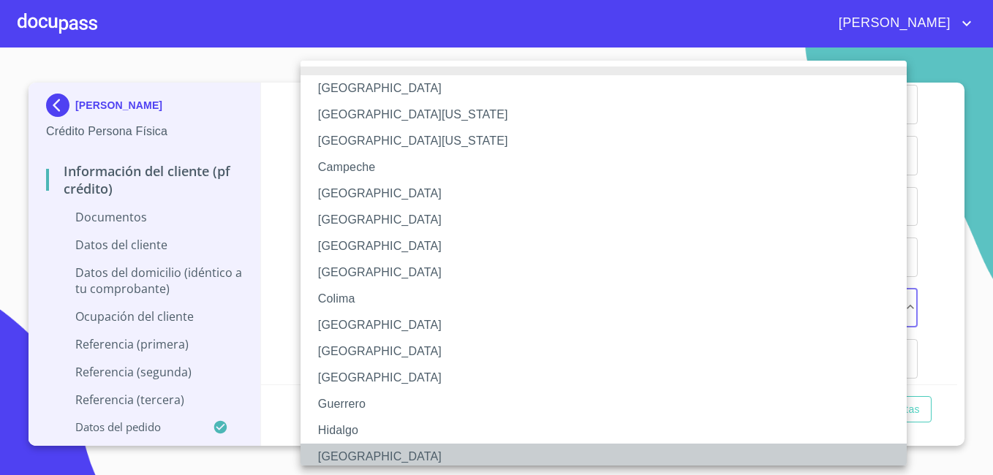
click at [416, 449] on li "Jalisco" at bounding box center [608, 457] width 617 height 26
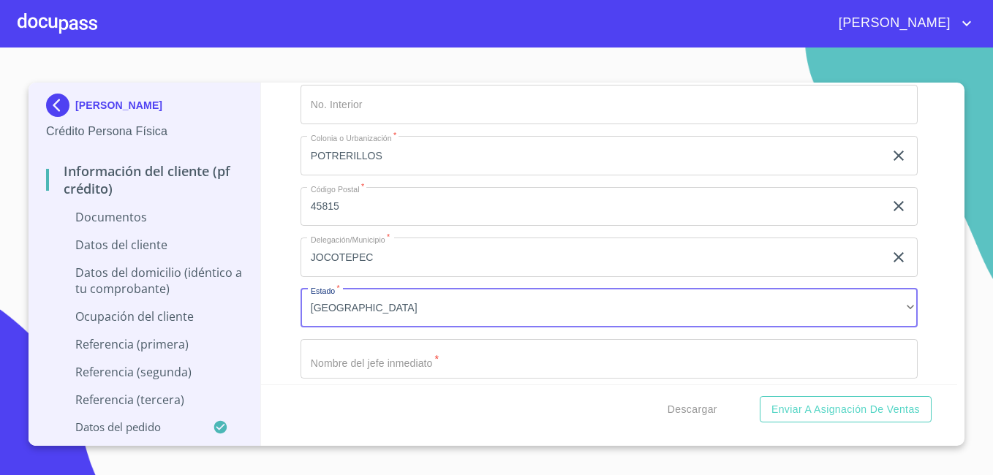
click at [523, 351] on input "Documento de identificación   *" at bounding box center [608, 358] width 617 height 39
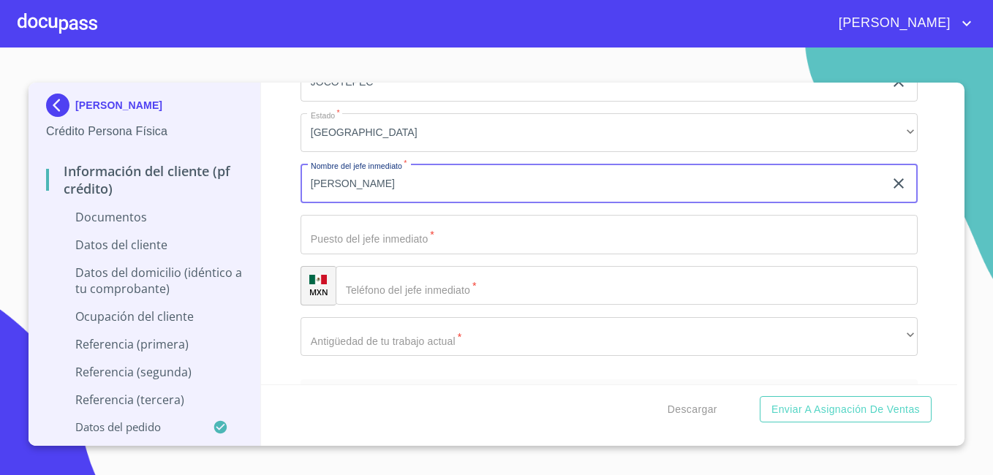
scroll to position [6149, 0]
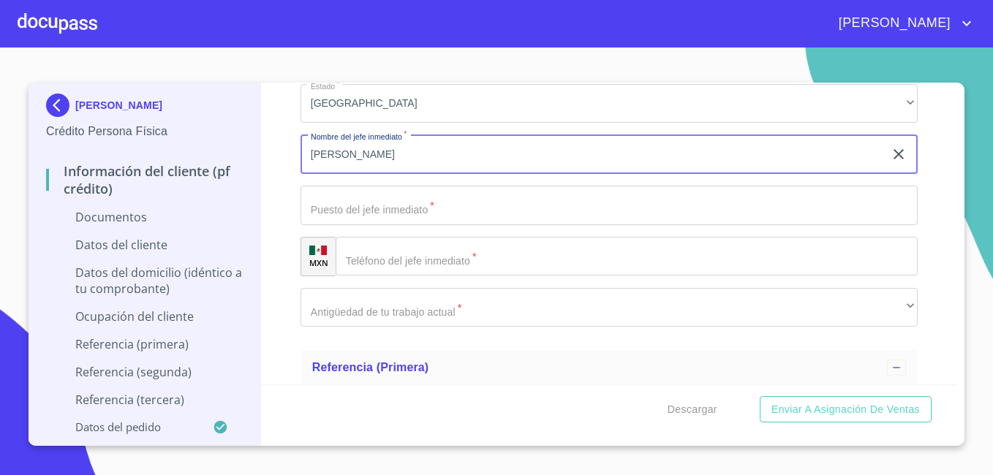
type input "[PERSON_NAME]"
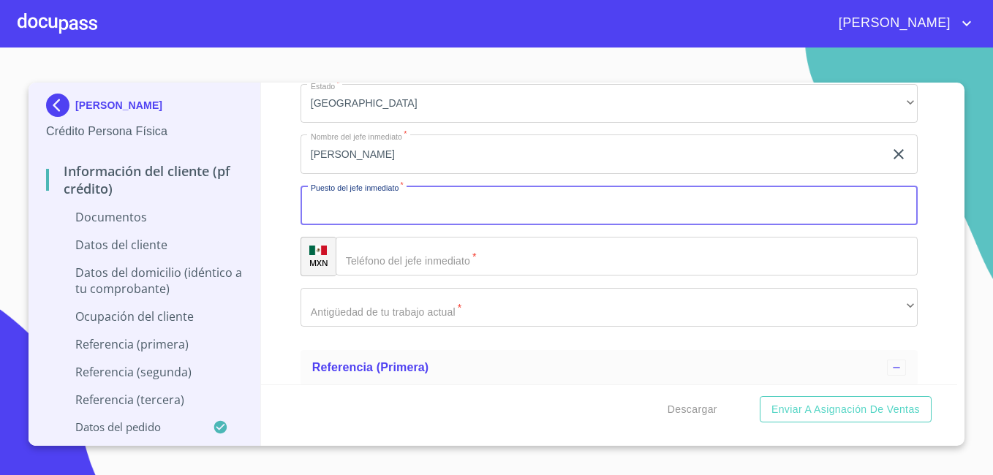
click at [523, 197] on input "Documento de identificación   *" at bounding box center [608, 205] width 617 height 39
type input "DUEÑO"
click at [425, 266] on input "Documento de identificación   *" at bounding box center [627, 256] width 582 height 39
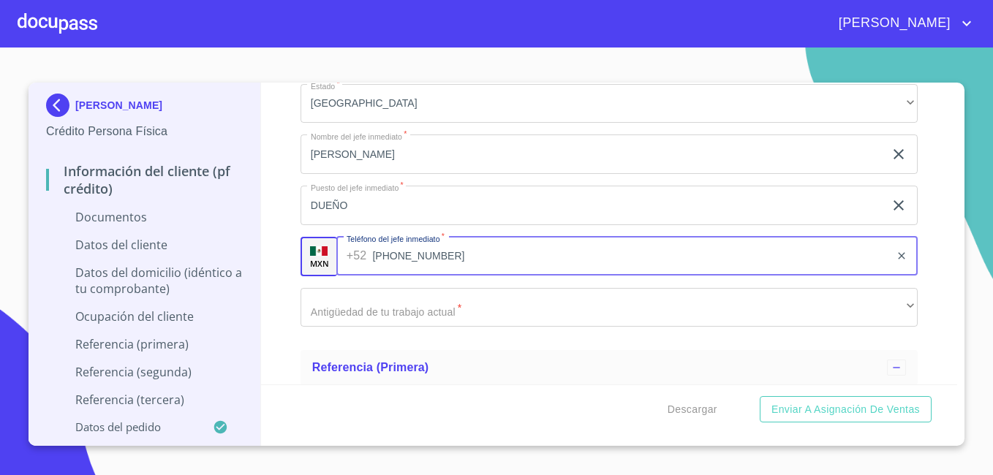
type input "[PHONE_NUMBER]"
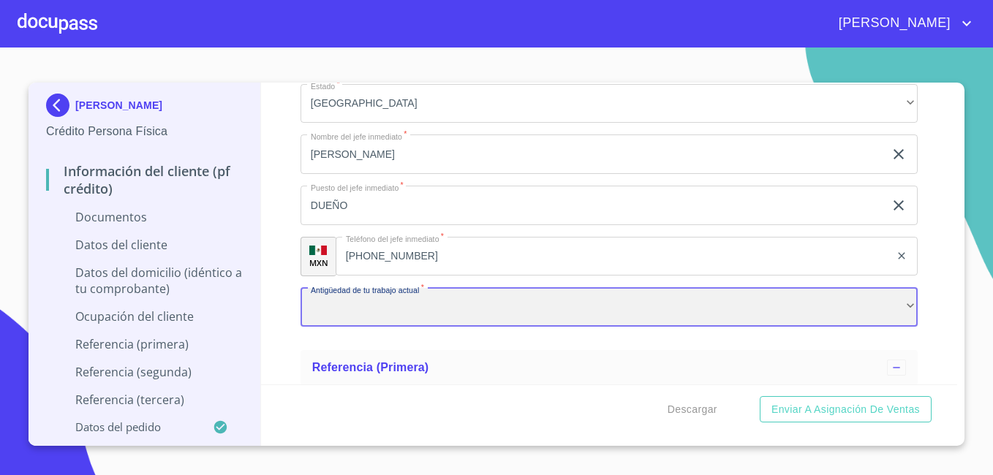
click at [432, 313] on div "​" at bounding box center [608, 307] width 617 height 39
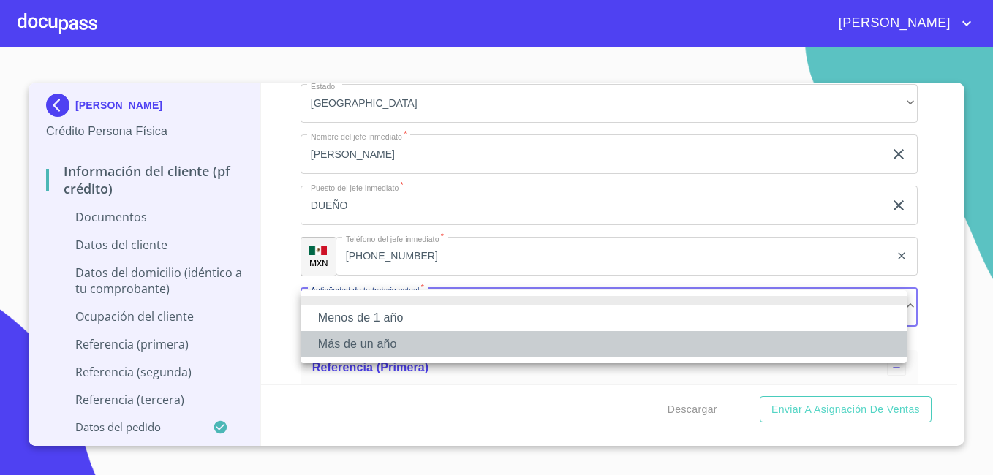
click at [410, 341] on li "Más de un año" at bounding box center [603, 344] width 606 height 26
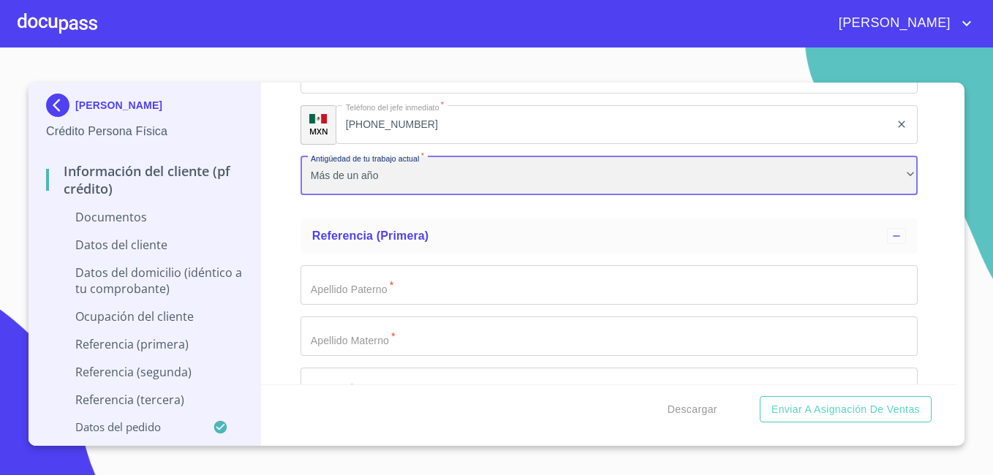
scroll to position [6296, 0]
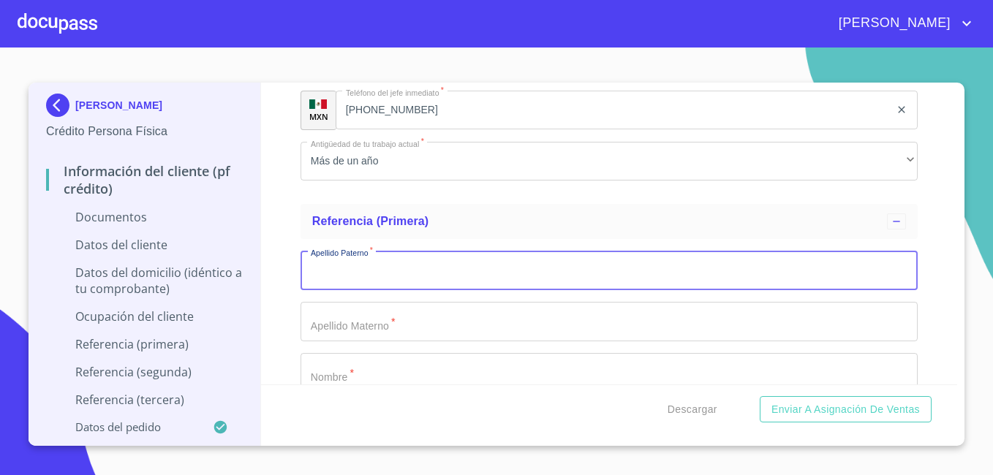
click at [497, 271] on input "Documento de identificación   *" at bounding box center [608, 270] width 617 height 39
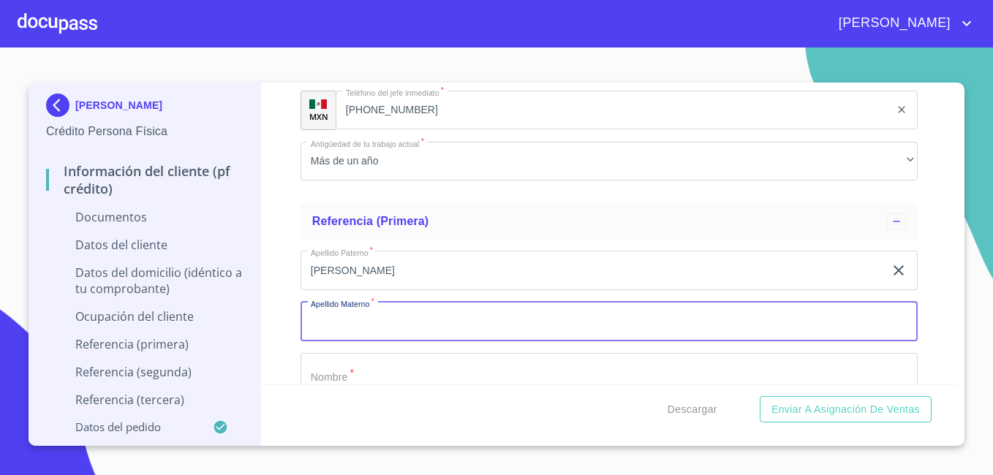
click at [288, 273] on div "Información del cliente (PF crédito) Documentos Documento de identificación   *…" at bounding box center [609, 234] width 697 height 302
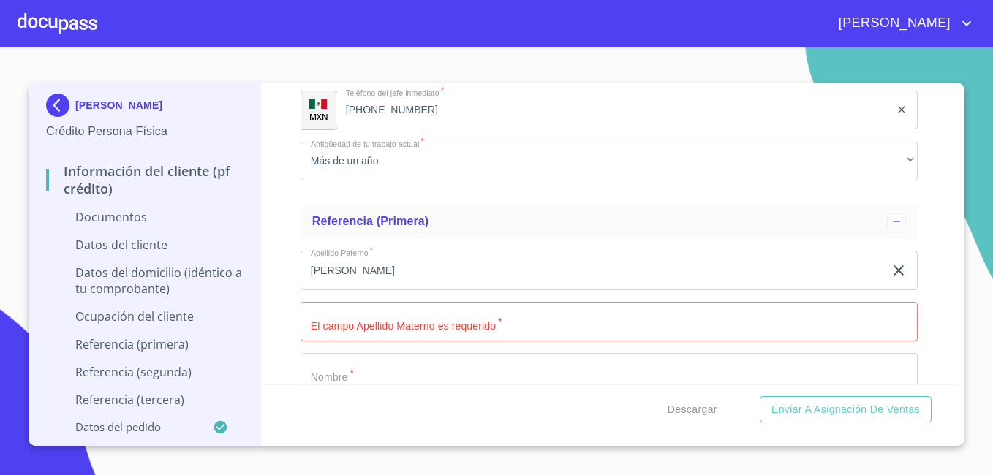
click at [320, 273] on input "JESIKA" at bounding box center [591, 270] width 583 height 39
type input "GONZALEZ"
type input "CASTAÑEDA"
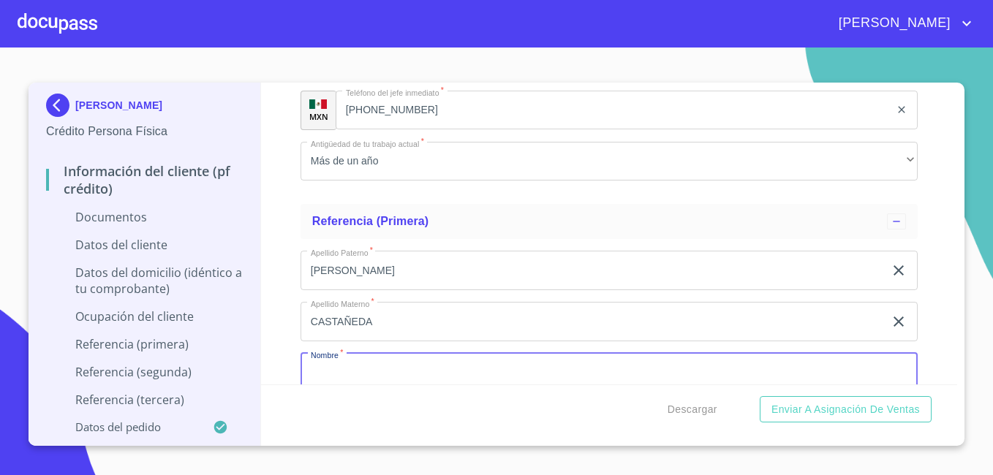
scroll to position [6304, 0]
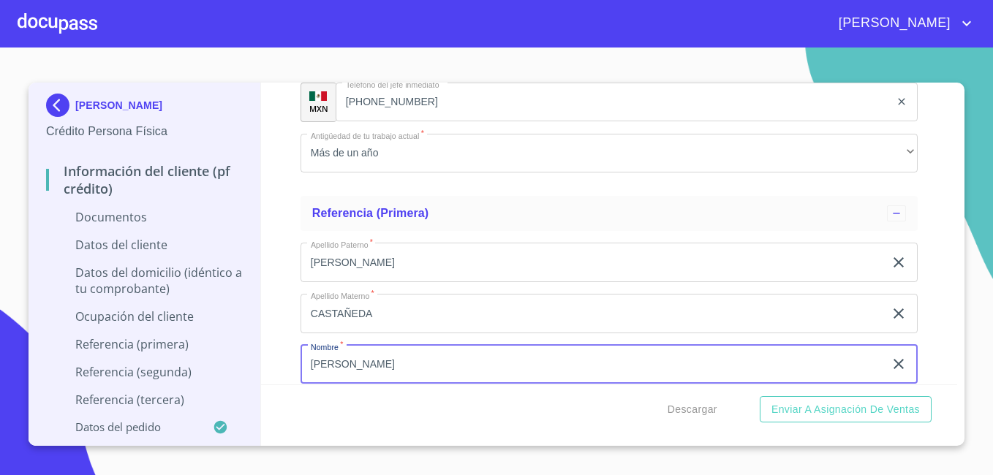
type input "JESIKA"
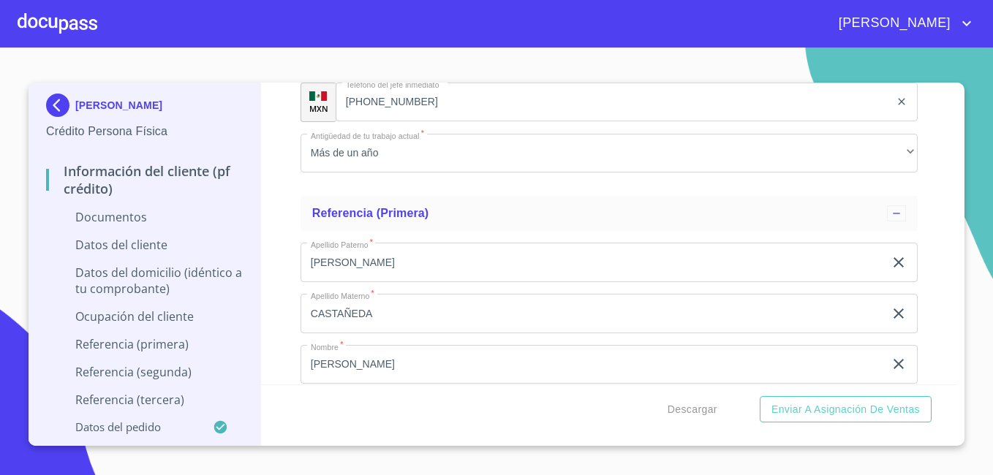
scroll to position [6486, 0]
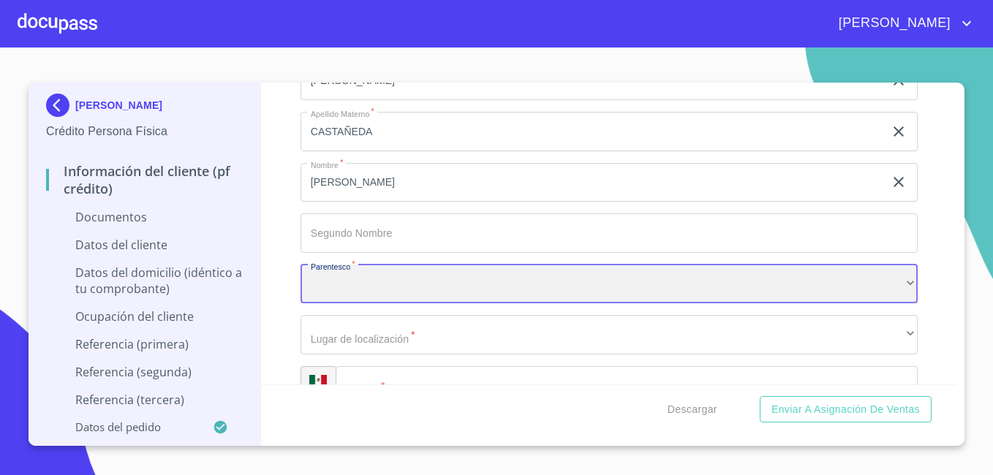
click at [328, 284] on div "​" at bounding box center [608, 284] width 617 height 39
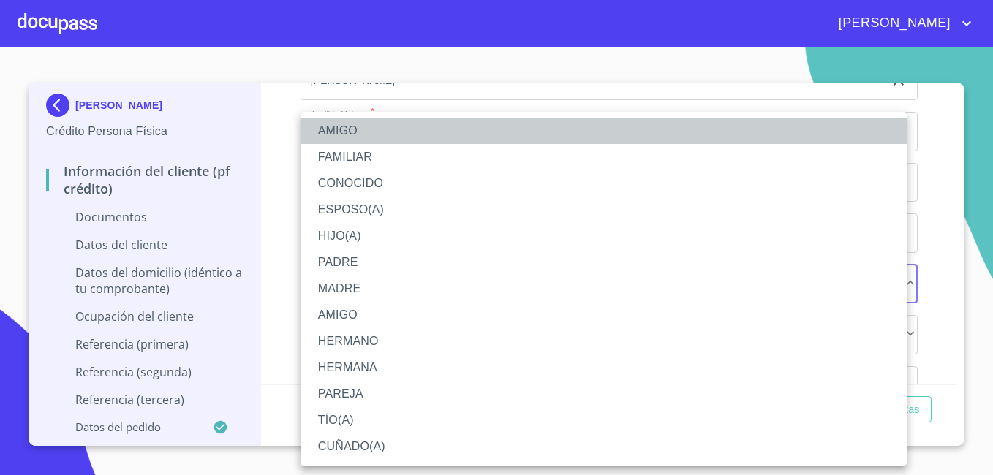
click at [397, 133] on li "AMIGO" at bounding box center [603, 131] width 606 height 26
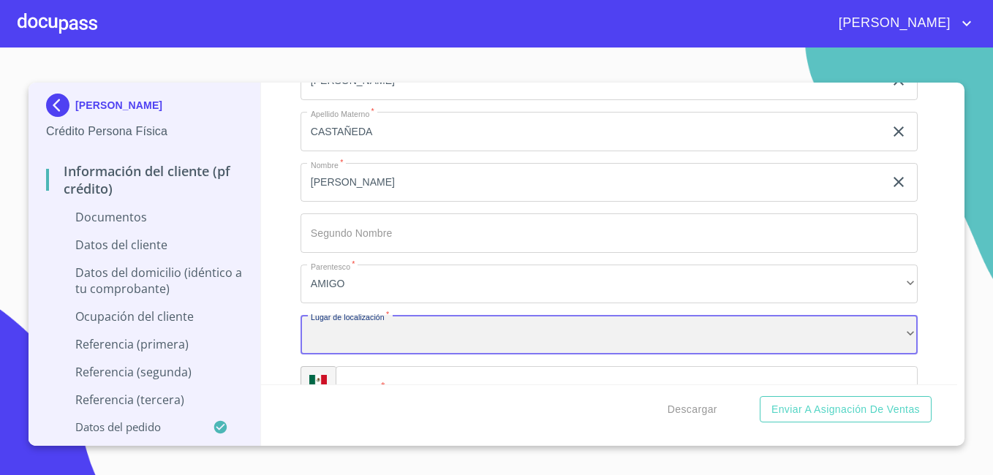
click at [444, 342] on div "​" at bounding box center [608, 334] width 617 height 39
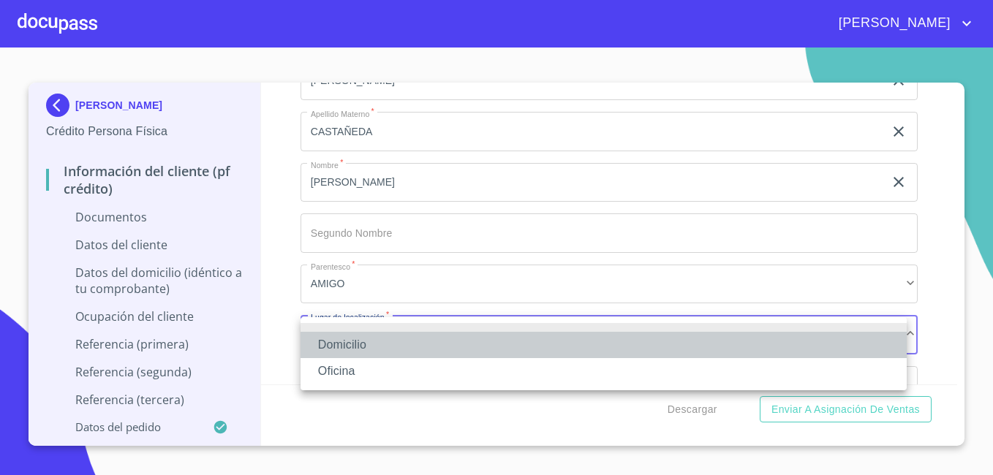
click at [444, 342] on li "Domicilio" at bounding box center [603, 345] width 606 height 26
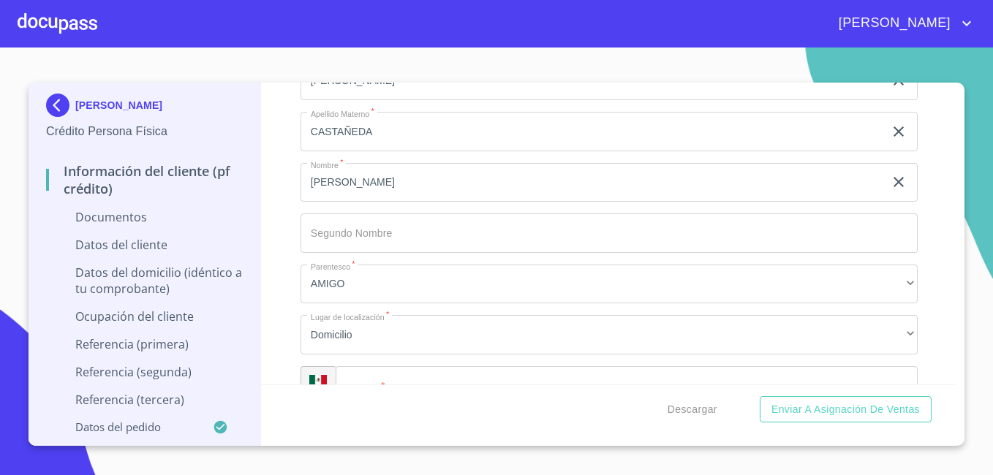
scroll to position [6493, 0]
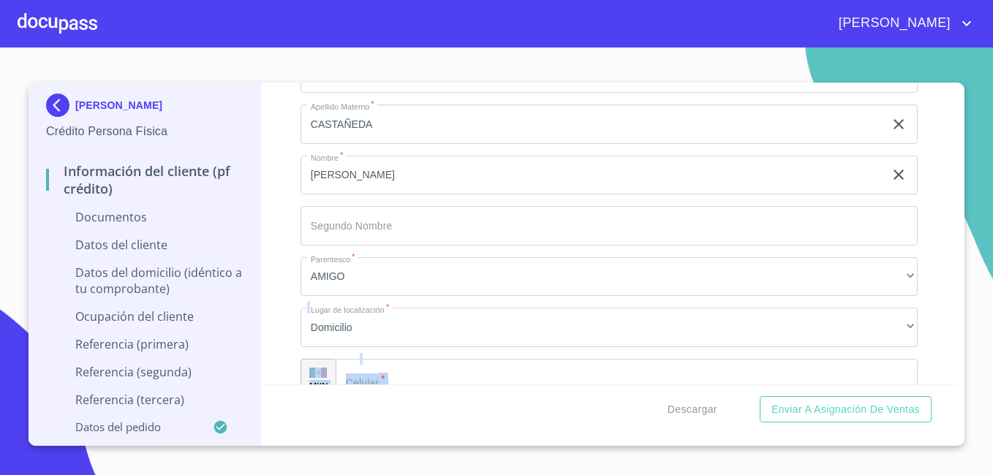
drag, startPoint x: 430, startPoint y: 395, endPoint x: 716, endPoint y: 369, distance: 287.7
click at [716, 369] on form "Información del cliente (PF crédito) Documentos Documento de identificación   *…" at bounding box center [609, 258] width 697 height 351
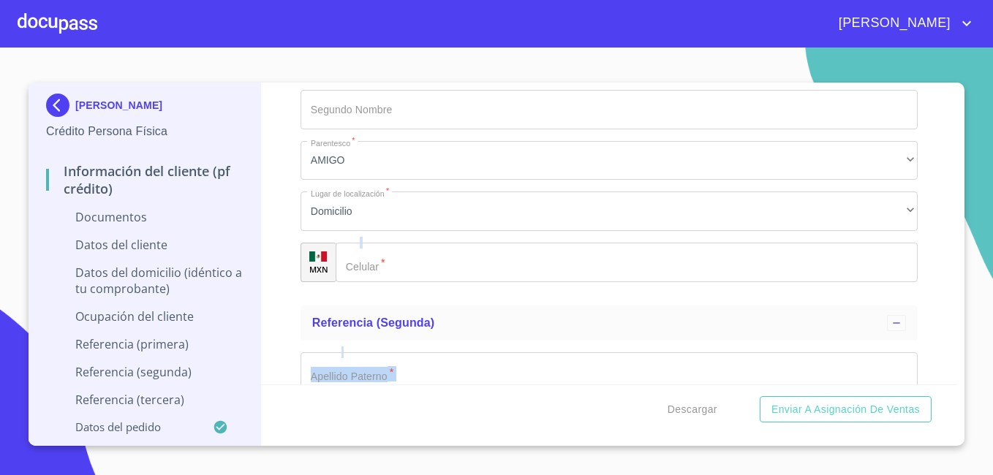
scroll to position [6610, 0]
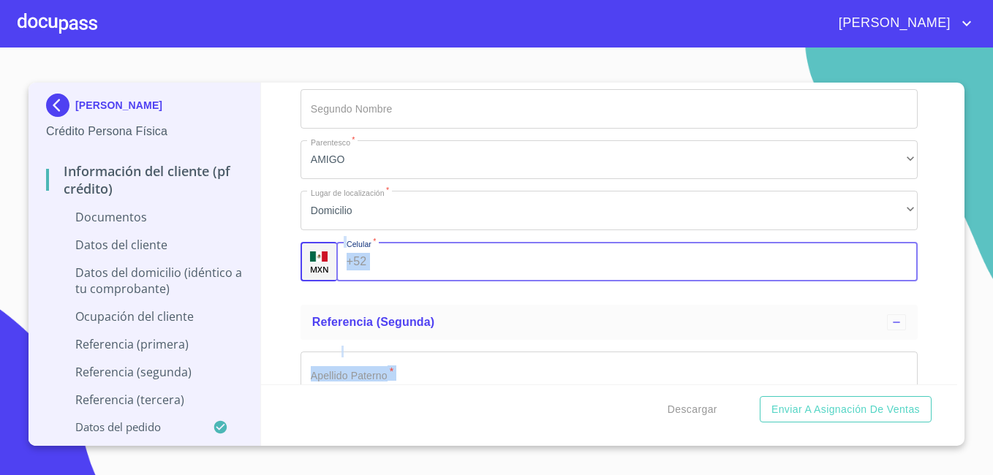
click at [480, 266] on input "Documento de identificación   *" at bounding box center [644, 261] width 545 height 39
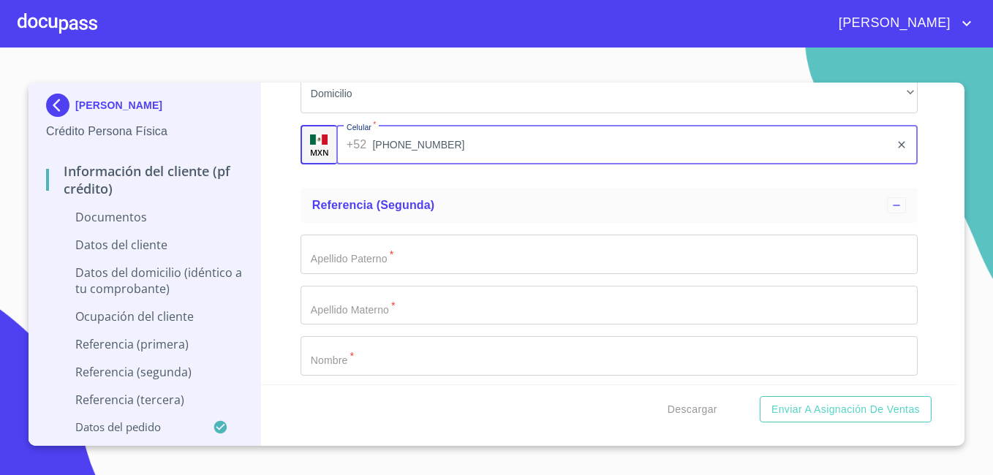
scroll to position [6756, 0]
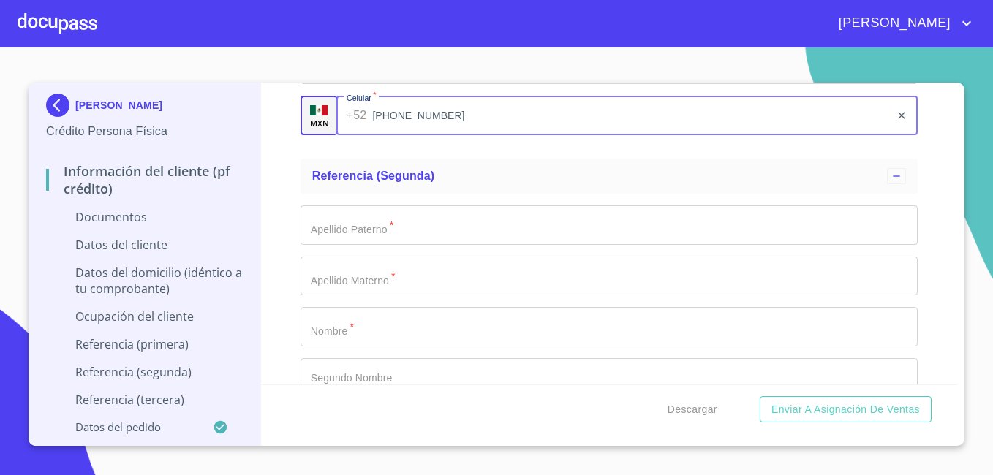
type input "(33)28038012"
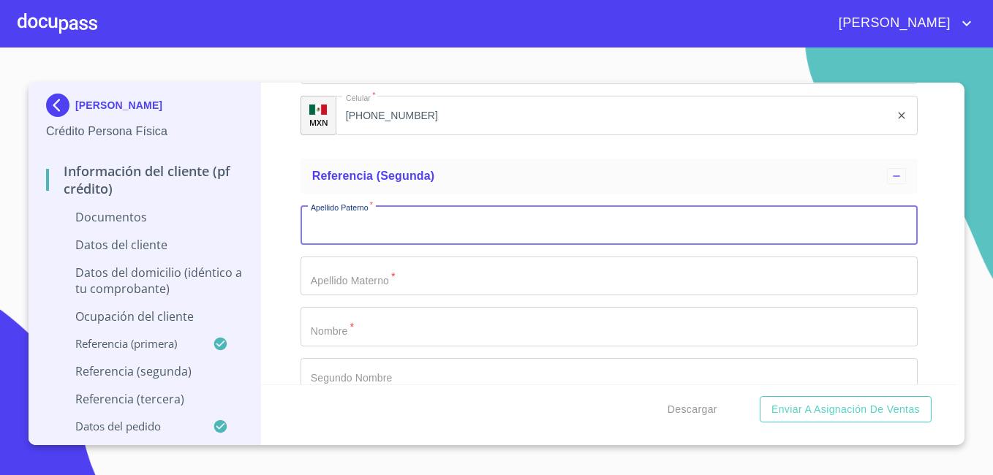
click at [479, 226] on input "Documento de identificación   *" at bounding box center [608, 224] width 617 height 39
type input "ORNELAS"
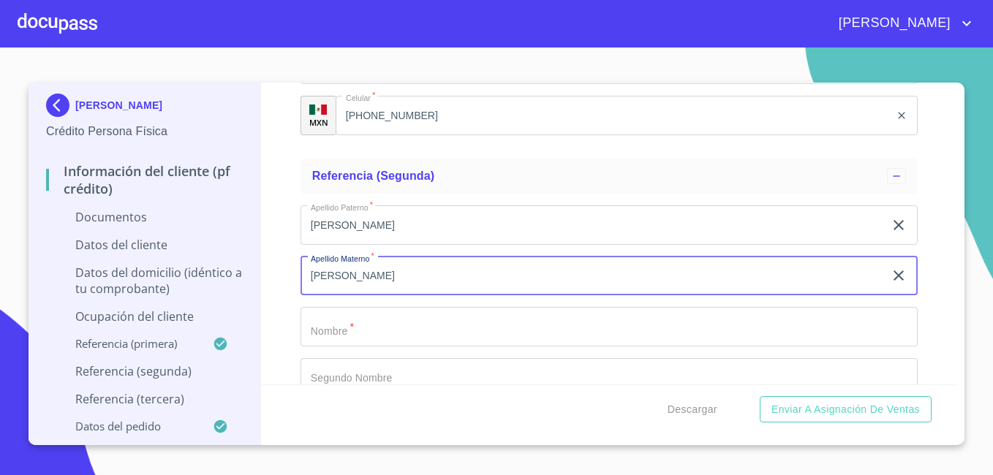
type input "MARTINEZ"
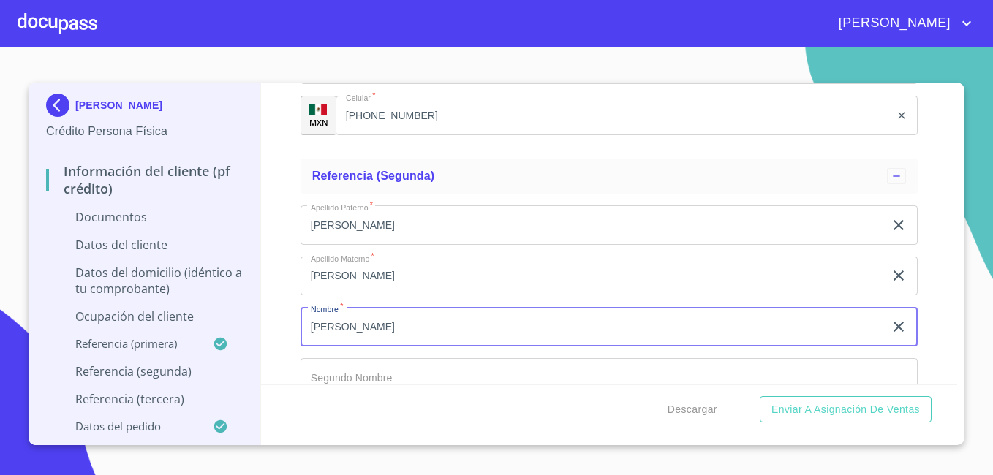
type input "CECILIO"
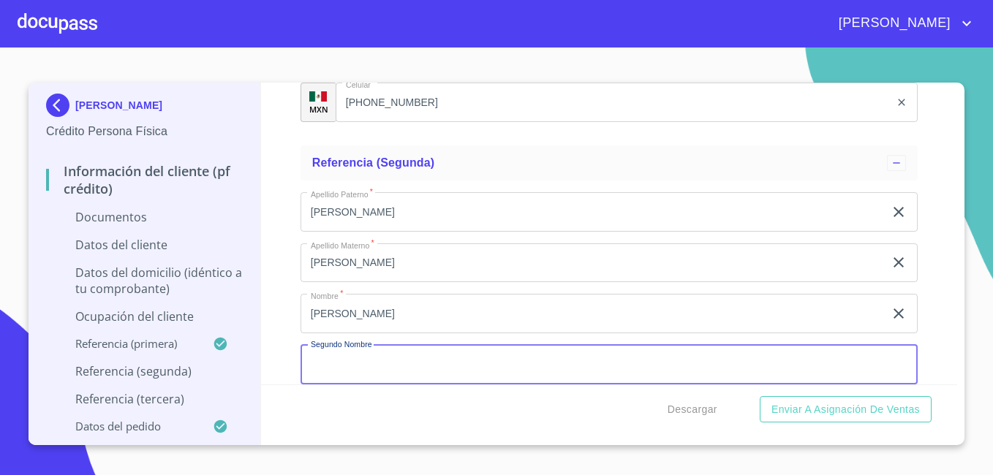
scroll to position [6951, 0]
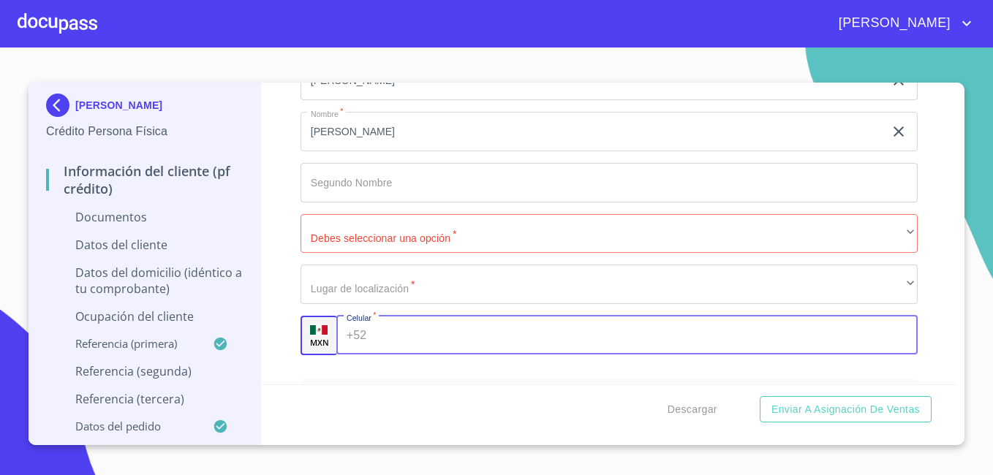
click at [418, 340] on input "Documento de identificación   *" at bounding box center [644, 335] width 545 height 39
type input "(33)20356146"
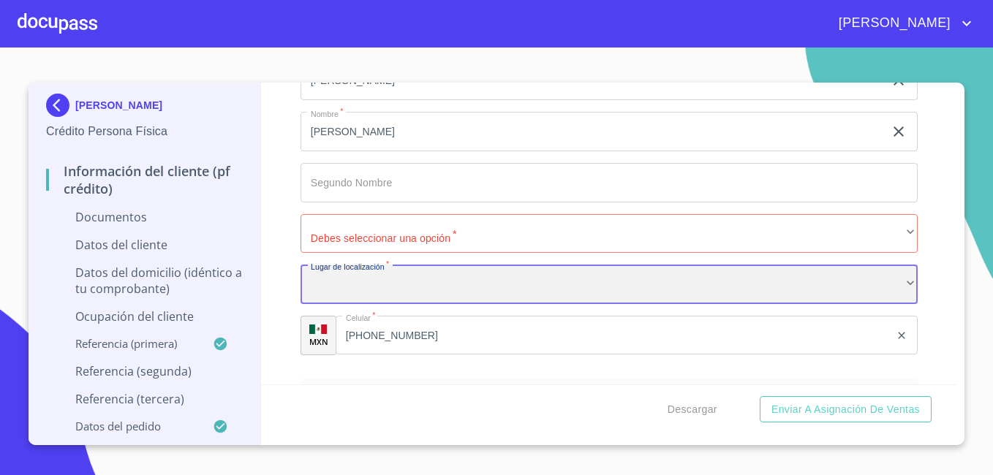
click at [872, 287] on div "​" at bounding box center [608, 284] width 617 height 39
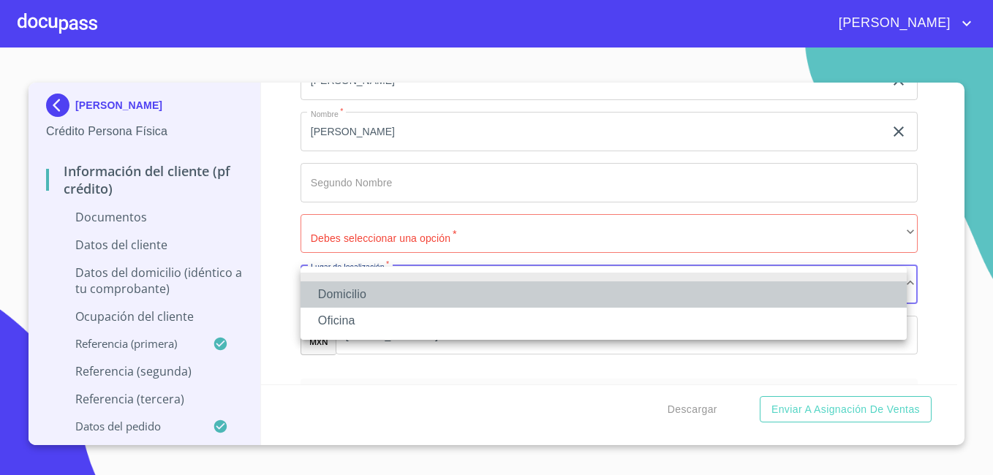
click at [489, 300] on li "Domicilio" at bounding box center [603, 294] width 606 height 26
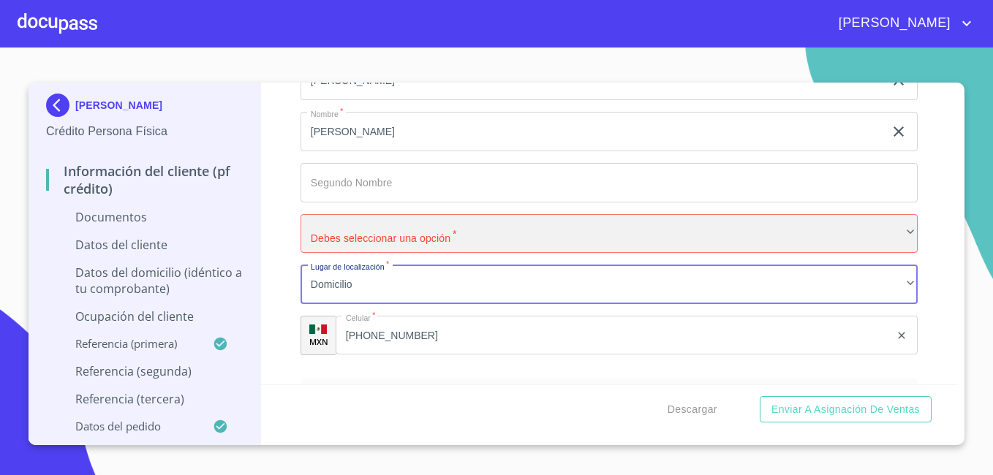
click at [696, 231] on div "​" at bounding box center [608, 233] width 617 height 39
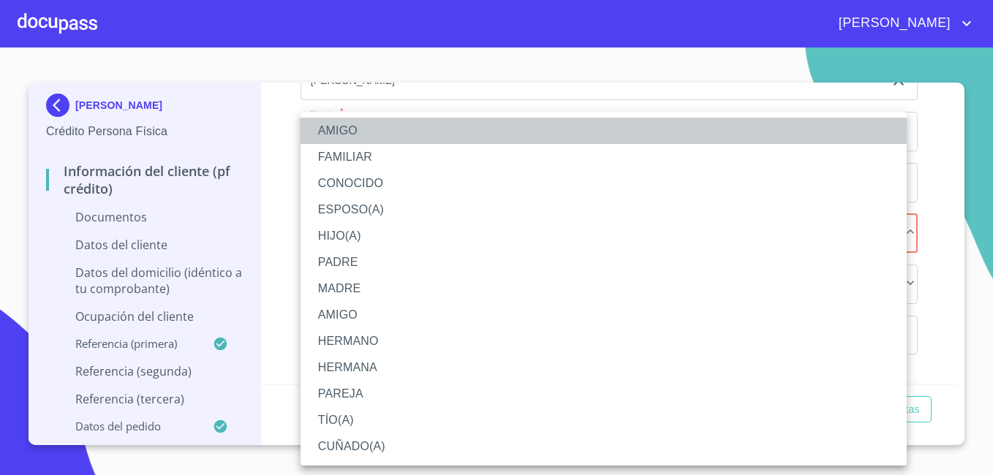
click at [529, 136] on li "AMIGO" at bounding box center [603, 131] width 606 height 26
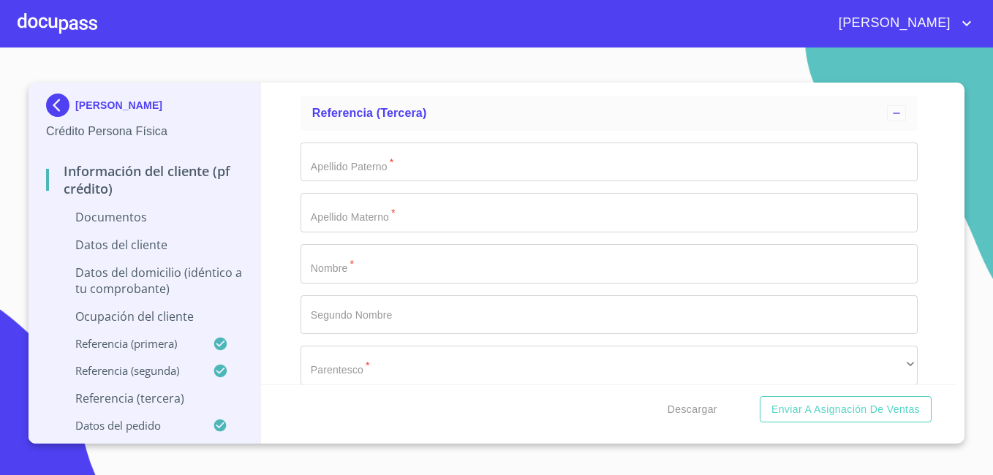
scroll to position [7244, 0]
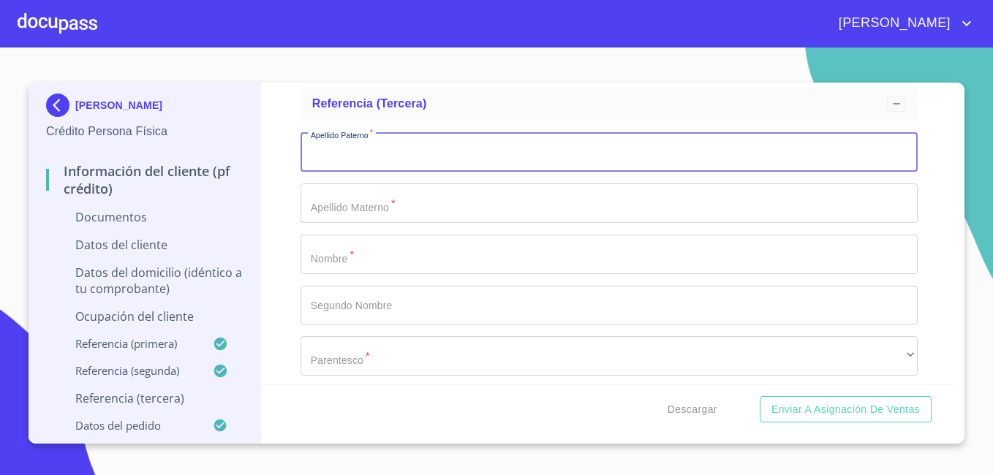
click at [552, 160] on input "Documento de identificación   *" at bounding box center [608, 152] width 617 height 39
type input "VALENZUELA"
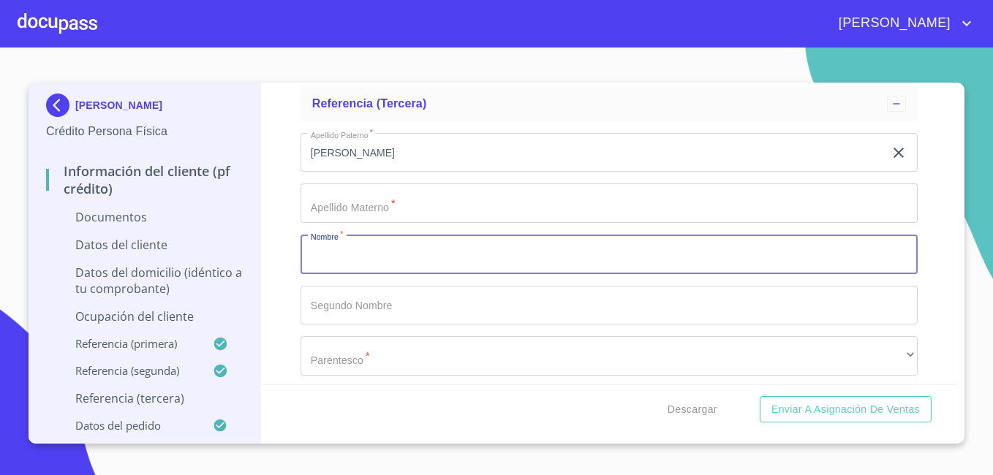
click at [393, 246] on input "Documento de identificación   *" at bounding box center [608, 254] width 617 height 39
type input "JOSE"
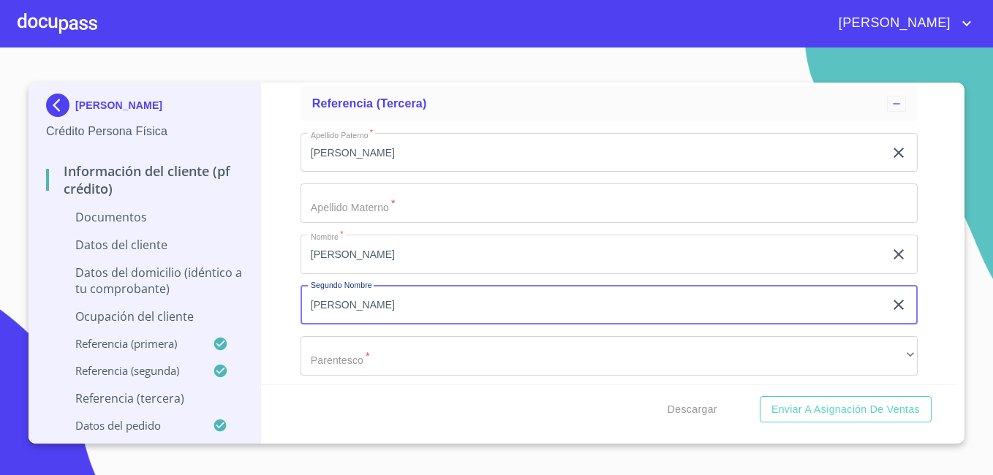
type input "CARLOS"
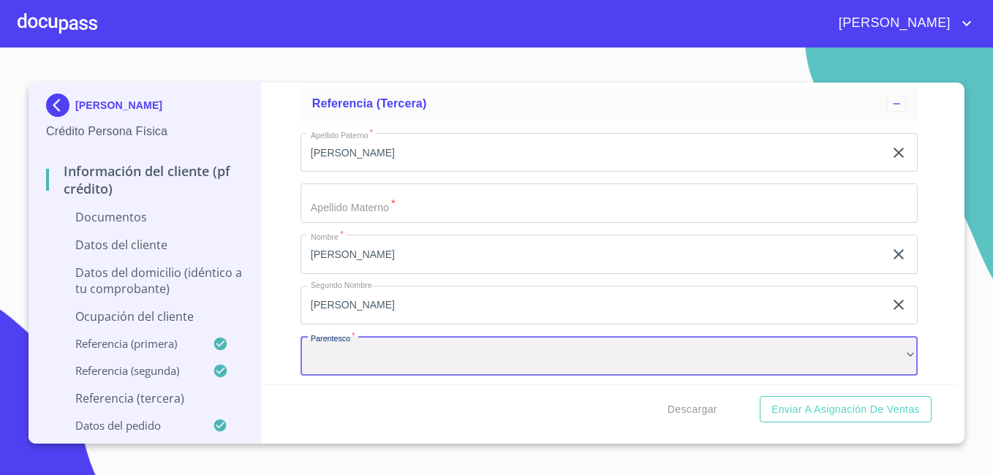
click at [399, 352] on div "​" at bounding box center [608, 355] width 617 height 39
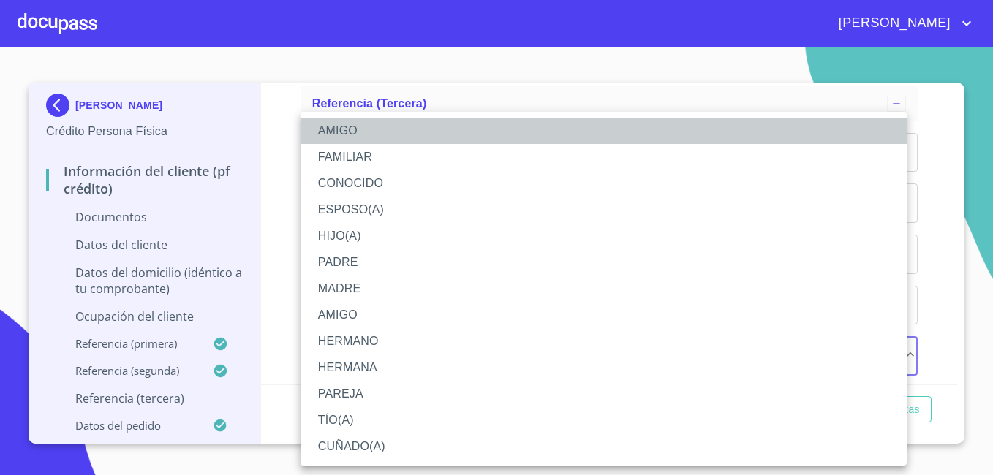
click at [464, 130] on li "AMIGO" at bounding box center [603, 131] width 606 height 26
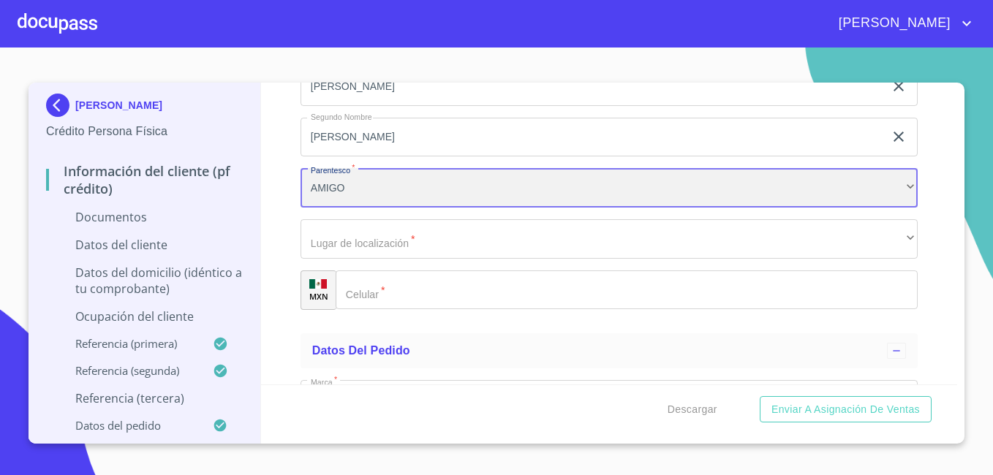
scroll to position [7448, 0]
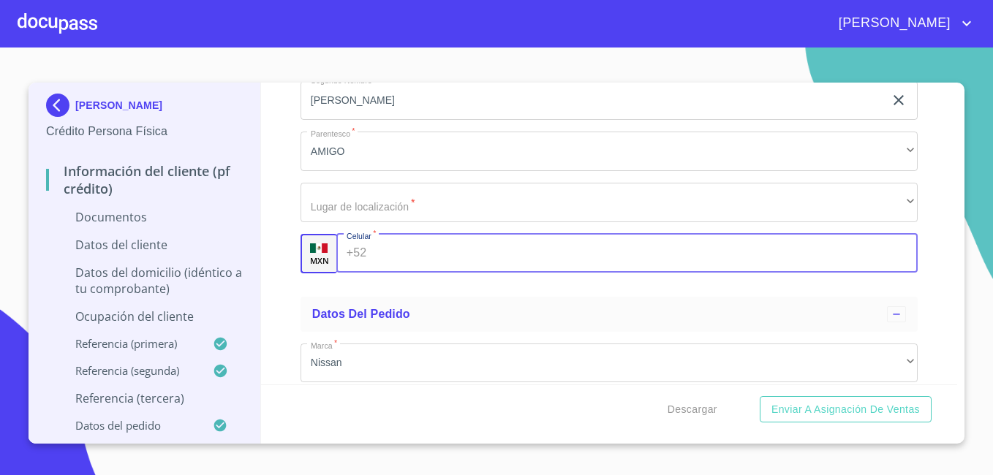
click at [516, 257] on input "Documento de identificación   *" at bounding box center [644, 253] width 545 height 39
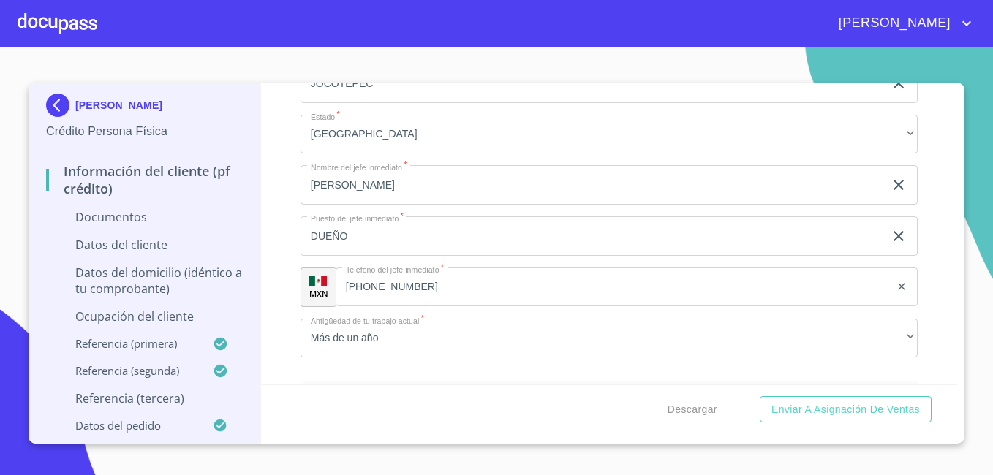
scroll to position [6118, 0]
type input "(33)34967023"
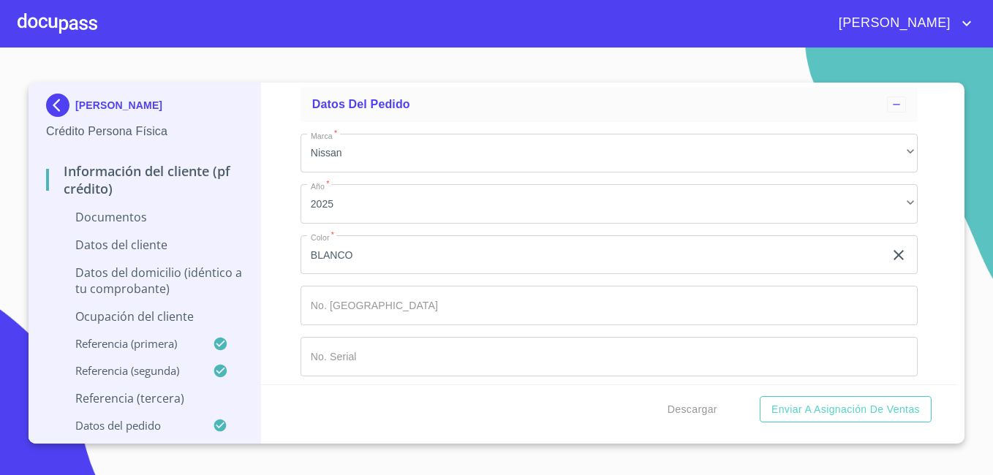
scroll to position [7668, 0]
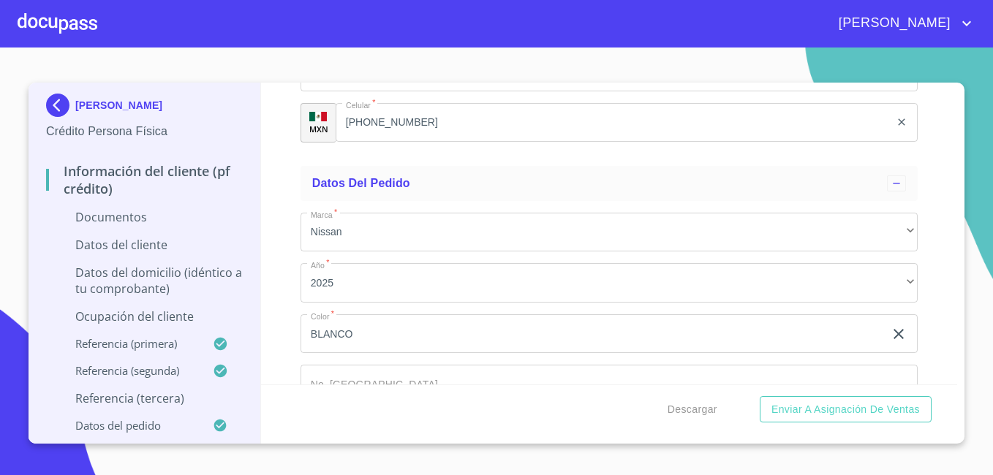
click at [956, 92] on div "Información del cliente (PF crédito) Documentos Documento de identificación   *…" at bounding box center [609, 234] width 697 height 302
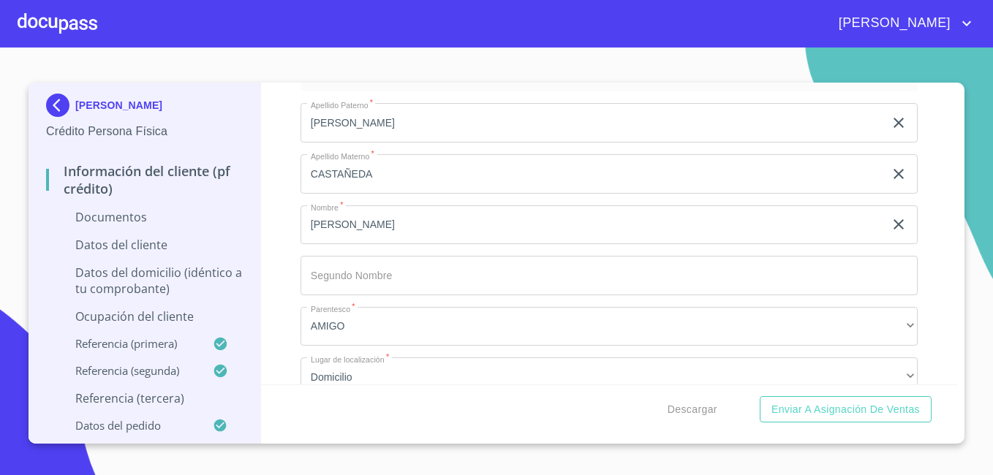
scroll to position [6322, 0]
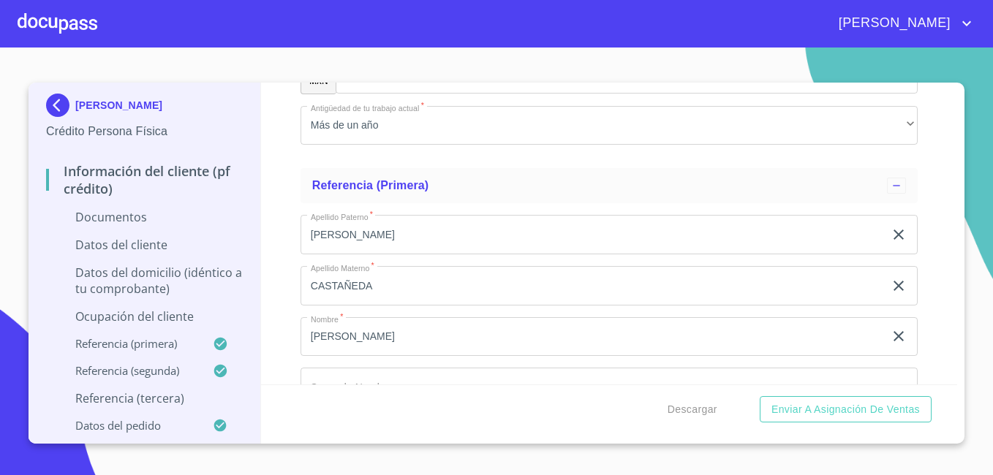
click at [956, 94] on div "Información del cliente (PF crédito) Documentos Documento de identificación   *…" at bounding box center [609, 234] width 697 height 302
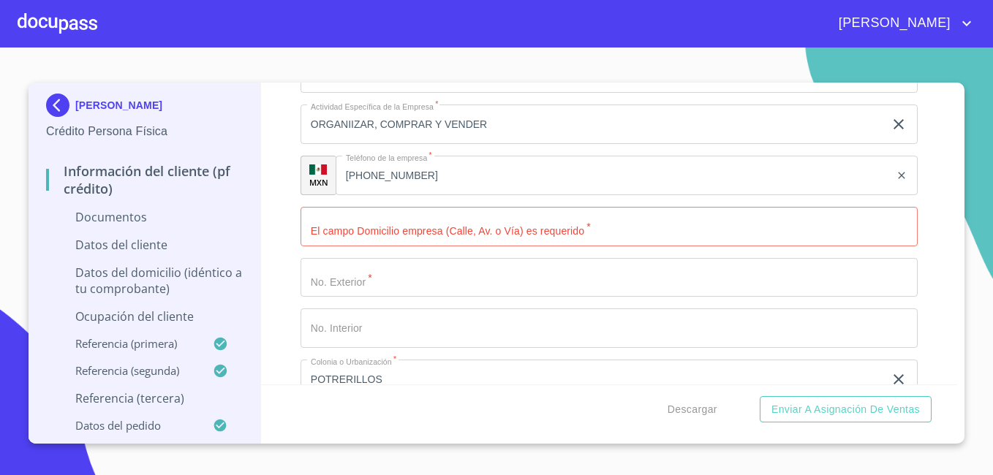
scroll to position [5717, 0]
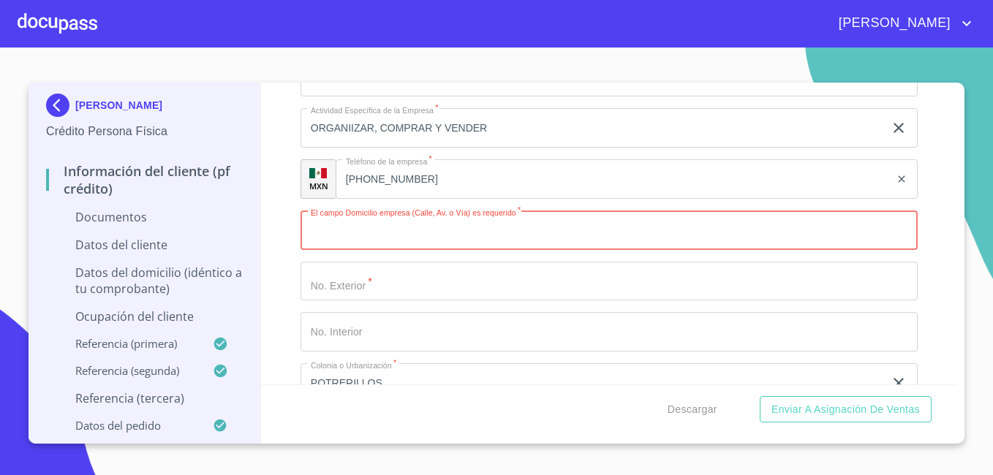
click at [477, 231] on input "Documento de identificación   *" at bounding box center [608, 230] width 617 height 39
type input "1"
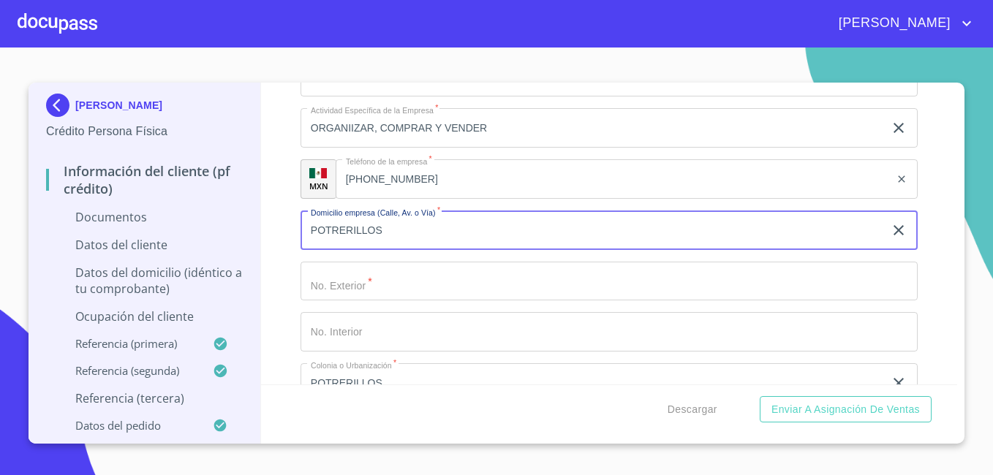
type input "POTRERILLOS"
click at [586, 173] on input "[PHONE_NUMBER]" at bounding box center [613, 178] width 554 height 39
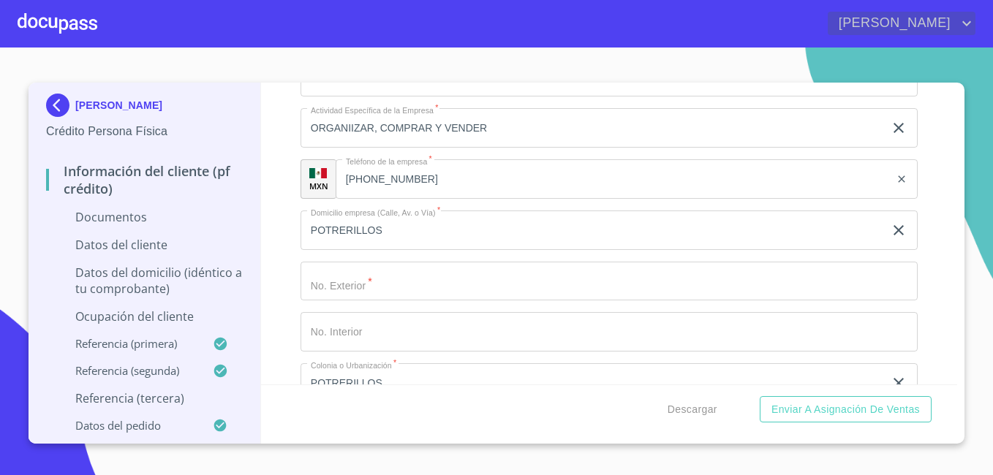
click at [971, 15] on icon "account of current user" at bounding box center [967, 24] width 18 height 18
click at [857, 34] on div at bounding box center [496, 237] width 993 height 475
